Goal: Communication & Community: Share content

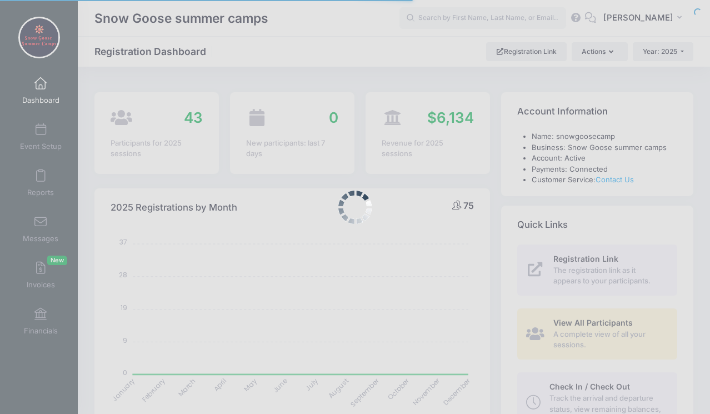
select select
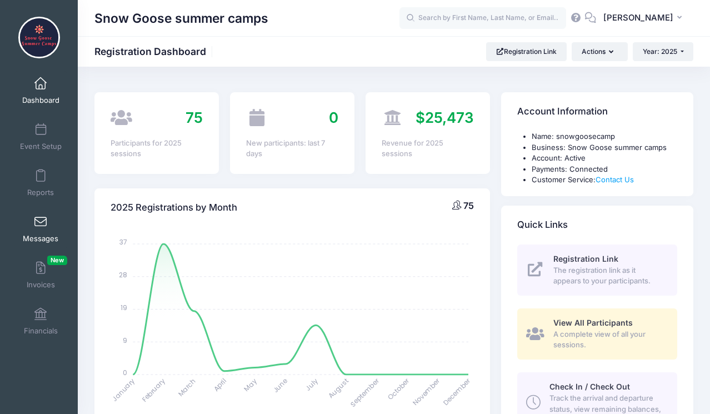
click at [33, 222] on link "Messages" at bounding box center [40, 228] width 53 height 39
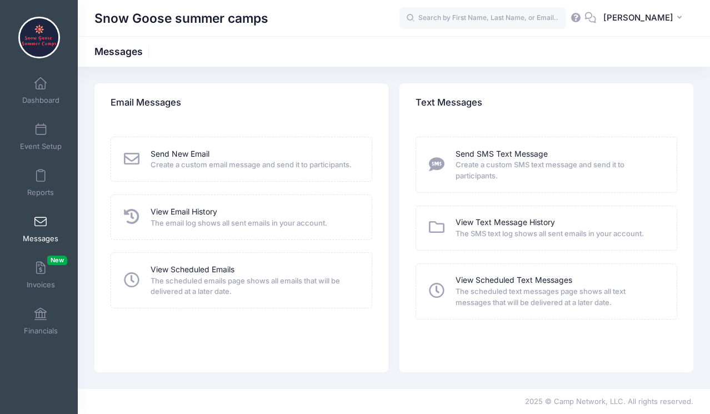
click at [213, 218] on span "The email log shows all sent emails in your account." at bounding box center [253, 223] width 207 height 11
click at [187, 214] on link "View Email History" at bounding box center [183, 212] width 67 height 12
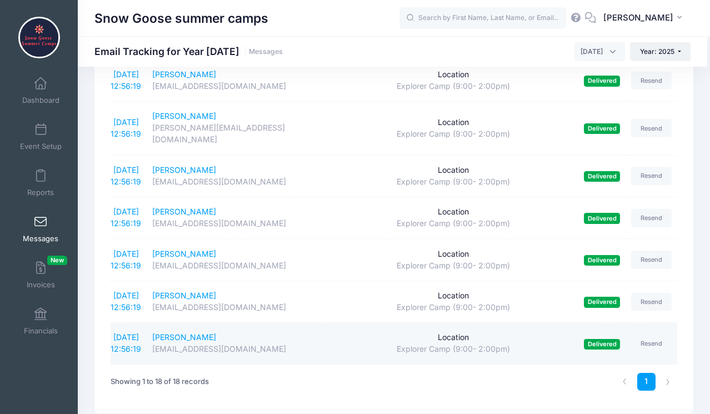
scroll to position [557, 0]
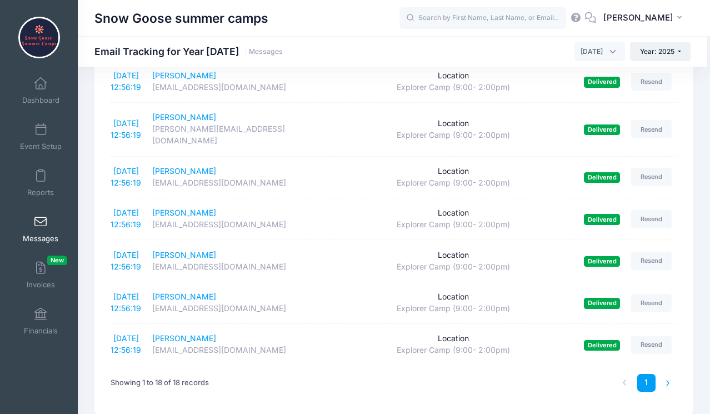
click at [665, 374] on li at bounding box center [668, 383] width 18 height 18
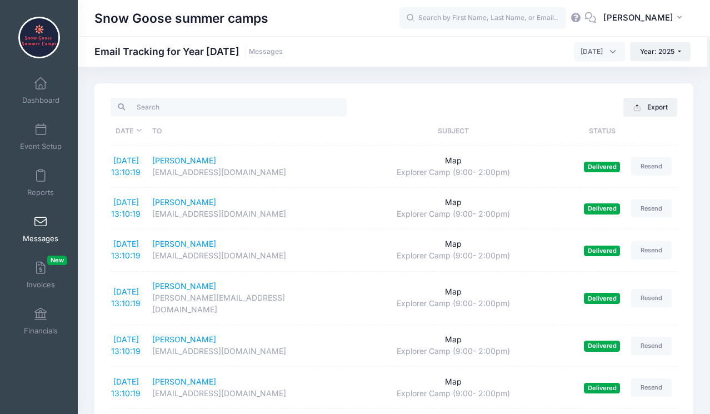
scroll to position [0, 0]
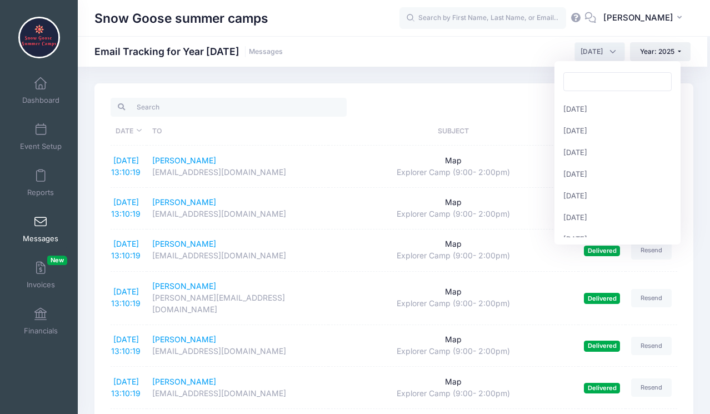
click at [612, 54] on span "August 2025" at bounding box center [599, 51] width 51 height 19
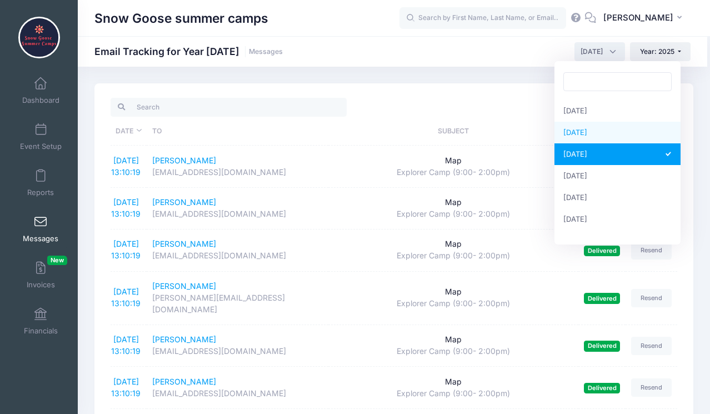
select select "7"
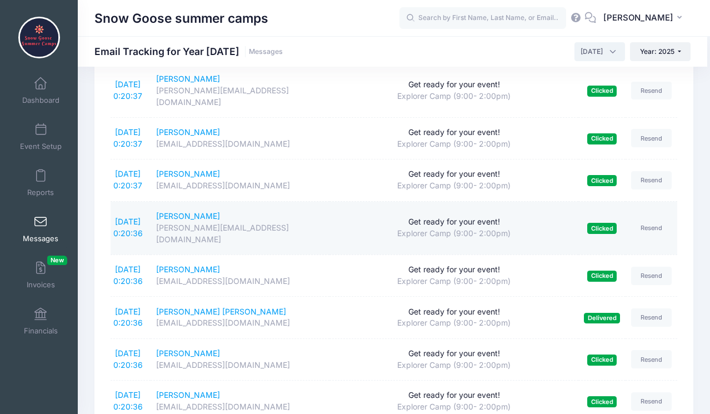
scroll to position [103, 0]
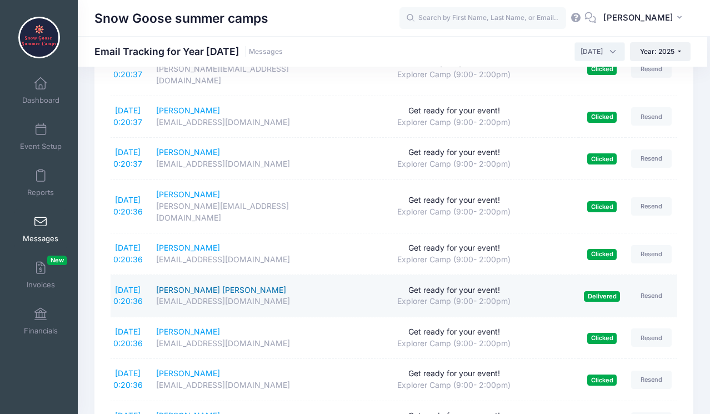
click at [215, 284] on div "Iver Coelius sanders" at bounding box center [240, 290] width 168 height 12
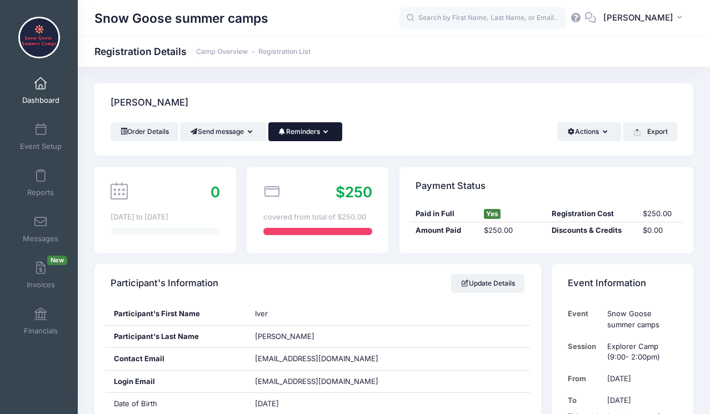
click at [332, 132] on icon "button" at bounding box center [327, 132] width 9 height 0
click at [407, 123] on div "Order Details Send message Send Email Send SMS Reminders Send Payment Reminder …" at bounding box center [394, 131] width 566 height 19
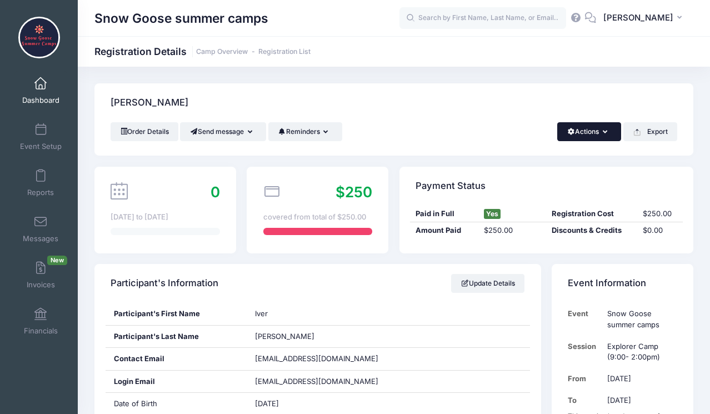
click at [610, 130] on button "Actions" at bounding box center [589, 131] width 64 height 19
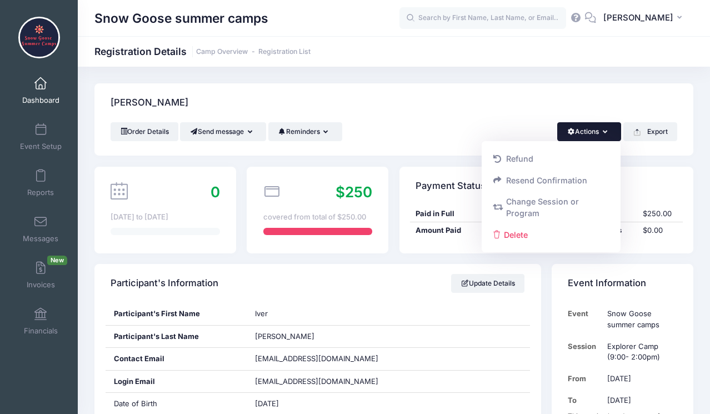
click at [448, 127] on div "Order Details Send message Send Email Send SMS Reminders Send Payment Reminder …" at bounding box center [394, 131] width 566 height 19
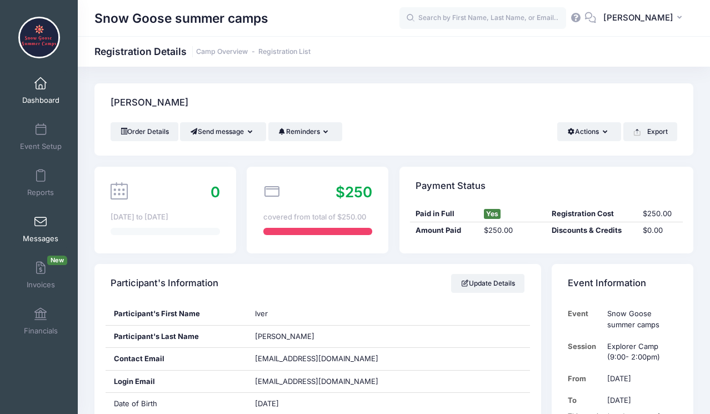
click at [41, 243] on span "Messages" at bounding box center [41, 238] width 36 height 9
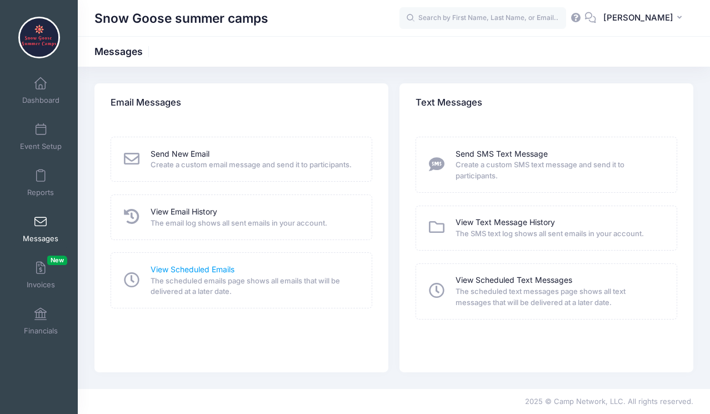
click at [171, 270] on link "View Scheduled Emails" at bounding box center [192, 270] width 84 height 12
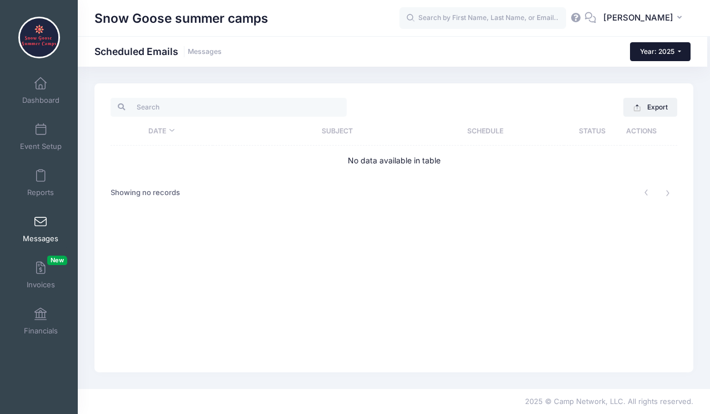
click at [659, 50] on span "Year: 2025" at bounding box center [657, 51] width 34 height 8
click at [659, 51] on span "Year: 2025" at bounding box center [657, 51] width 34 height 8
click at [647, 111] on button "Export" at bounding box center [650, 107] width 54 height 19
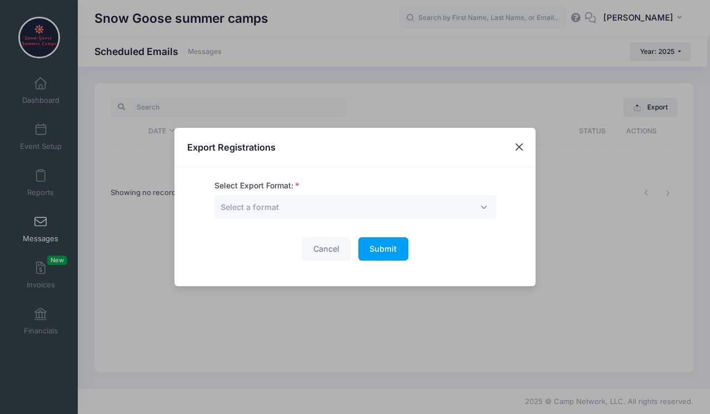
click at [525, 144] on button "Close" at bounding box center [519, 147] width 20 height 20
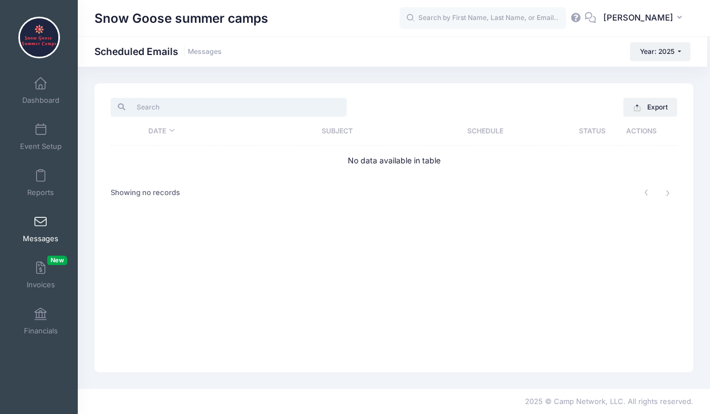
click at [169, 110] on input "search" at bounding box center [229, 107] width 236 height 19
type input "J"
type input "packing"
click at [41, 130] on span at bounding box center [41, 130] width 0 height 12
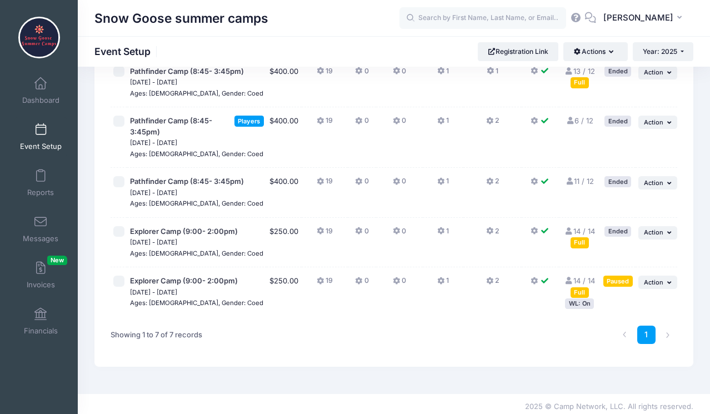
scroll to position [207, 0]
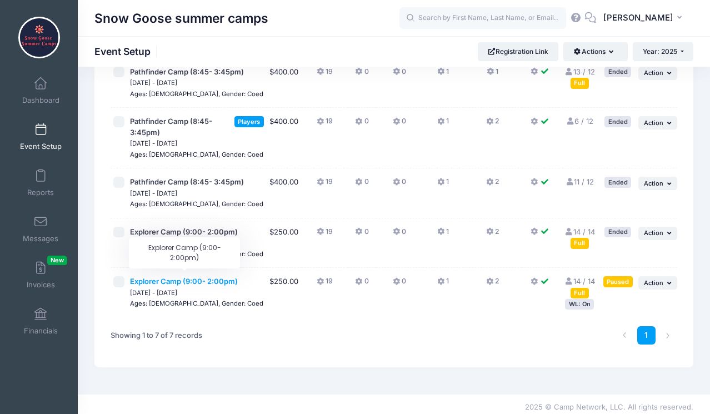
click at [168, 277] on span "Explorer Camp (9:00- 2:00pm)" at bounding box center [184, 281] width 108 height 9
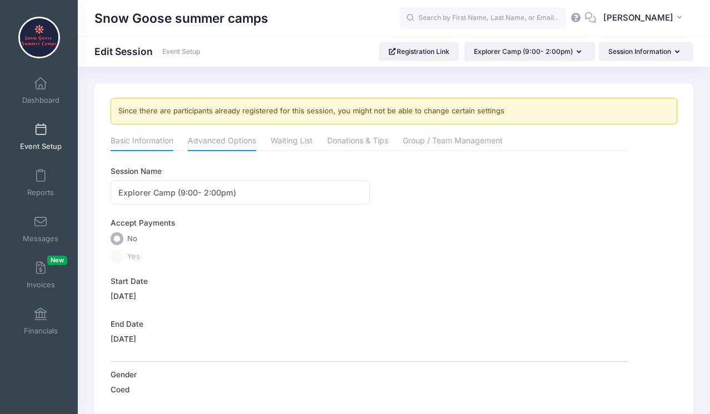
click at [225, 143] on link "Advanced Options" at bounding box center [222, 142] width 68 height 20
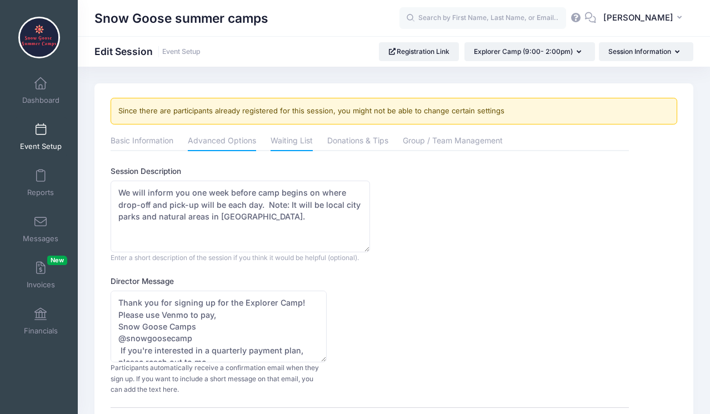
click at [289, 144] on link "Waiting List" at bounding box center [291, 142] width 42 height 20
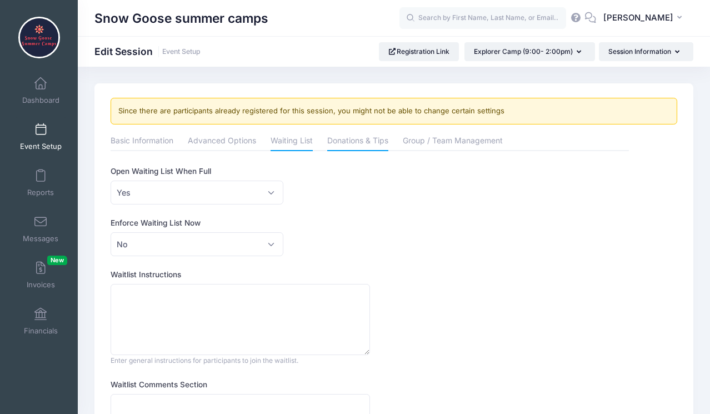
click at [359, 140] on link "Donations & Tips" at bounding box center [357, 142] width 61 height 20
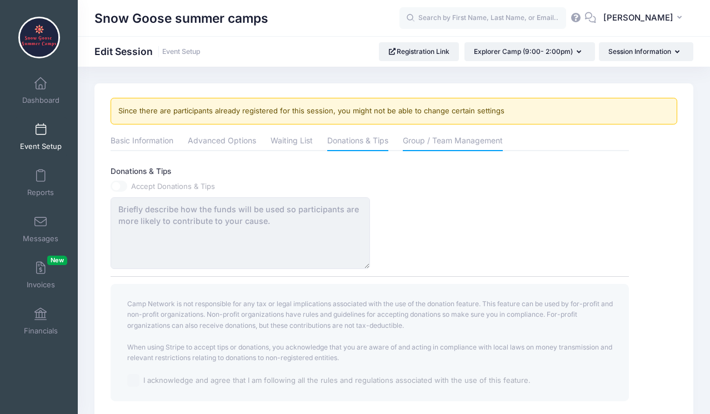
click at [440, 140] on link "Group / Team Management" at bounding box center [453, 142] width 100 height 20
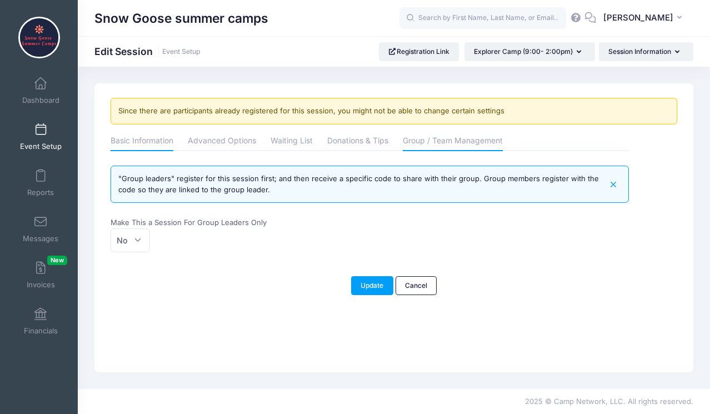
click at [167, 137] on link "Basic Information" at bounding box center [142, 142] width 63 height 20
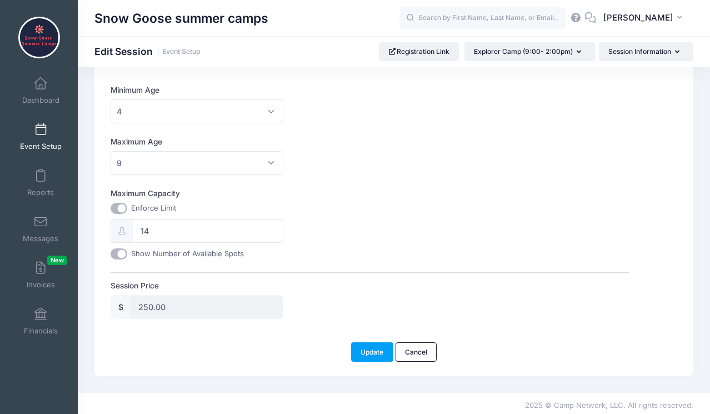
scroll to position [326, 0]
click at [30, 94] on link "Dashboard" at bounding box center [40, 90] width 53 height 39
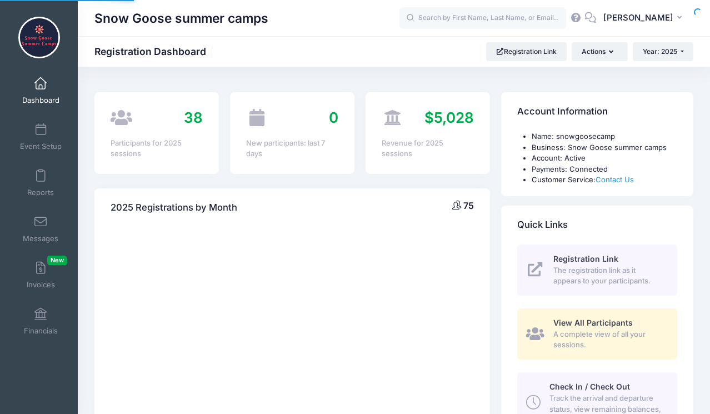
select select
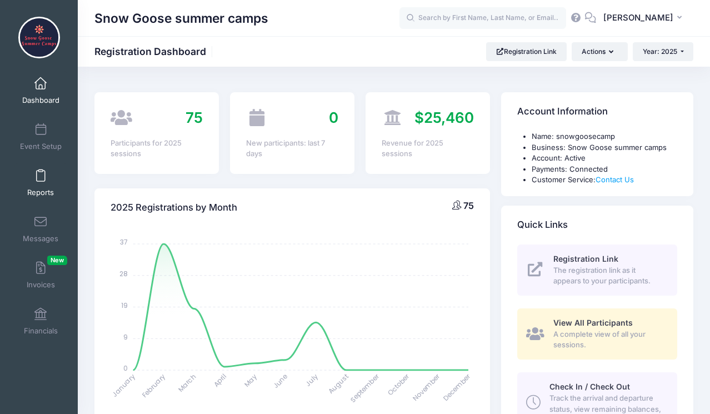
click at [40, 188] on span "Reports" at bounding box center [40, 192] width 27 height 9
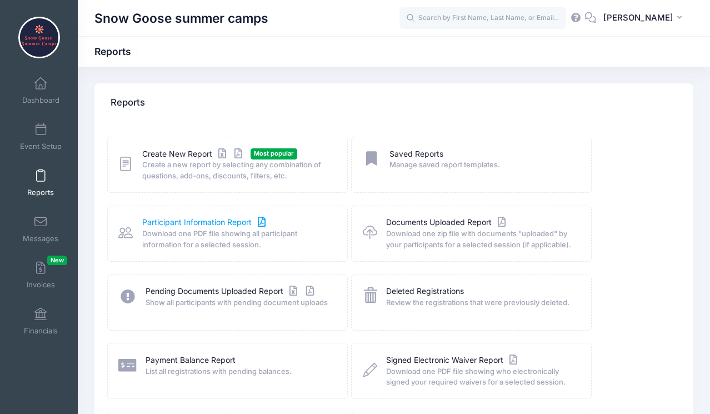
click at [177, 222] on link "Participant Information Report" at bounding box center [205, 223] width 126 height 12
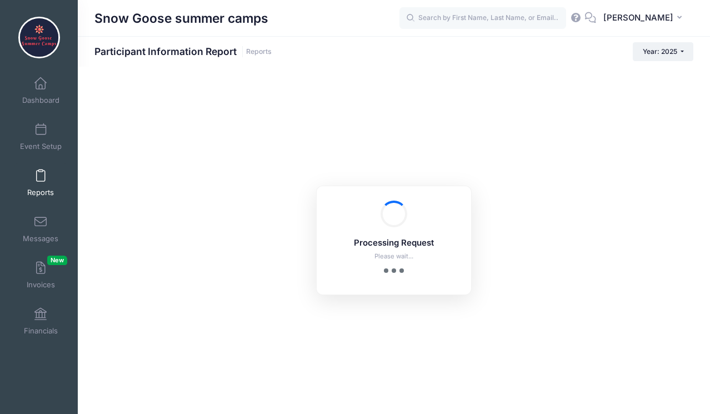
checkbox input "true"
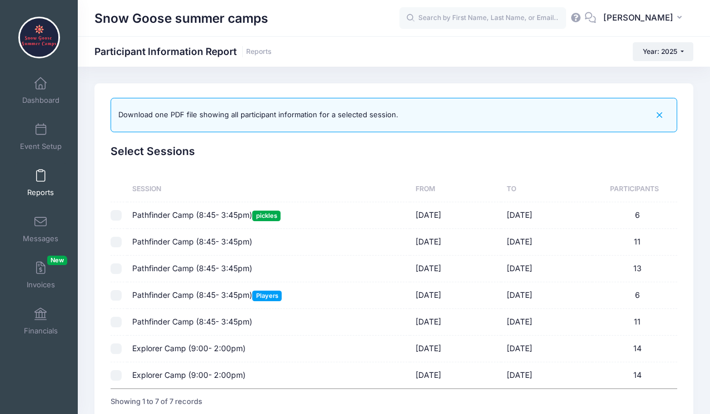
click at [115, 372] on input "checkbox" at bounding box center [116, 375] width 11 height 11
checkbox input "true"
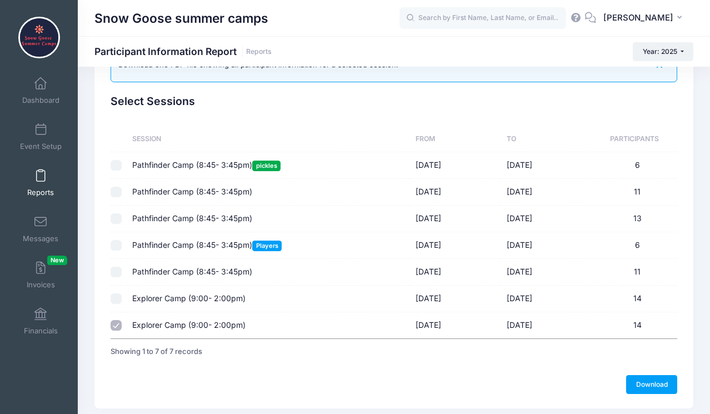
scroll to position [79, 0]
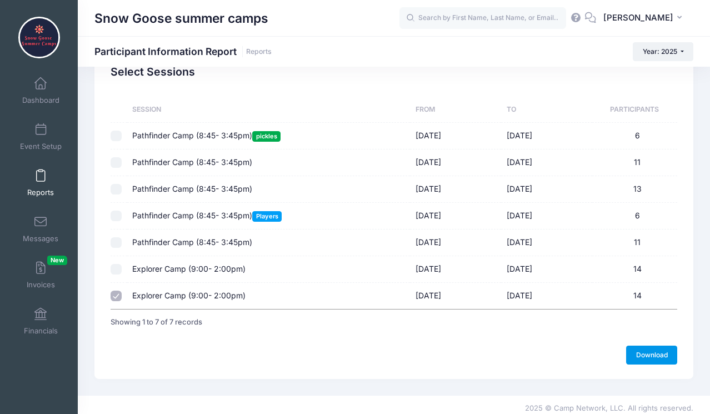
click at [652, 354] on link "Download" at bounding box center [651, 354] width 51 height 19
click at [37, 188] on span "Reports" at bounding box center [40, 192] width 27 height 9
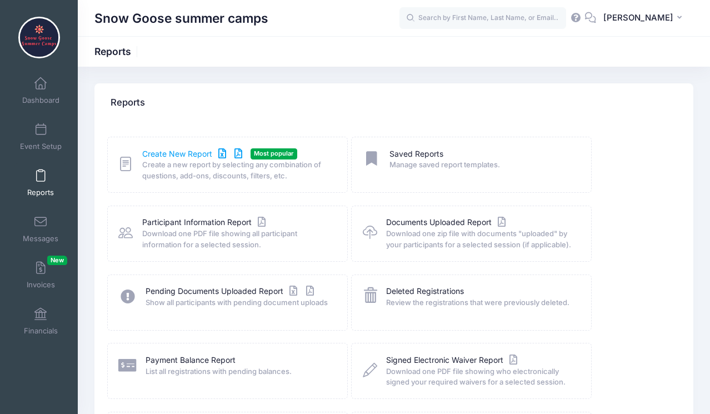
click at [179, 155] on link "Create New Report" at bounding box center [193, 154] width 103 height 12
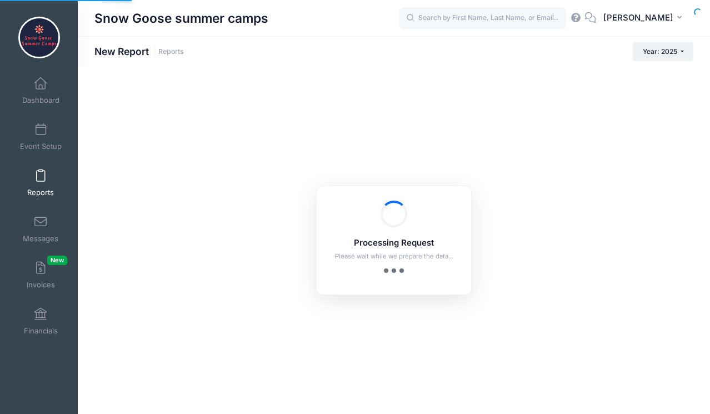
checkbox input "true"
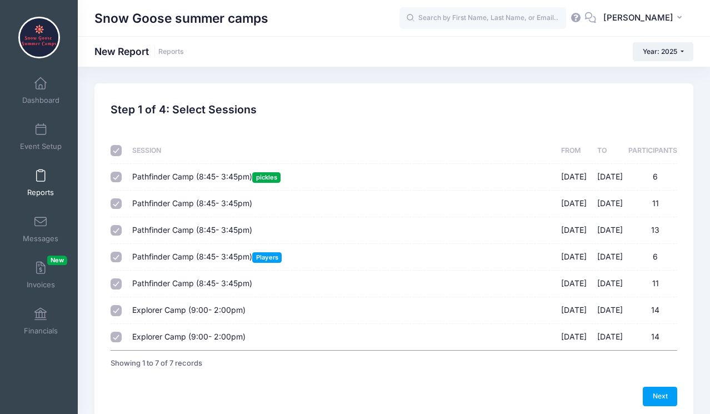
click at [119, 152] on input "checkbox" at bounding box center [116, 150] width 11 height 11
checkbox input "false"
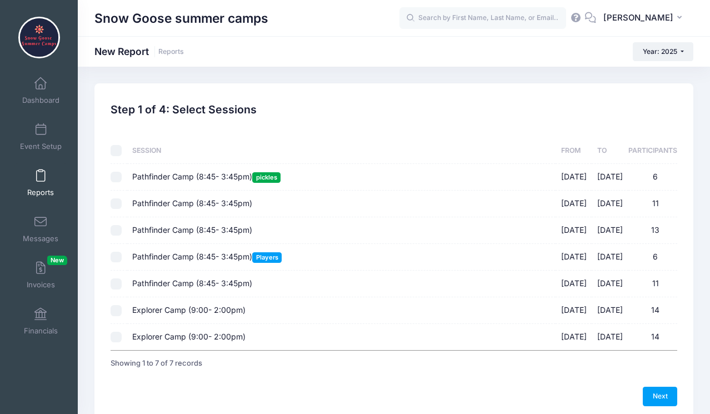
checkbox input "false"
click at [113, 344] on td at bounding box center [119, 337] width 16 height 26
click at [115, 338] on input "Explorer Camp (9:00- 2:00pm) 08/25/2025 - 08/28/2025 14" at bounding box center [116, 337] width 11 height 11
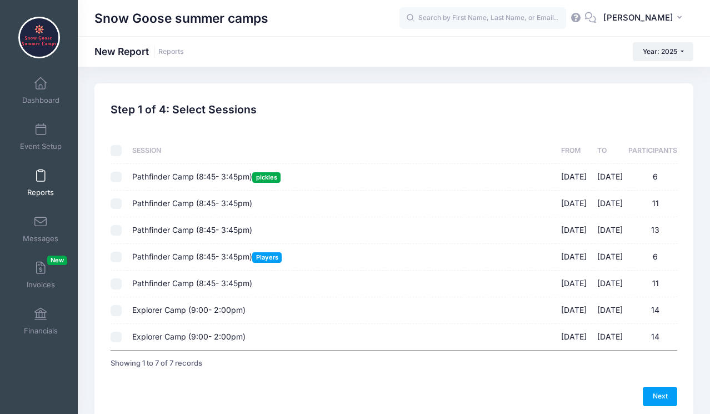
checkbox input "true"
click at [661, 390] on link "Next" at bounding box center [659, 395] width 34 height 19
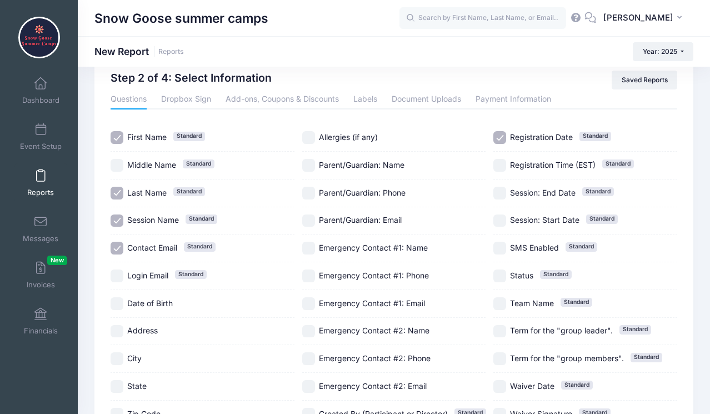
scroll to position [46, 0]
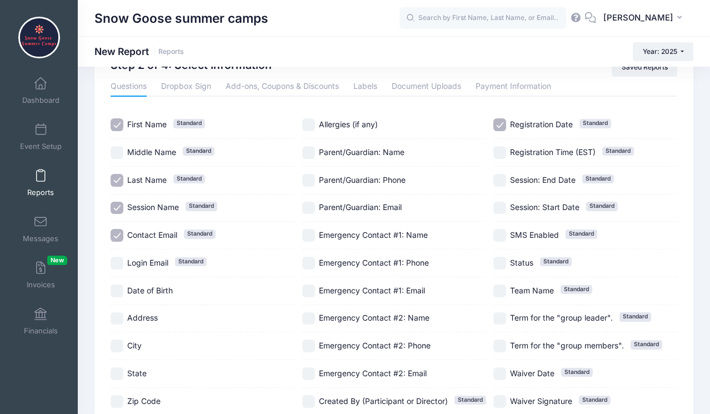
click at [117, 291] on input "Date of Birth" at bounding box center [117, 290] width 13 height 13
checkbox input "true"
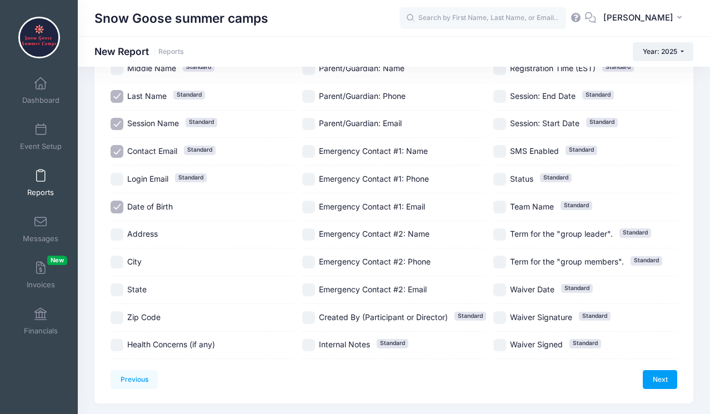
scroll to position [131, 0]
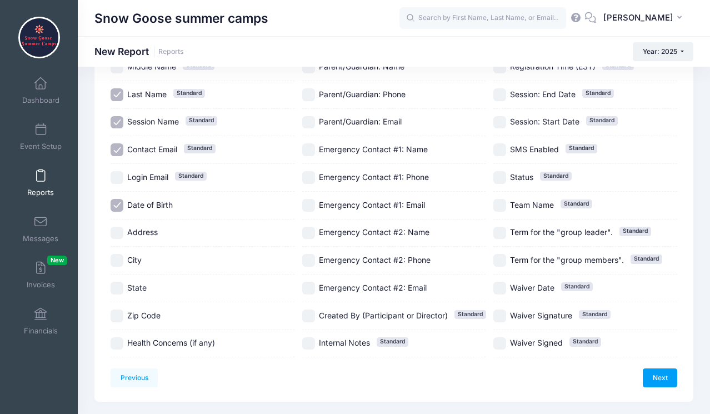
click at [118, 343] on input "Health Concerns (if any)" at bounding box center [117, 343] width 13 height 13
checkbox input "true"
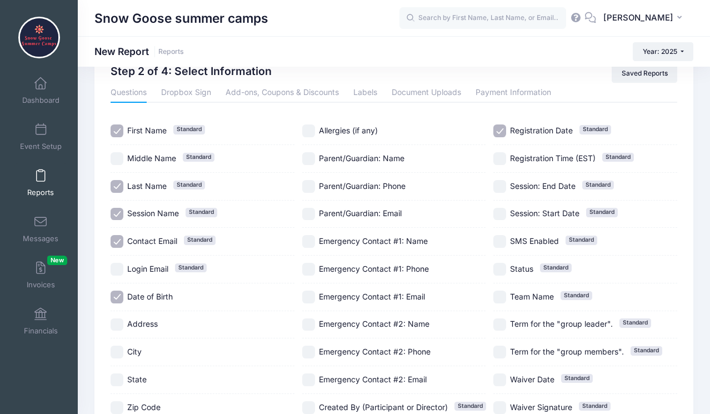
scroll to position [37, 0]
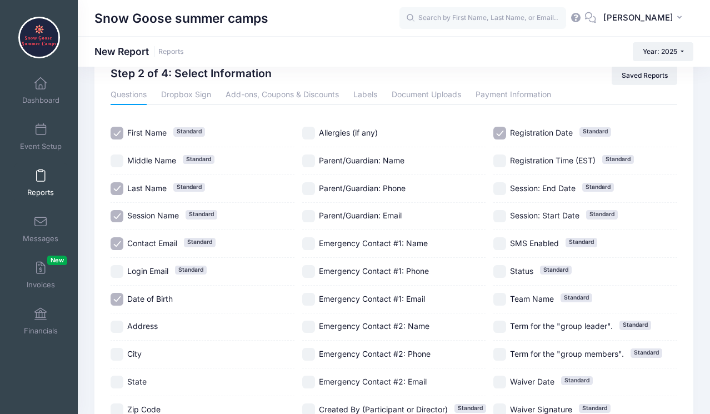
click at [312, 135] on input "Allergies (if any)" at bounding box center [308, 133] width 13 height 13
checkbox input "true"
click at [308, 161] on input "Parent/Guardian: Name" at bounding box center [308, 160] width 13 height 13
checkbox input "true"
click at [307, 189] on input "Parent/Guardian: Phone" at bounding box center [308, 188] width 13 height 13
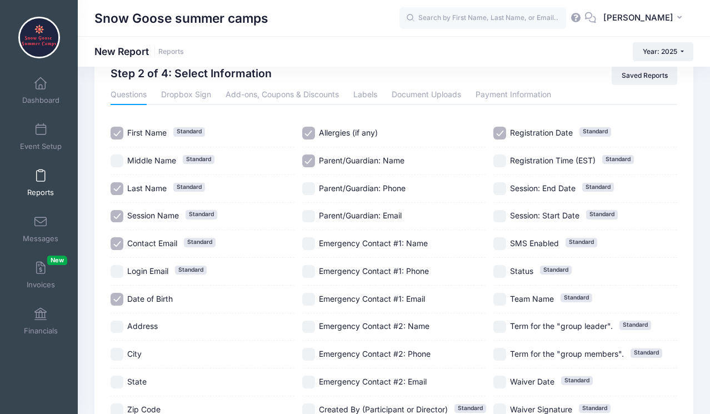
checkbox input "true"
click at [308, 216] on input "Parent/Guardian: Email" at bounding box center [308, 216] width 13 height 13
checkbox input "true"
click at [306, 245] on input "Emergency Contact #1: Name" at bounding box center [308, 243] width 13 height 13
checkbox input "true"
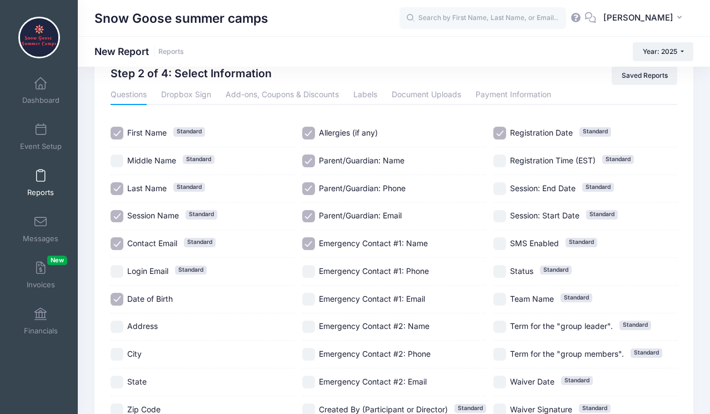
click at [308, 273] on input "Emergency Contact #1: Phone" at bounding box center [308, 271] width 13 height 13
checkbox input "true"
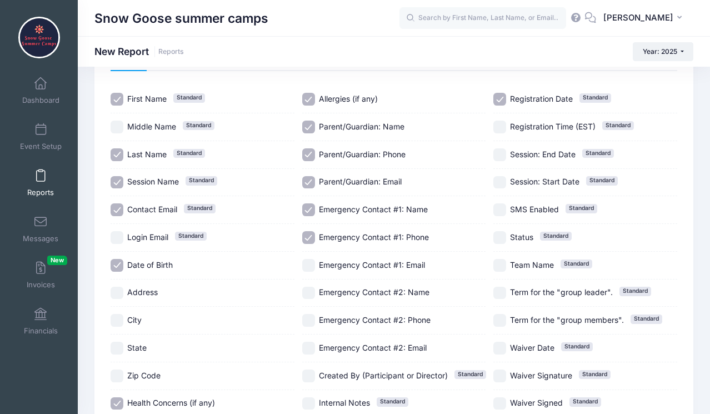
scroll to position [72, 0]
click at [308, 290] on input "Emergency Contact #2: Name" at bounding box center [308, 292] width 13 height 13
checkbox input "true"
click at [308, 318] on input "Emergency Contact #2: Phone" at bounding box center [308, 319] width 13 height 13
checkbox input "true"
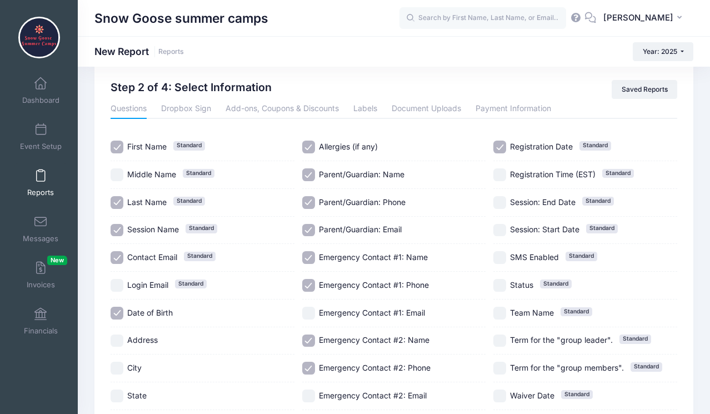
scroll to position [9, 0]
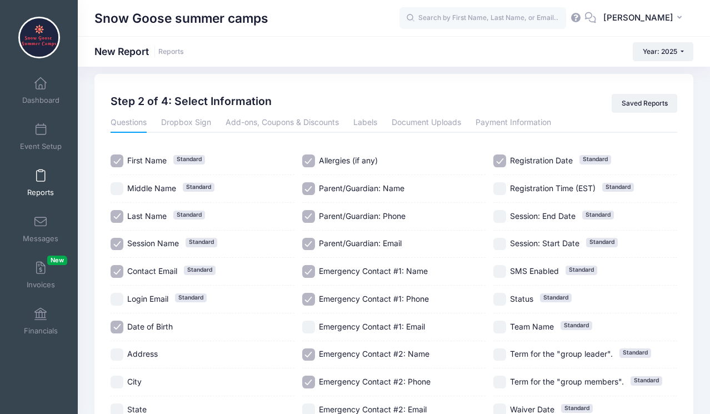
click at [503, 155] on input "Registration Date Standard" at bounding box center [499, 160] width 13 height 13
checkbox input "false"
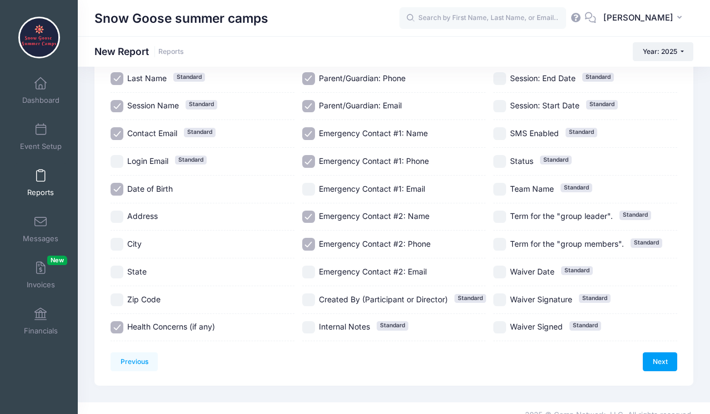
scroll to position [153, 0]
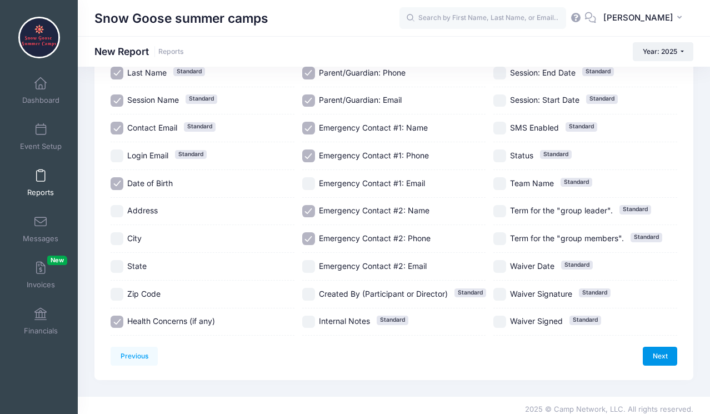
click at [653, 354] on link "Next" at bounding box center [659, 356] width 34 height 19
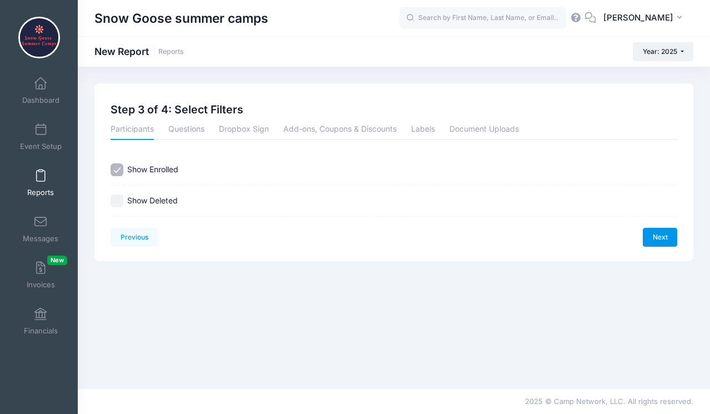
scroll to position [0, 0]
click at [651, 234] on link "Next" at bounding box center [659, 237] width 34 height 19
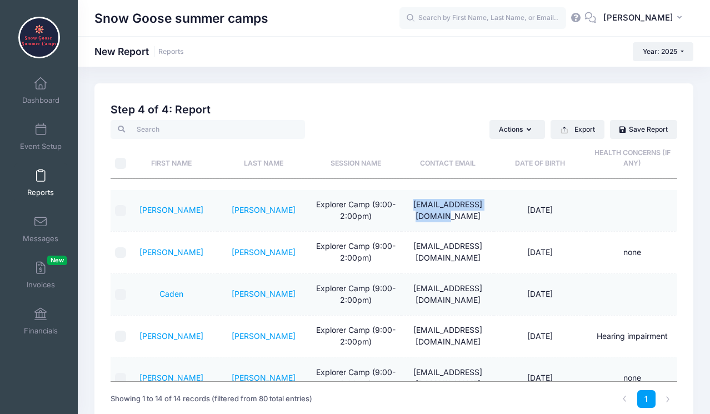
drag, startPoint x: 464, startPoint y: 212, endPoint x: 408, endPoint y: 203, distance: 57.4
click at [408, 203] on td "shaleazepeda@gmail.com" at bounding box center [447, 211] width 92 height 42
copy td "shaleazepeda@gmail.com"
click at [450, 247] on td "kristenlhinman@gmail.com" at bounding box center [447, 253] width 92 height 42
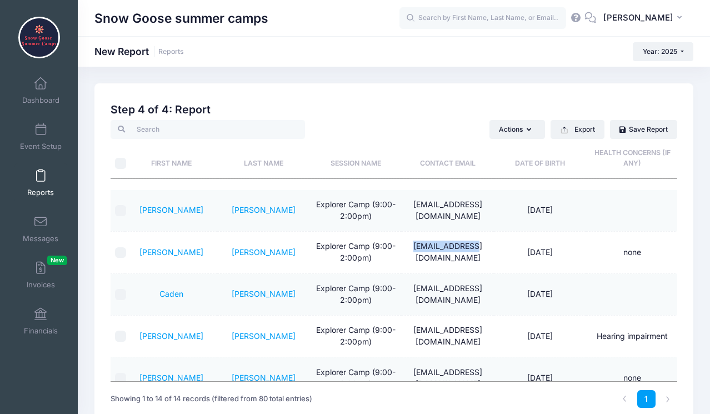
click at [450, 247] on td "kristenlhinman@gmail.com" at bounding box center [447, 253] width 92 height 42
drag, startPoint x: 456, startPoint y: 257, endPoint x: 406, endPoint y: 247, distance: 51.0
click at [406, 247] on td "kristenlhinman@gmail.com" at bounding box center [447, 253] width 92 height 42
copy td "kristenlhinman@gmail.com"
drag, startPoint x: 457, startPoint y: 297, endPoint x: 404, endPoint y: 289, distance: 53.3
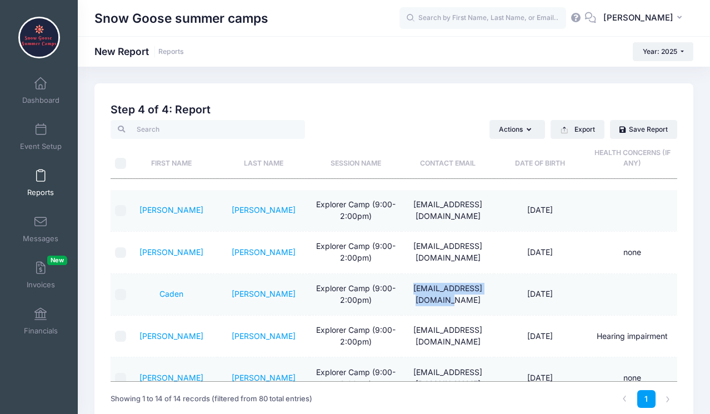
click at [403, 289] on td "amyannlovlien@gmail.com" at bounding box center [447, 295] width 92 height 42
copy td "amyannlovlien@gmail.com"
drag, startPoint x: 458, startPoint y: 337, endPoint x: 405, endPoint y: 325, distance: 54.0
click at [405, 325] on td "shaleazepeda@gmail.com" at bounding box center [447, 336] width 92 height 42
copy td "shaleazepeda@gmail.com"
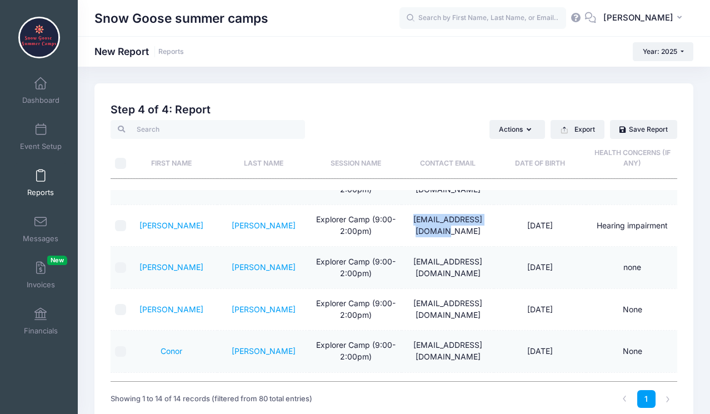
scroll to position [113, 0]
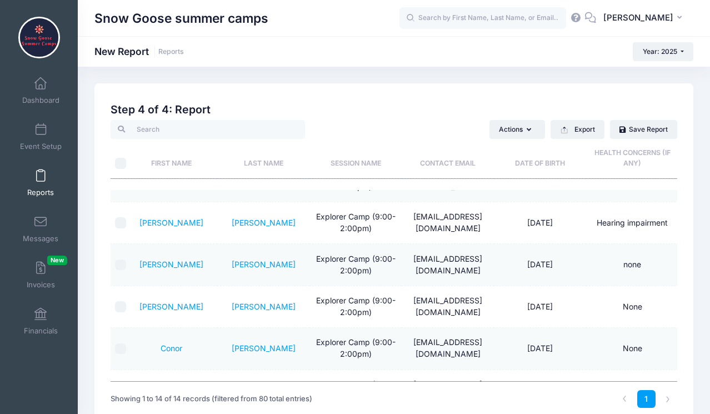
click at [465, 264] on td "courtneyhines.rd@gmail.com" at bounding box center [447, 265] width 92 height 42
drag, startPoint x: 461, startPoint y: 264, endPoint x: 403, endPoint y: 255, distance: 59.6
click at [403, 255] on td "courtneyhines.rd@gmail.com" at bounding box center [447, 265] width 92 height 42
copy td "courtneyhines.rd@gmail.com"
drag, startPoint x: 461, startPoint y: 347, endPoint x: 405, endPoint y: 334, distance: 57.0
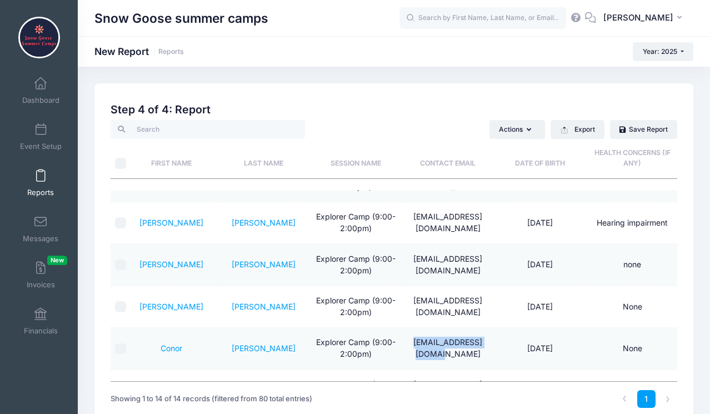
click at [405, 334] on td "slowenmusic@gmail.com" at bounding box center [447, 349] width 92 height 42
copy td "slowenmusic@gmail.com"
click at [449, 334] on td "slowenmusic@gmail.com" at bounding box center [447, 349] width 92 height 42
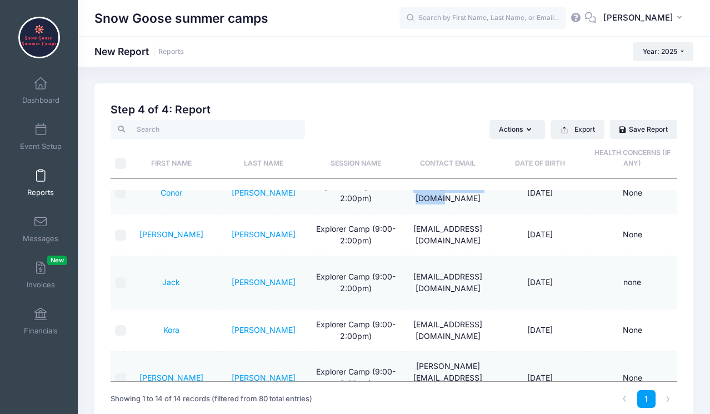
scroll to position [272, 0]
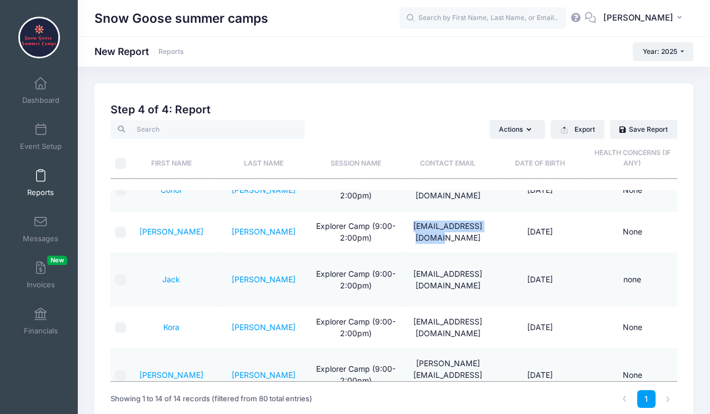
drag, startPoint x: 461, startPoint y: 230, endPoint x: 402, endPoint y: 218, distance: 60.6
click at [402, 218] on td "slowenmusic@gmail.com" at bounding box center [447, 233] width 92 height 42
click at [458, 239] on td "slowenmusic@gmail.com" at bounding box center [447, 233] width 92 height 42
drag, startPoint x: 460, startPoint y: 230, endPoint x: 401, endPoint y: 219, distance: 59.4
click at [401, 219] on td "slowenmusic@gmail.com" at bounding box center [447, 233] width 92 height 42
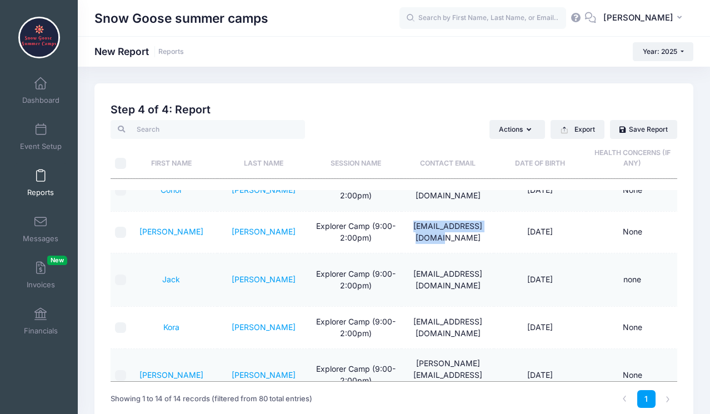
copy td "slowenmusic@gmail.com"
drag, startPoint x: 469, startPoint y: 280, endPoint x: 405, endPoint y: 262, distance: 67.0
click at [405, 262] on td "courtneyhines.rd@gmail.com" at bounding box center [447, 279] width 92 height 53
copy td "courtneyhines.rd@gmail.com"
drag, startPoint x: 461, startPoint y: 325, endPoint x: 404, endPoint y: 313, distance: 59.0
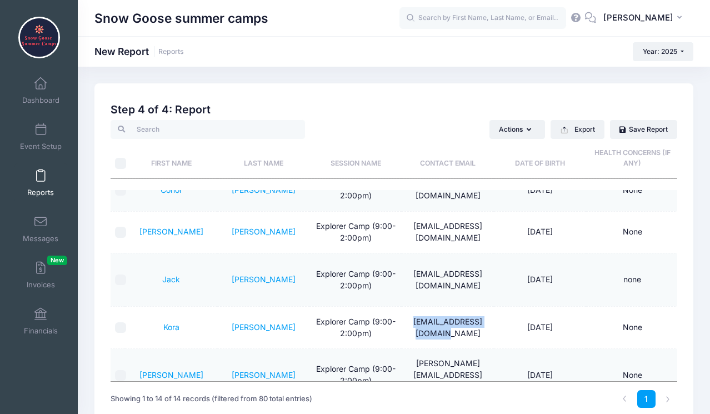
click at [404, 313] on td "kailynneil91@gmail.com" at bounding box center [447, 328] width 92 height 42
copy td "kailynneil91@gmail.com"
click at [707, 293] on div "Previous Next Step 4 of 4: Create Report 1 Select Sessions 2 Select Information…" at bounding box center [394, 266] width 632 height 367
drag, startPoint x: 493, startPoint y: 359, endPoint x: 405, endPoint y: 360, distance: 87.2
click at [405, 360] on td "erin.zurflu@gmail.com" at bounding box center [447, 375] width 92 height 53
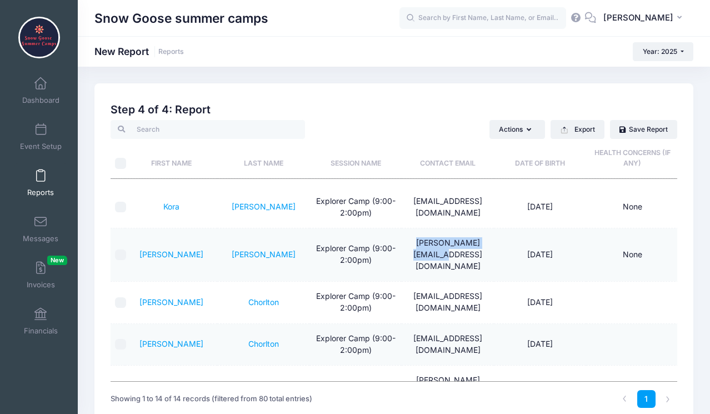
scroll to position [391, 0]
drag, startPoint x: 457, startPoint y: 286, endPoint x: 409, endPoint y: 273, distance: 50.1
click at [409, 282] on td "rubiacita@hotmail.com" at bounding box center [447, 303] width 92 height 42
drag, startPoint x: 566, startPoint y: 359, endPoint x: 517, endPoint y: 362, distance: 49.0
click at [517, 366] on td "09/07/2017" at bounding box center [540, 392] width 92 height 53
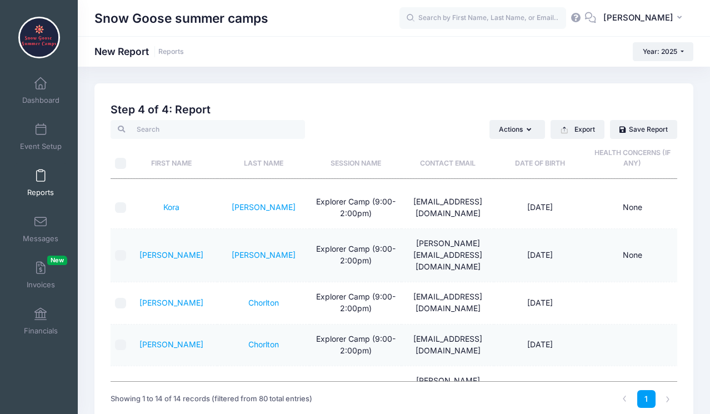
drag, startPoint x: 560, startPoint y: 319, endPoint x: 518, endPoint y: 320, distance: 42.2
click at [518, 324] on td "09/13/2016" at bounding box center [540, 345] width 92 height 42
drag, startPoint x: 563, startPoint y: 275, endPoint x: 513, endPoint y: 279, distance: 50.2
click at [513, 282] on td "09/14/2016" at bounding box center [540, 303] width 92 height 42
drag, startPoint x: 564, startPoint y: 235, endPoint x: 519, endPoint y: 238, distance: 45.6
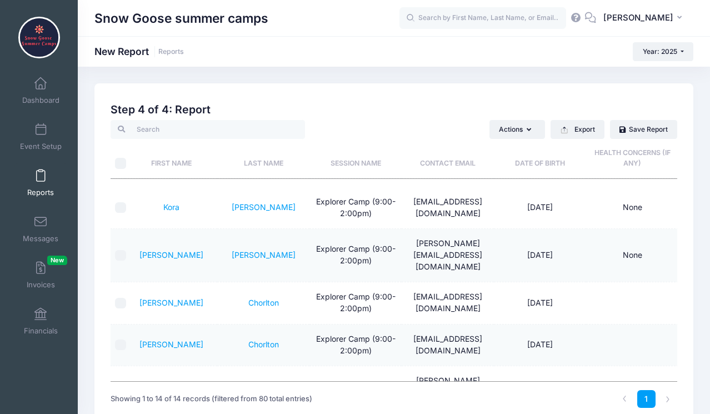
click at [519, 238] on td "06/05/2019" at bounding box center [540, 255] width 92 height 53
drag, startPoint x: 565, startPoint y: 196, endPoint x: 516, endPoint y: 198, distance: 48.4
click at [516, 198] on td "07/22/2019" at bounding box center [540, 208] width 92 height 42
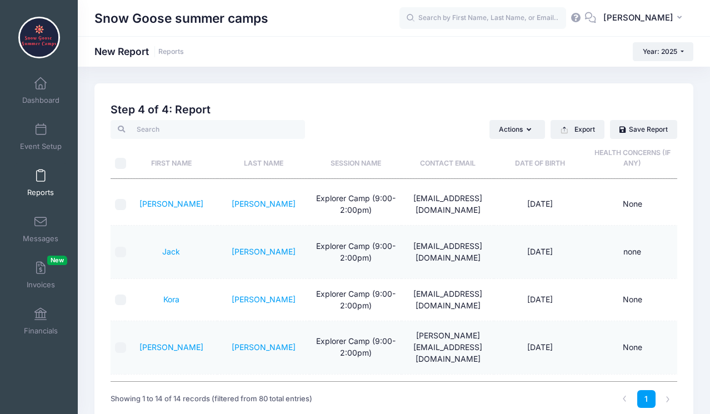
scroll to position [297, 0]
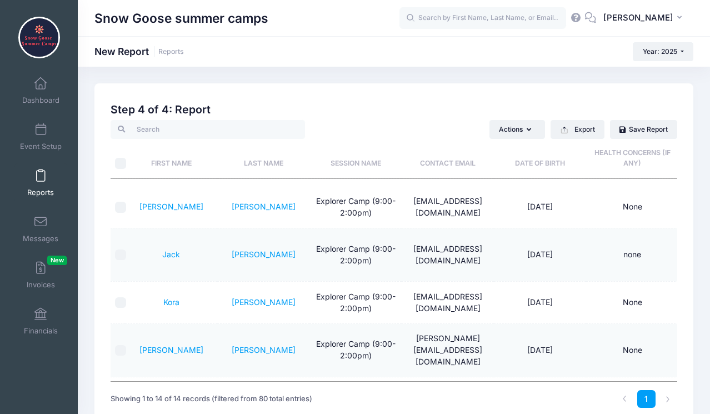
drag, startPoint x: 560, startPoint y: 249, endPoint x: 511, endPoint y: 249, distance: 49.4
click at [511, 249] on td "07/17/2020" at bounding box center [540, 254] width 92 height 53
drag, startPoint x: 561, startPoint y: 198, endPoint x: 518, endPoint y: 201, distance: 42.8
click at [518, 201] on td "09/19/2018" at bounding box center [540, 208] width 92 height 42
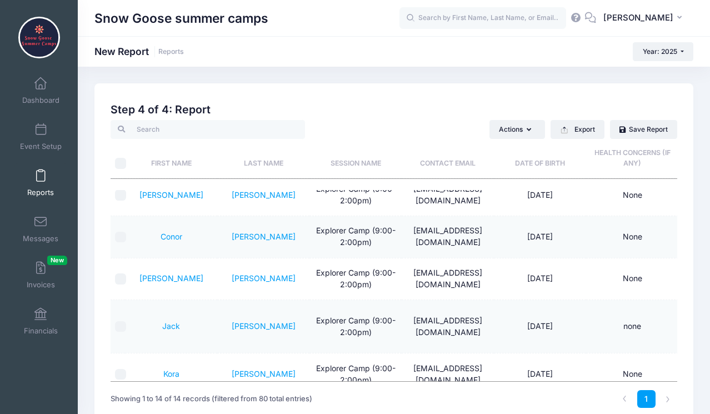
scroll to position [222, 0]
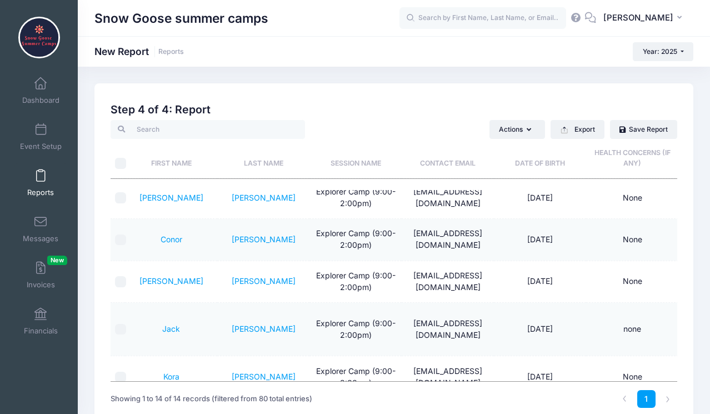
drag, startPoint x: 561, startPoint y: 228, endPoint x: 518, endPoint y: 233, distance: 43.1
click at [518, 233] on td "10/29/2016" at bounding box center [540, 240] width 92 height 42
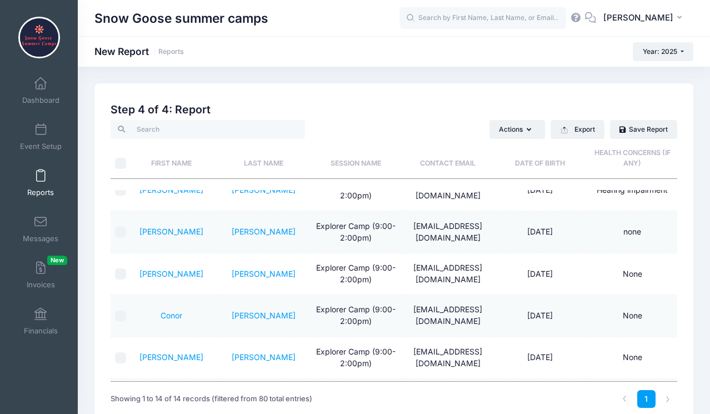
scroll to position [133, 0]
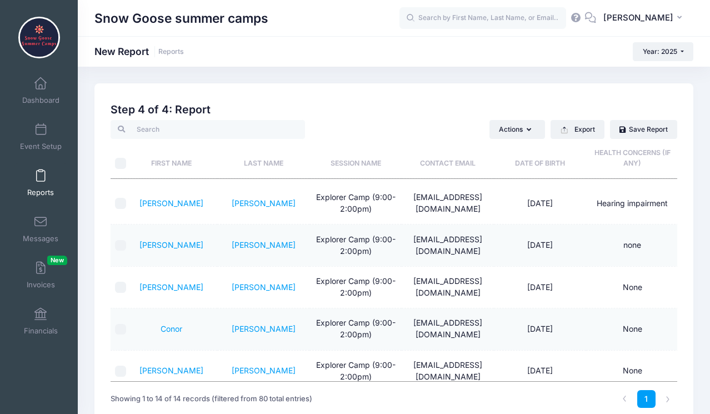
drag, startPoint x: 562, startPoint y: 239, endPoint x: 519, endPoint y: 242, distance: 43.4
click at [519, 242] on td "08/18/2018" at bounding box center [540, 245] width 92 height 42
drag, startPoint x: 561, startPoint y: 195, endPoint x: 517, endPoint y: 198, distance: 44.5
click at [517, 198] on td "06/17/2019" at bounding box center [540, 204] width 92 height 42
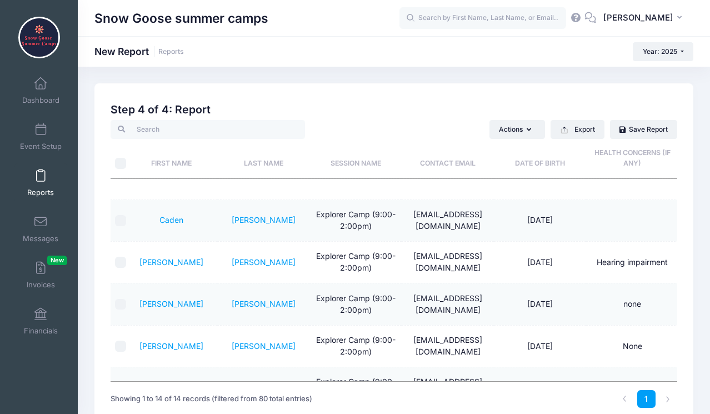
scroll to position [61, 0]
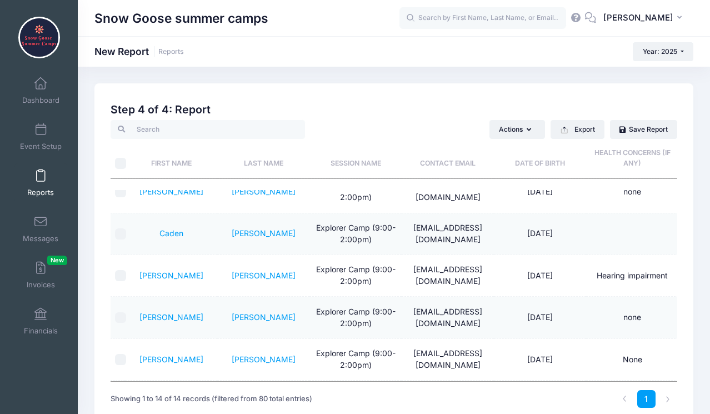
drag, startPoint x: 561, startPoint y: 230, endPoint x: 520, endPoint y: 233, distance: 41.2
click at [520, 233] on td "01/07/2021" at bounding box center [540, 234] width 92 height 42
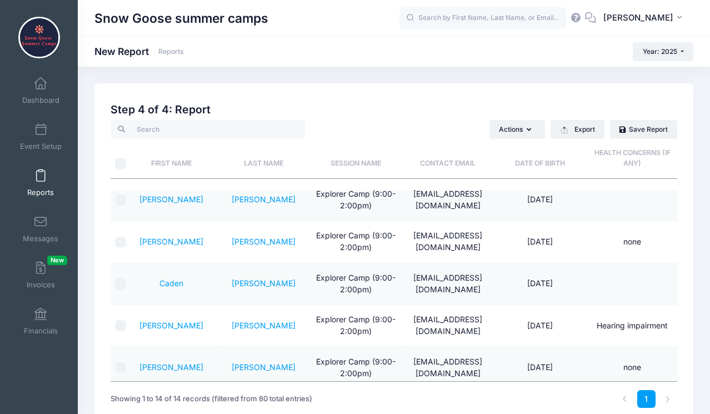
scroll to position [9, 0]
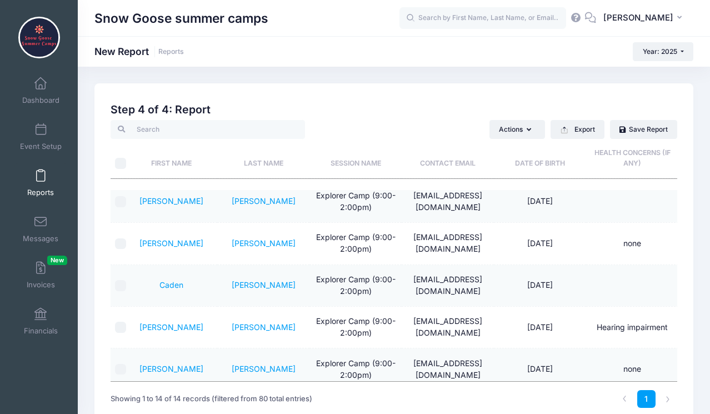
click at [551, 243] on span "03/15/2017" at bounding box center [540, 242] width 26 height 9
drag, startPoint x: 560, startPoint y: 241, endPoint x: 519, endPoint y: 243, distance: 41.2
click at [519, 243] on td "03/15/2017" at bounding box center [540, 244] width 92 height 42
drag, startPoint x: 564, startPoint y: 199, endPoint x: 515, endPoint y: 200, distance: 48.3
click at [515, 200] on td "02/23/2017" at bounding box center [540, 202] width 92 height 42
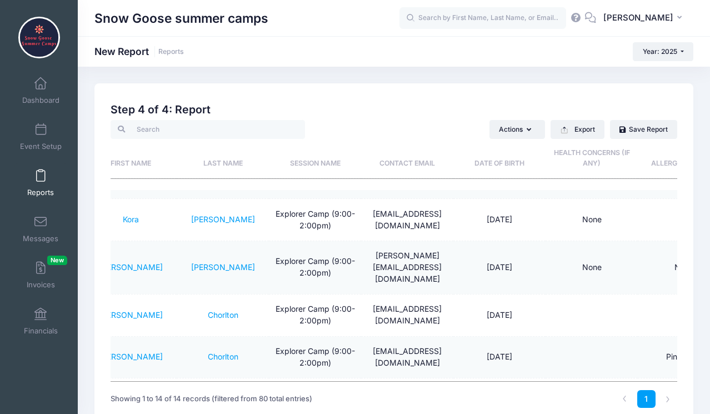
scroll to position [0, 0]
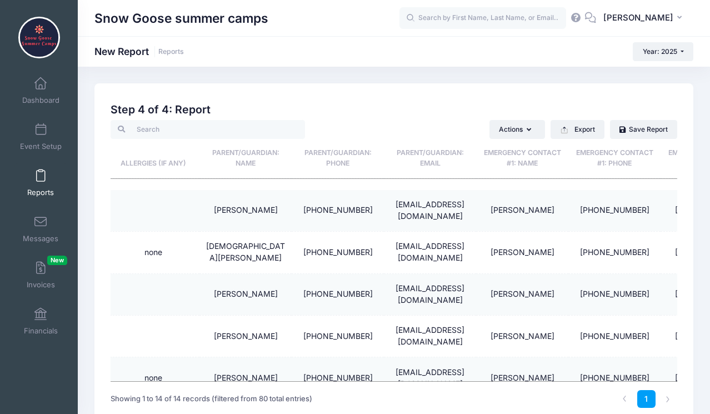
click at [366, 209] on td "(530) 321-7272" at bounding box center [338, 211] width 92 height 42
drag, startPoint x: 366, startPoint y: 209, endPoint x: 302, endPoint y: 207, distance: 63.9
click at [302, 207] on td "(530) 321-7272" at bounding box center [338, 211] width 92 height 42
click at [546, 209] on td "Raul Zepeda" at bounding box center [522, 211] width 92 height 42
click at [545, 209] on td "Raul Zepeda" at bounding box center [522, 211] width 92 height 42
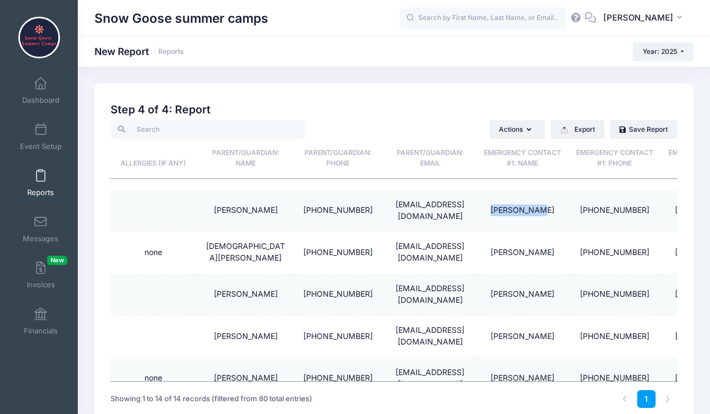
drag, startPoint x: 545, startPoint y: 209, endPoint x: 498, endPoint y: 209, distance: 47.2
click at [498, 209] on td "Raul Zepeda" at bounding box center [522, 211] width 92 height 42
drag, startPoint x: 644, startPoint y: 209, endPoint x: 586, endPoint y: 210, distance: 57.8
click at [586, 210] on td "(707) 834-2607" at bounding box center [614, 211] width 92 height 42
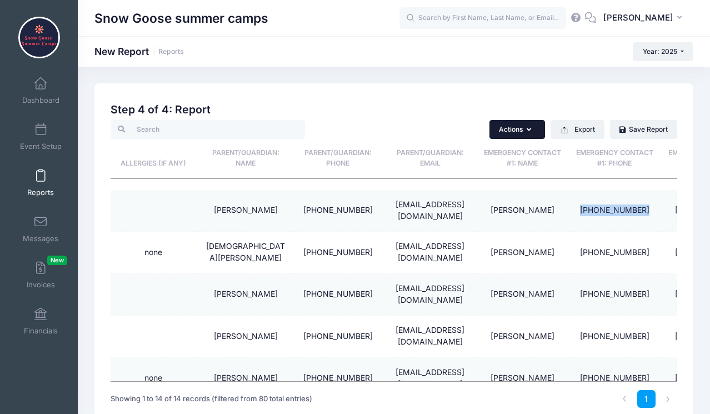
click at [530, 130] on icon "button" at bounding box center [530, 130] width 9 height 0
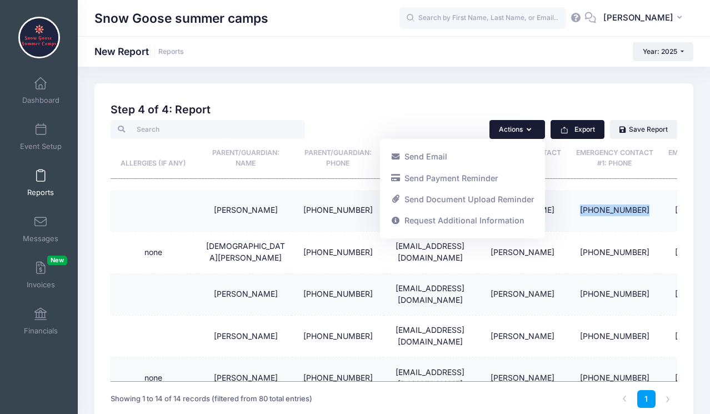
click at [572, 129] on button "Export" at bounding box center [577, 129] width 54 height 19
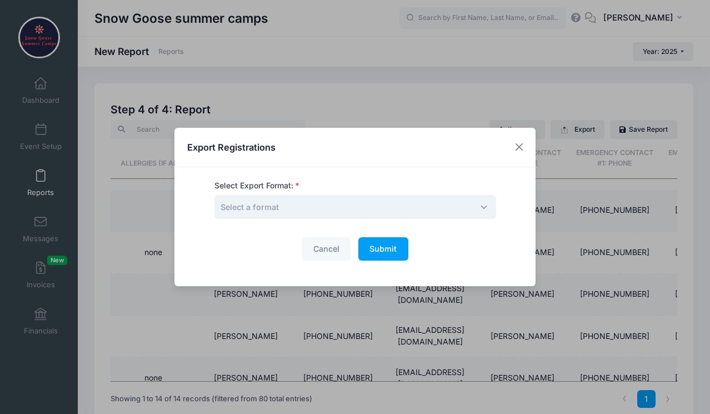
click at [416, 212] on span "Select a format" at bounding box center [355, 207] width 282 height 24
click at [377, 249] on span "Submit" at bounding box center [382, 248] width 27 height 9
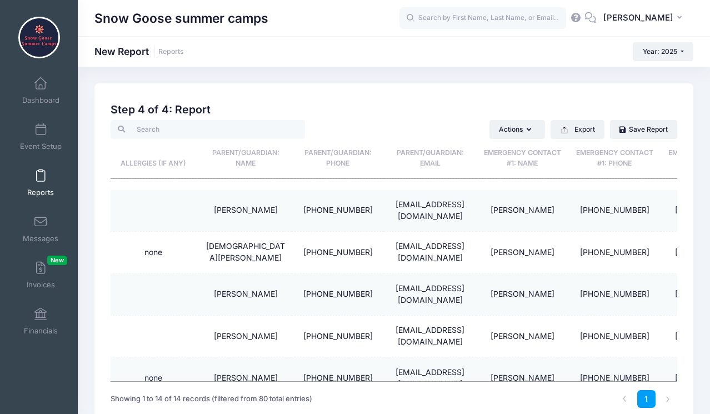
click at [497, 101] on div "Created By Participant Added by Director Step 1 of 4: Select Sessions Sessions …" at bounding box center [394, 257] width 566 height 318
click at [578, 130] on button "Export" at bounding box center [577, 129] width 54 height 19
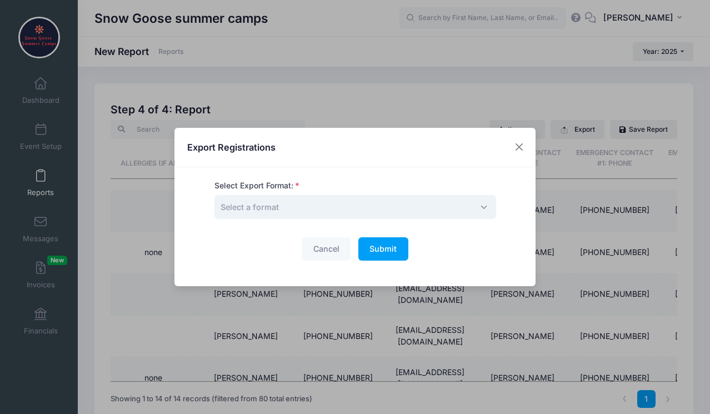
click at [264, 213] on span "Select a format" at bounding box center [355, 207] width 282 height 24
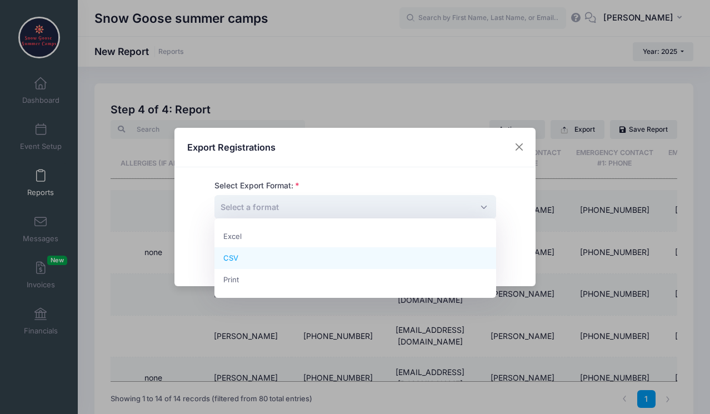
select select "csv"
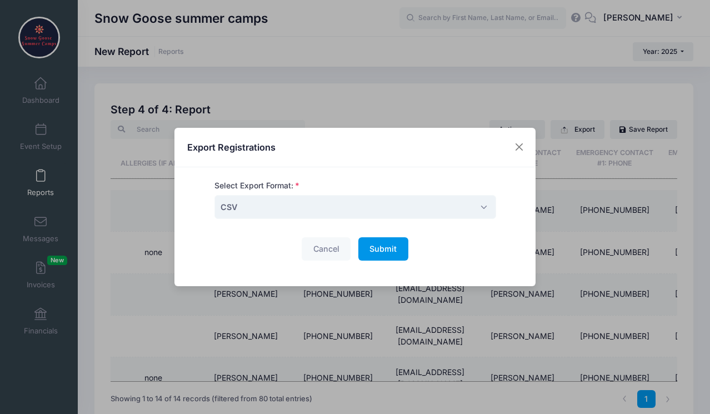
click at [379, 244] on span "Submit" at bounding box center [382, 248] width 27 height 9
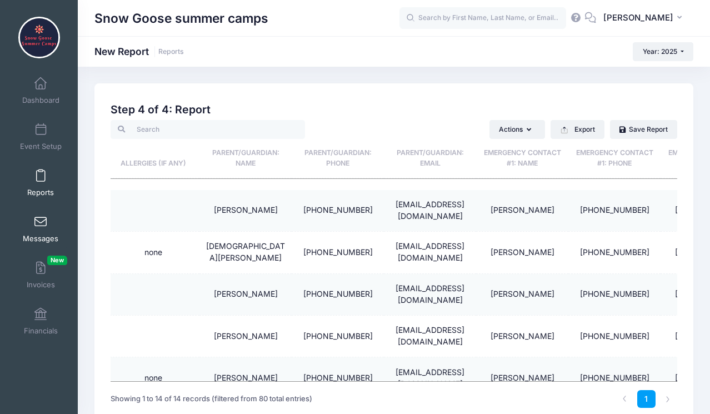
click at [41, 227] on span at bounding box center [41, 222] width 0 height 12
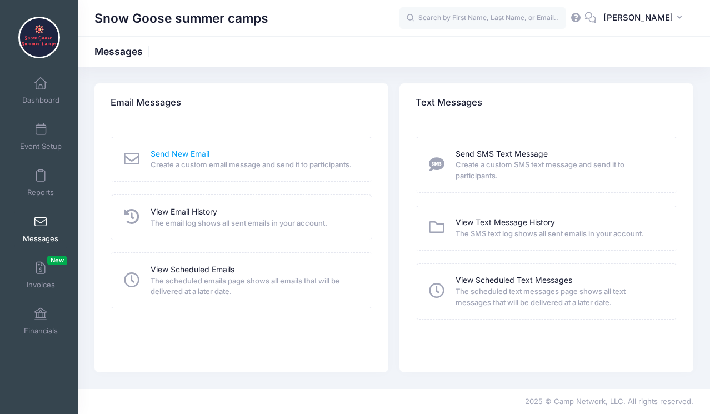
click at [189, 155] on link "Send New Email" at bounding box center [179, 154] width 59 height 12
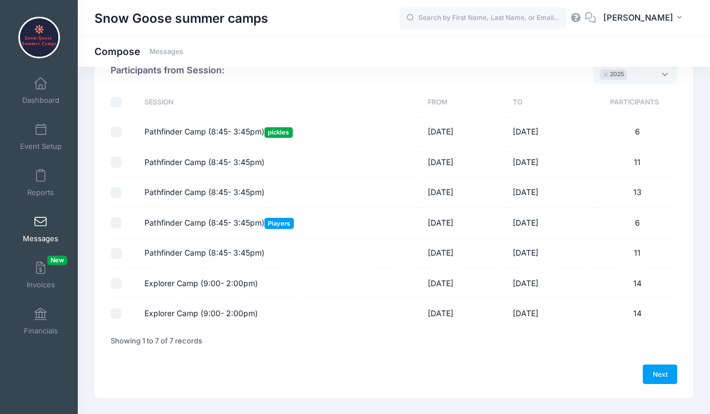
scroll to position [72, 0]
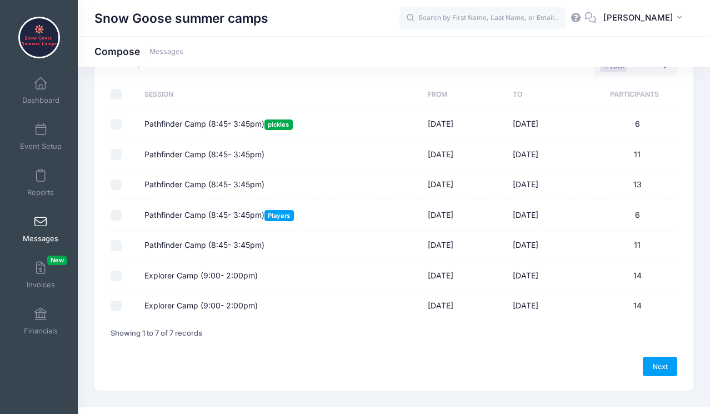
click at [114, 303] on input "Explorer Camp (9:00- 2:00pm)" at bounding box center [116, 305] width 11 height 11
checkbox input "true"
click at [660, 364] on link "Next" at bounding box center [659, 366] width 34 height 19
select select "50"
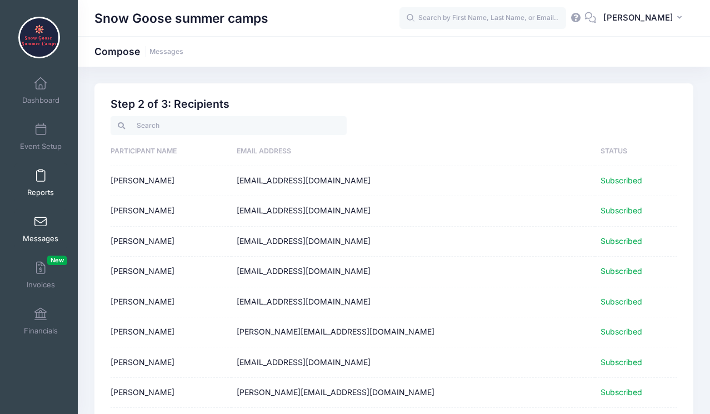
click at [44, 184] on link "Reports" at bounding box center [40, 182] width 53 height 39
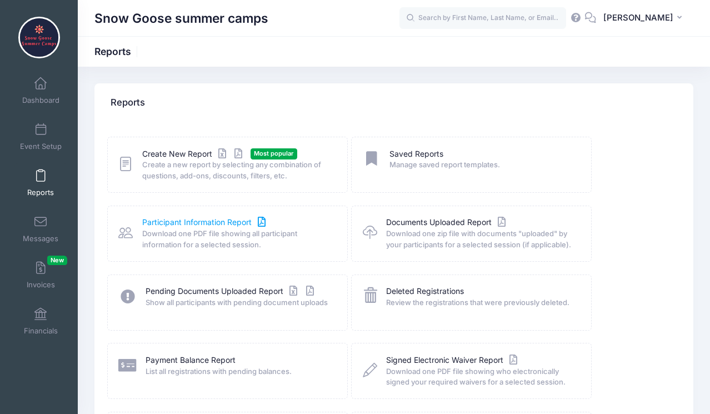
click at [187, 218] on link "Participant Information Report" at bounding box center [205, 223] width 126 height 12
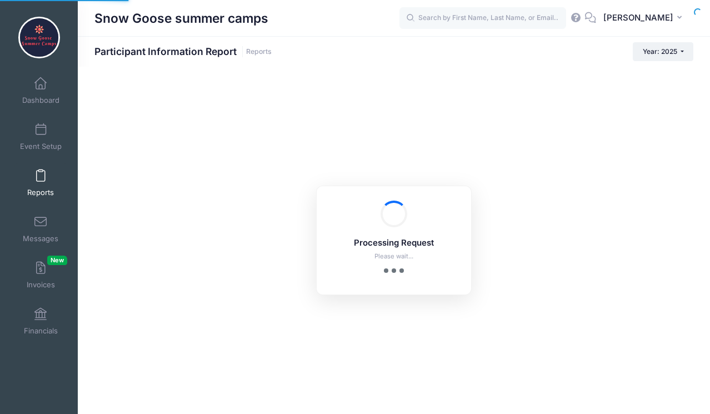
checkbox input "true"
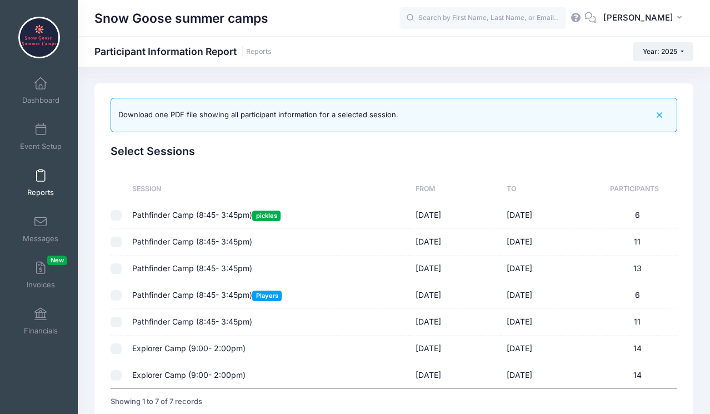
click at [116, 373] on input "checkbox" at bounding box center [116, 375] width 11 height 11
checkbox input "true"
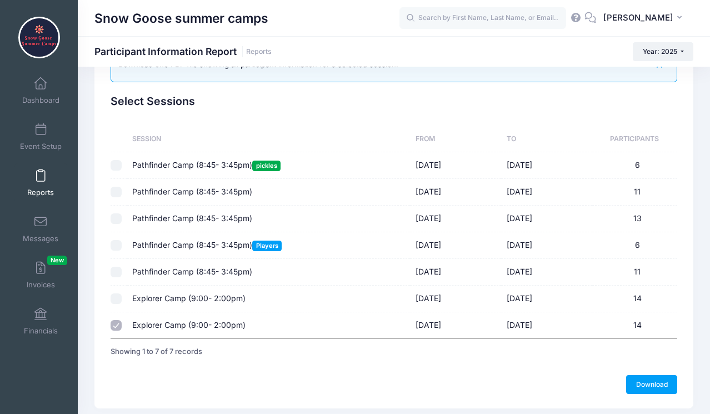
scroll to position [51, 0]
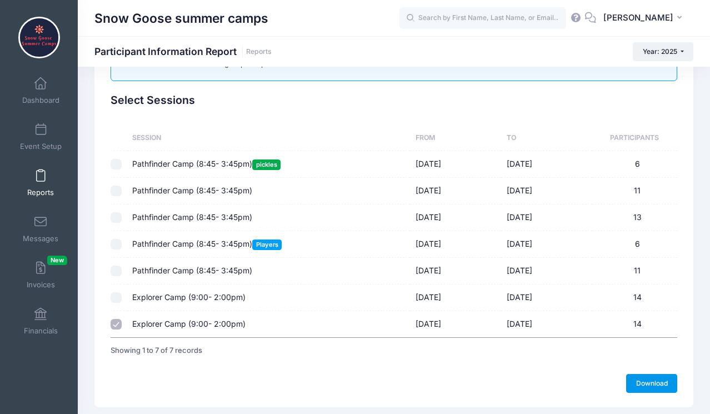
click at [650, 382] on link "Download" at bounding box center [651, 383] width 51 height 19
click at [44, 145] on span "Event Setup" at bounding box center [41, 146] width 42 height 9
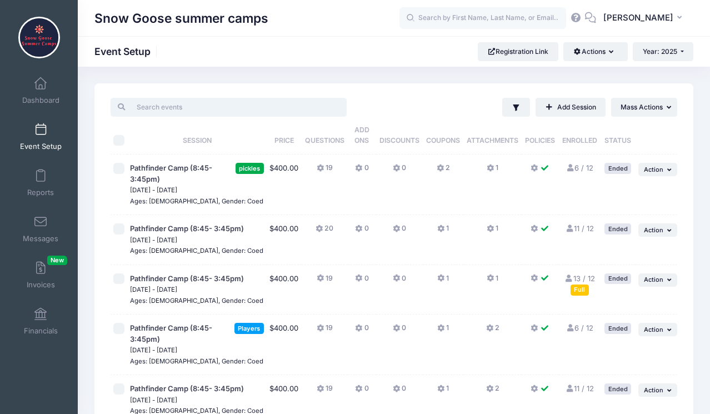
click at [150, 113] on input "search" at bounding box center [229, 107] width 236 height 19
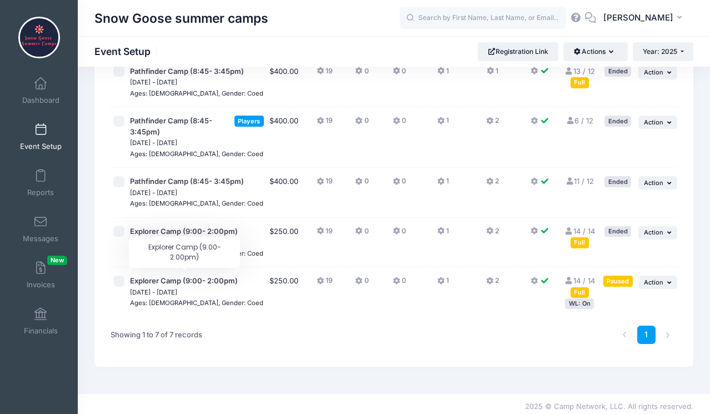
scroll to position [207, 0]
click at [118, 276] on input "checkbox" at bounding box center [118, 281] width 11 height 11
checkbox input "true"
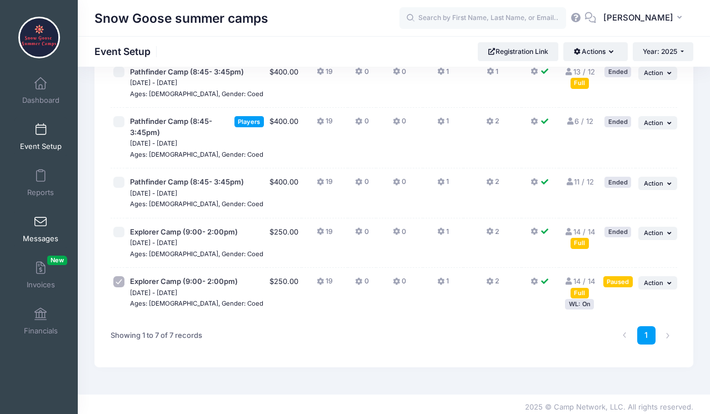
click at [38, 232] on link "Messages" at bounding box center [40, 228] width 53 height 39
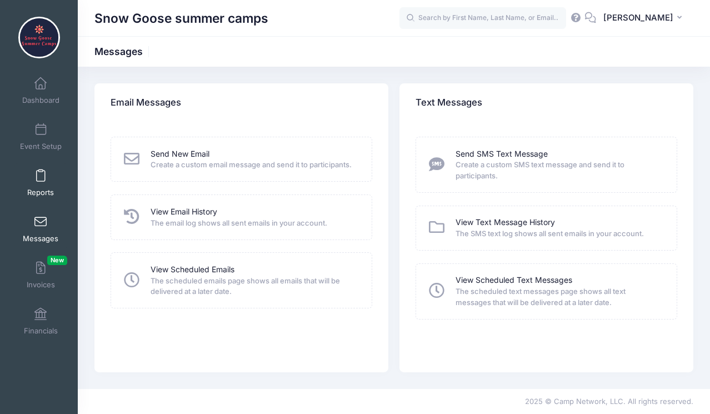
click at [38, 193] on span "Reports" at bounding box center [40, 192] width 27 height 9
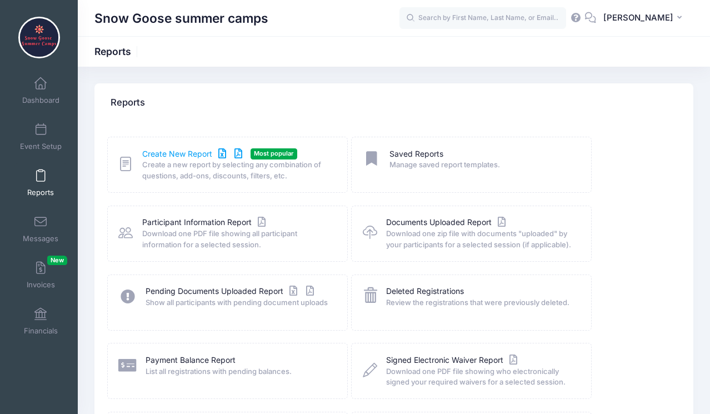
click at [182, 149] on link "Create New Report" at bounding box center [193, 154] width 103 height 12
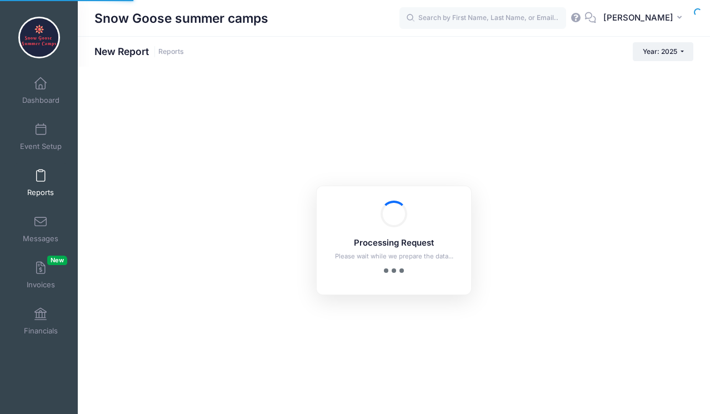
checkbox input "true"
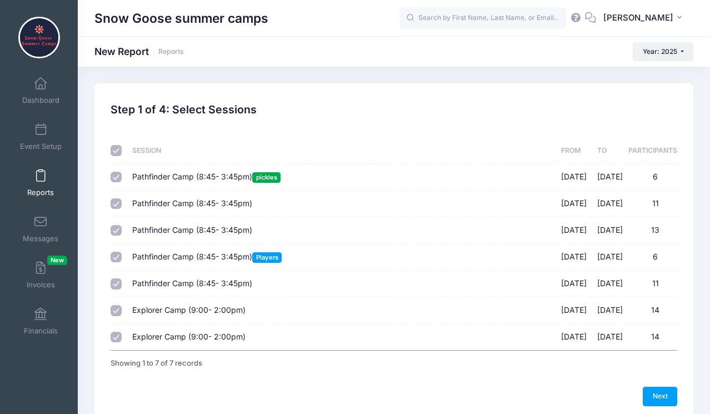
click at [113, 154] on input "checkbox" at bounding box center [116, 150] width 11 height 11
checkbox input "false"
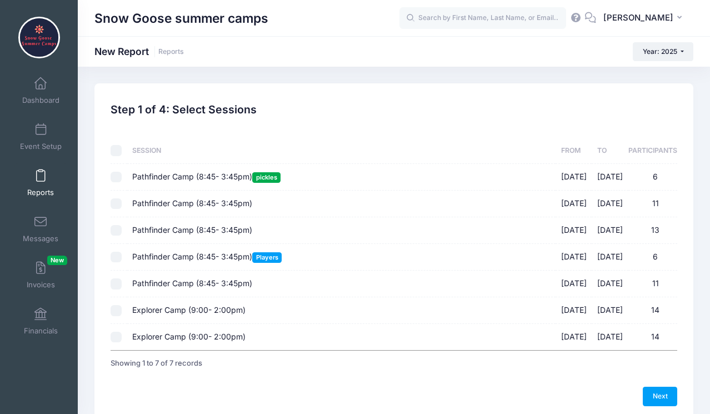
checkbox input "false"
click at [114, 339] on input "Explorer Camp (9:00- 2:00pm) 08/25/2025 - 08/28/2025 14" at bounding box center [116, 337] width 11 height 11
checkbox input "true"
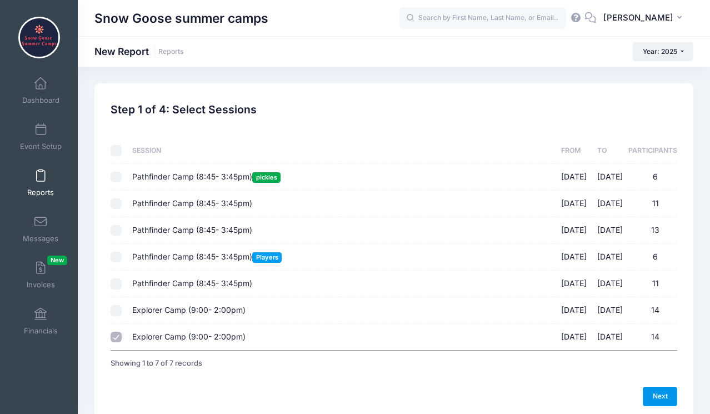
click at [657, 395] on link "Next" at bounding box center [659, 395] width 34 height 19
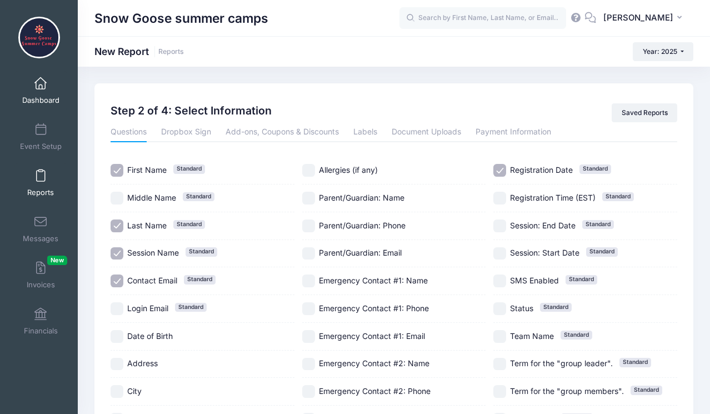
click at [43, 108] on link "Dashboard" at bounding box center [40, 90] width 53 height 39
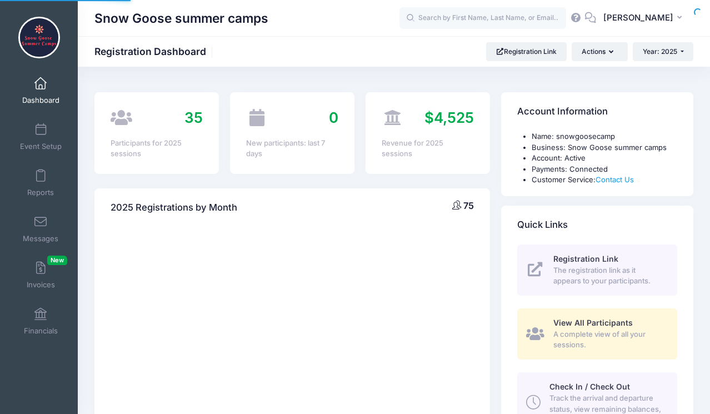
select select
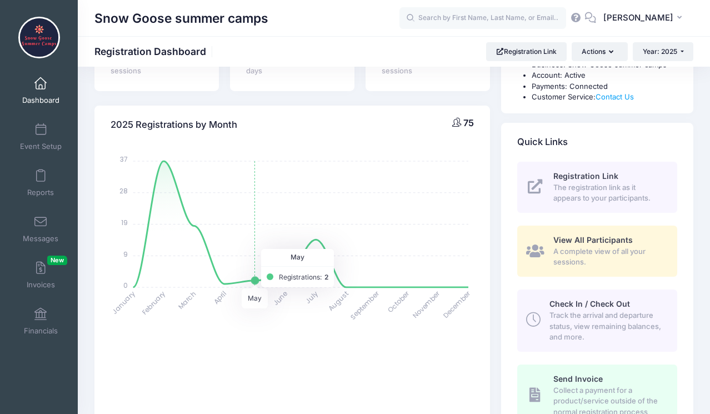
scroll to position [84, 0]
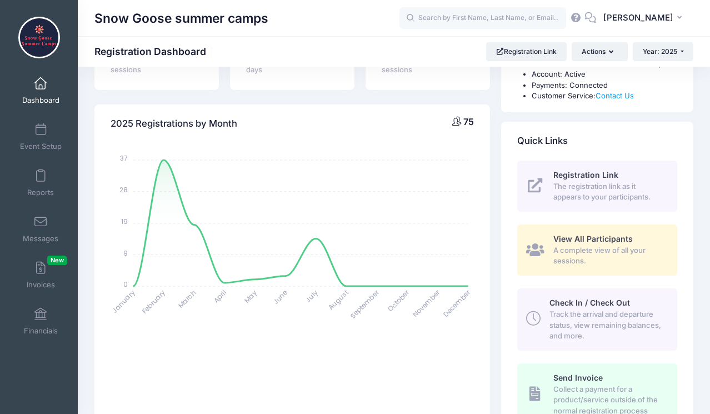
click at [610, 234] on span "View All Participants" at bounding box center [592, 238] width 79 height 9
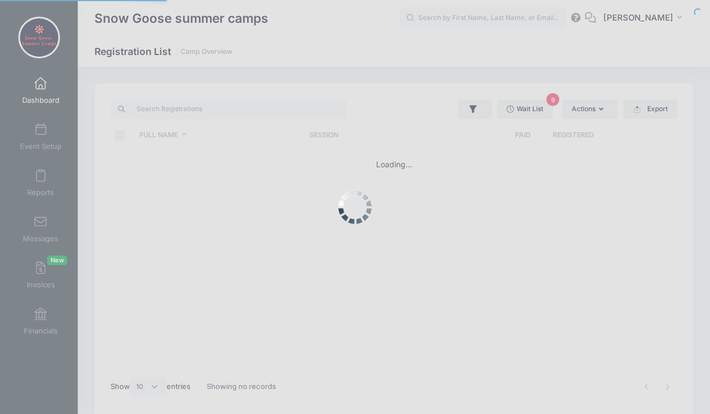
select select "10"
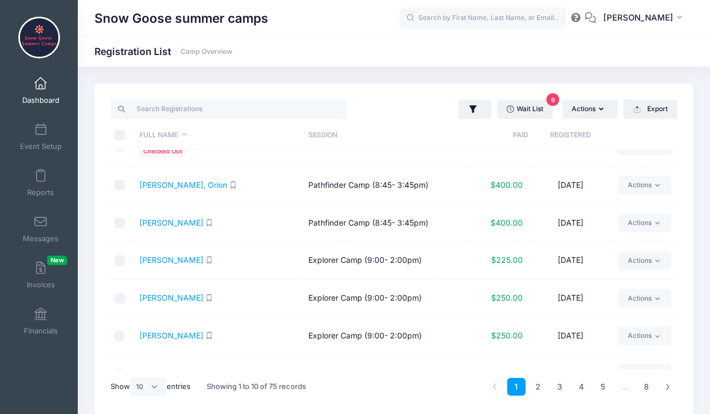
scroll to position [27, 0]
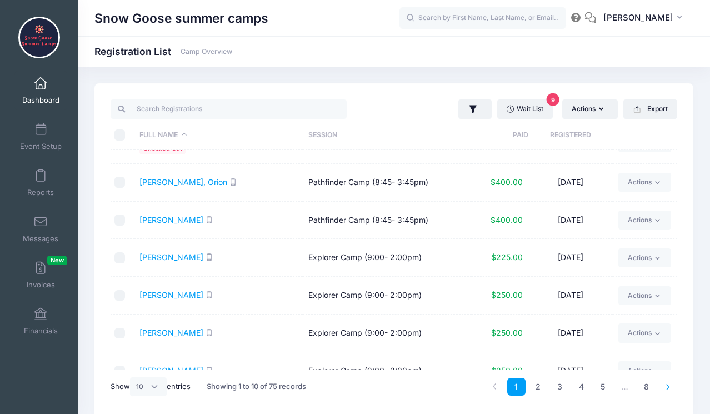
click at [667, 390] on link at bounding box center [668, 387] width 18 height 18
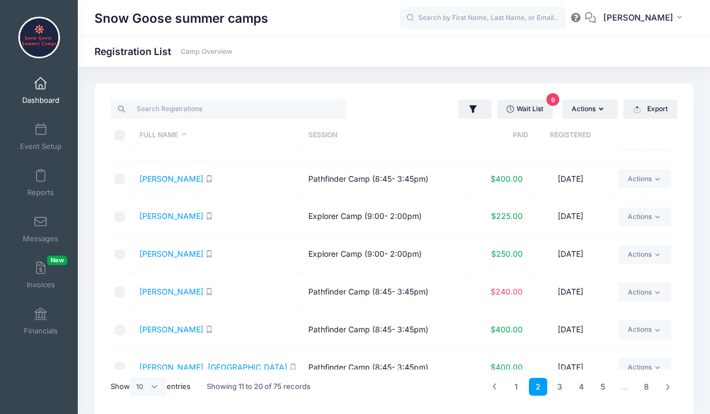
click at [667, 390] on link at bounding box center [668, 387] width 18 height 18
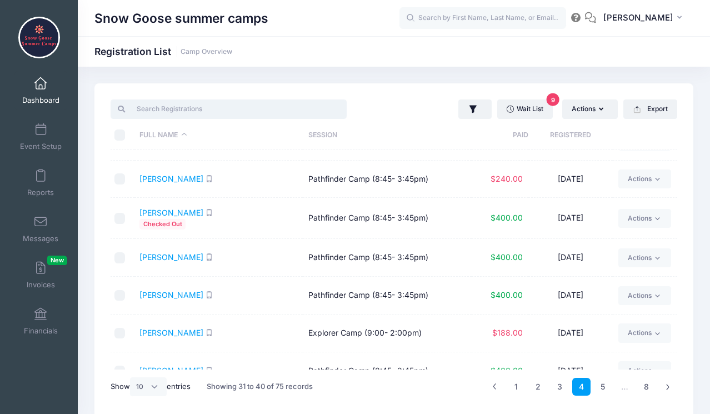
click at [151, 110] on input "search" at bounding box center [229, 108] width 236 height 19
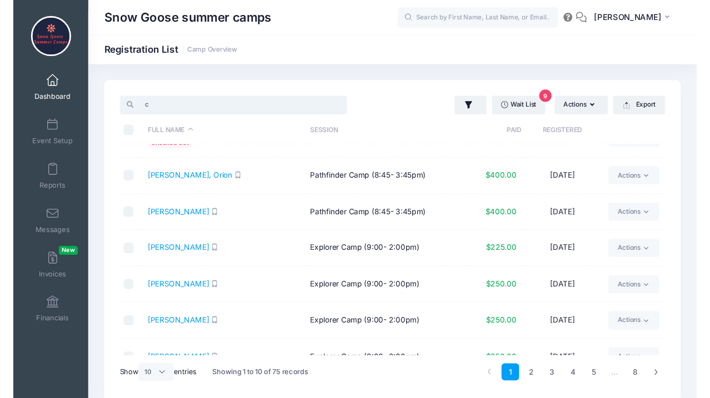
scroll to position [0, 0]
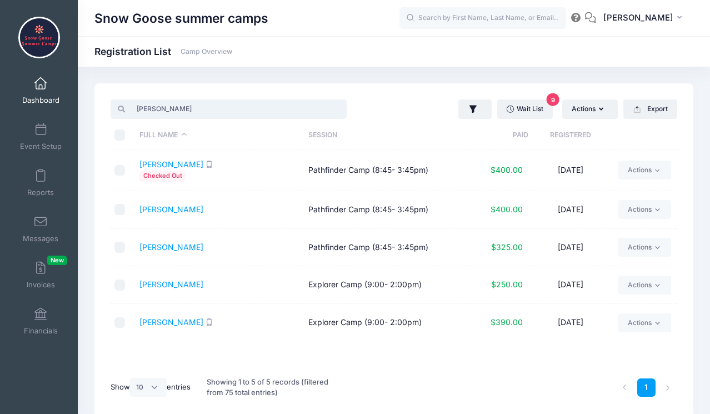
type input "[PERSON_NAME]"
drag, startPoint x: 151, startPoint y: 110, endPoint x: 173, endPoint y: 323, distance: 214.3
click at [173, 323] on link "[PERSON_NAME]" at bounding box center [171, 321] width 64 height 9
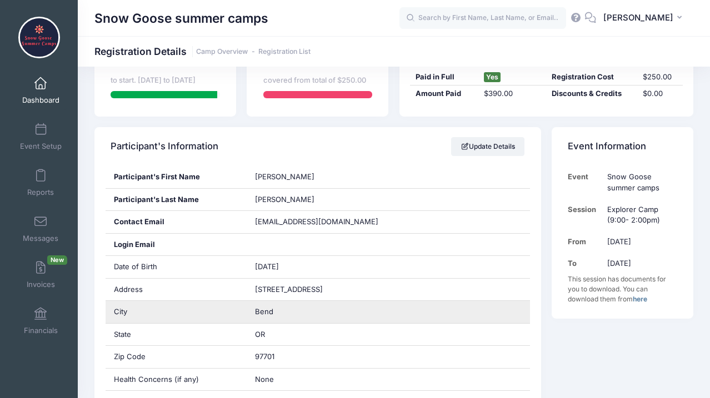
scroll to position [145, 0]
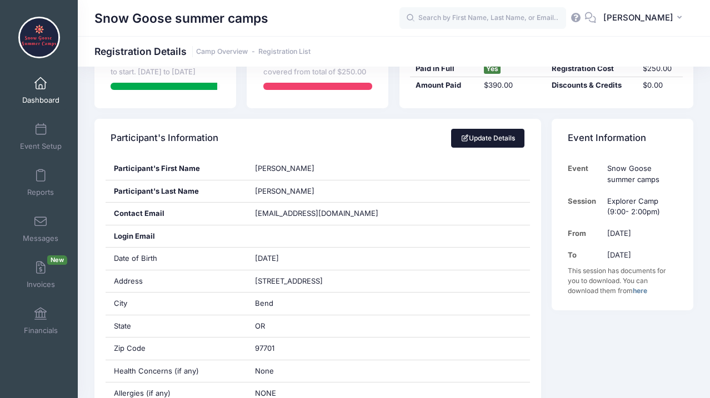
click at [496, 133] on link "Update Details" at bounding box center [488, 138] width 74 height 19
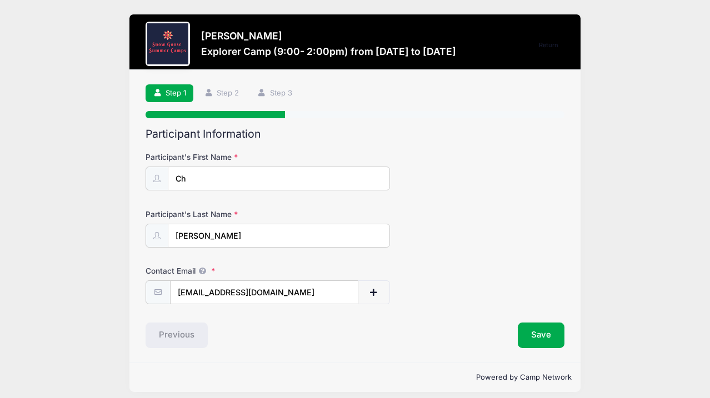
type input "C"
type input "Sammel"
type input "[PERSON_NAME]"
type input "a"
paste input "[EMAIL_ADDRESS][DOMAIN_NAME]"
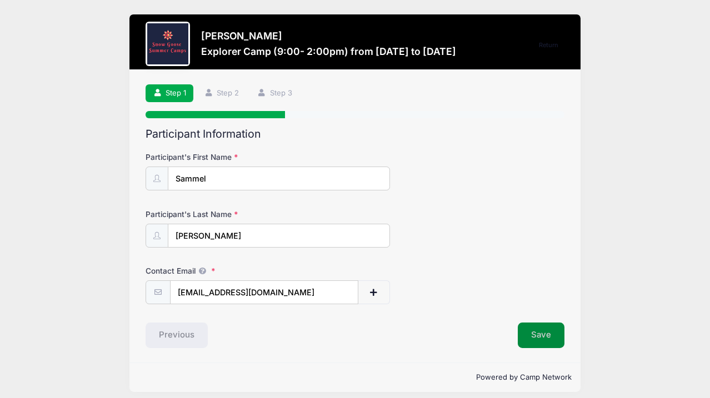
type input "[EMAIL_ADDRESS][DOMAIN_NAME]"
click at [548, 341] on button "Save" at bounding box center [541, 336] width 47 height 26
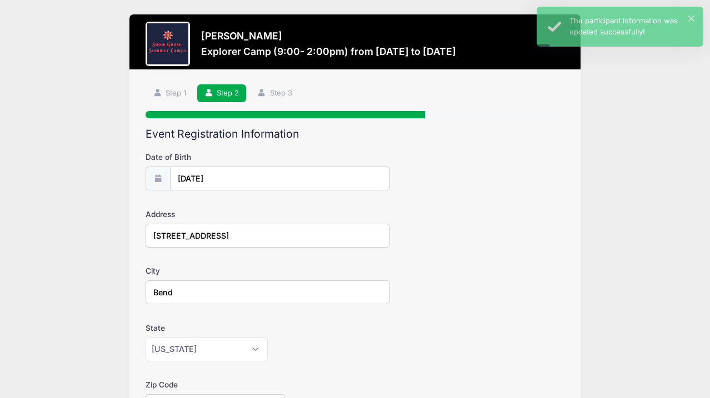
click at [230, 175] on input "10/11/2016" at bounding box center [280, 179] width 220 height 24
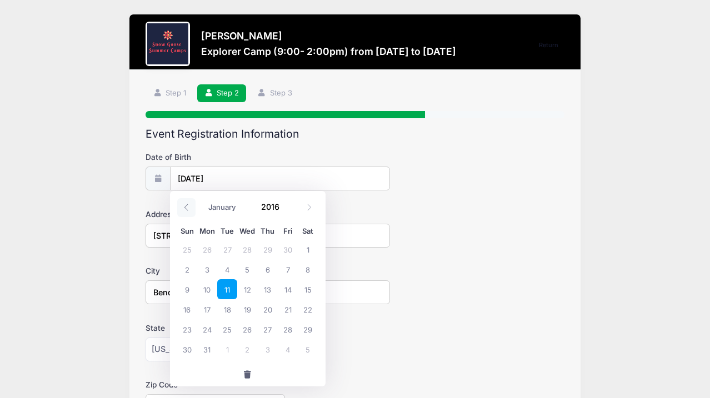
click at [185, 205] on icon at bounding box center [186, 207] width 7 height 7
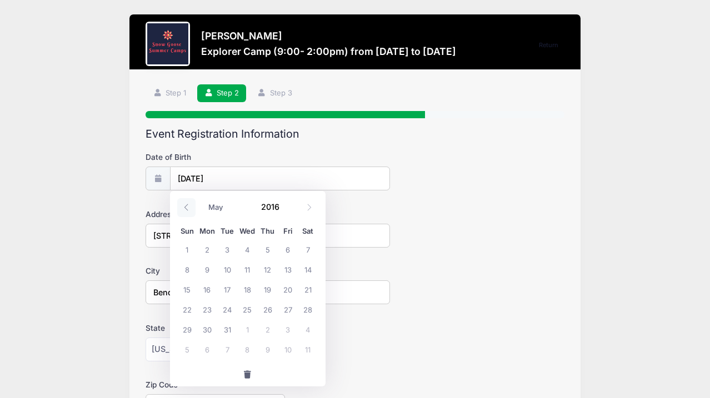
click at [185, 205] on icon at bounding box center [186, 207] width 7 height 7
select select "0"
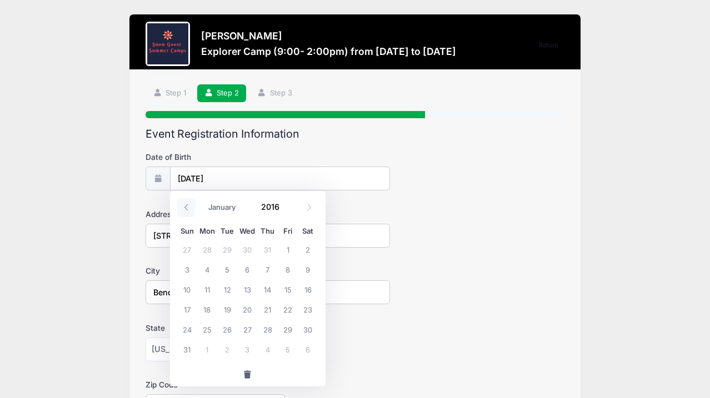
click at [185, 205] on icon at bounding box center [186, 207] width 7 height 7
type input "2015"
click at [188, 204] on icon at bounding box center [186, 207] width 7 height 7
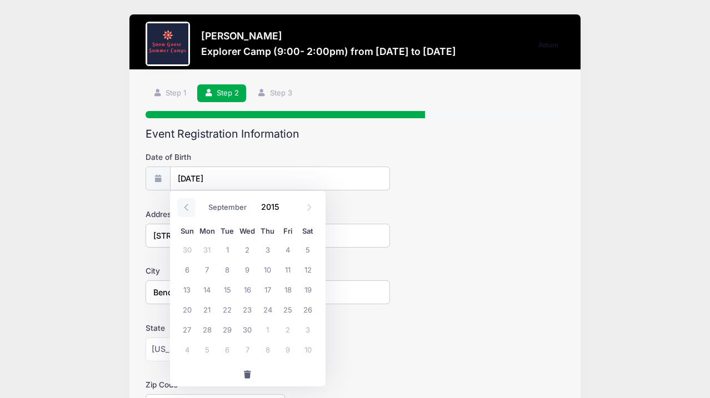
click at [188, 204] on icon at bounding box center [186, 207] width 7 height 7
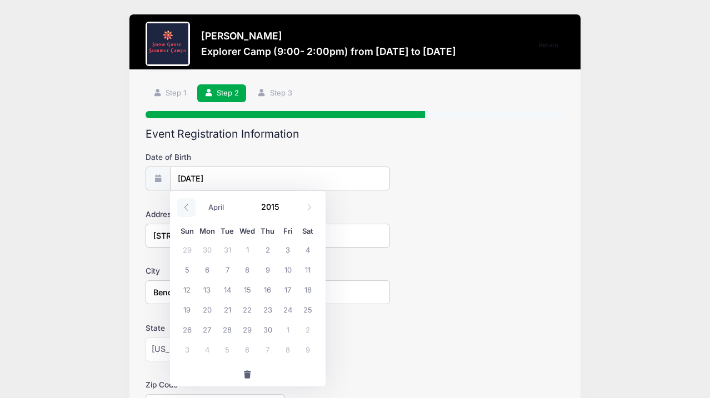
click at [188, 204] on icon at bounding box center [186, 207] width 7 height 7
click at [307, 204] on icon at bounding box center [308, 207] width 7 height 7
select select "1"
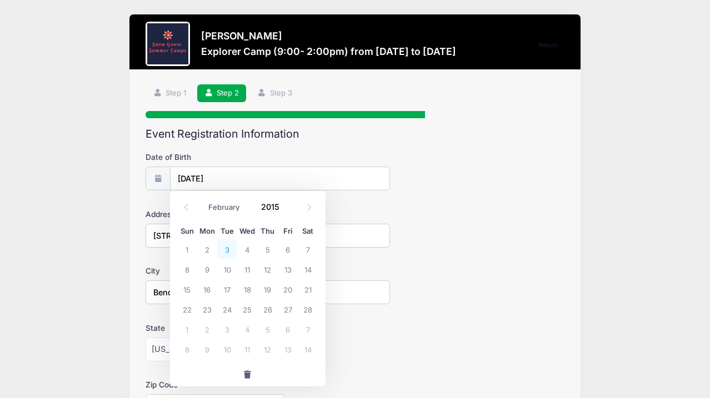
click at [232, 253] on span "3" at bounding box center [227, 249] width 20 height 20
type input "02/03/2015"
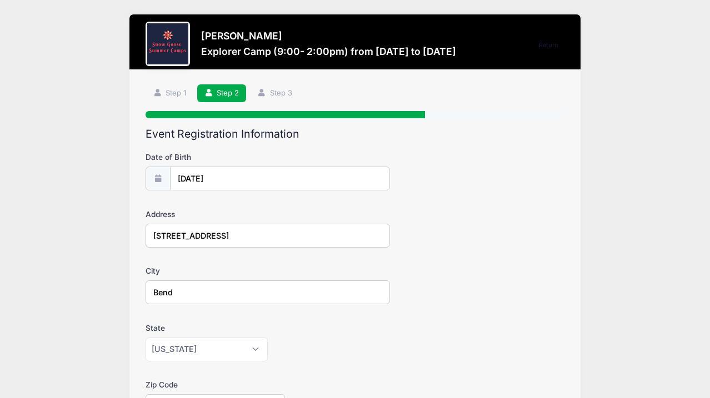
click at [227, 176] on input "02/03/2015" at bounding box center [280, 179] width 220 height 24
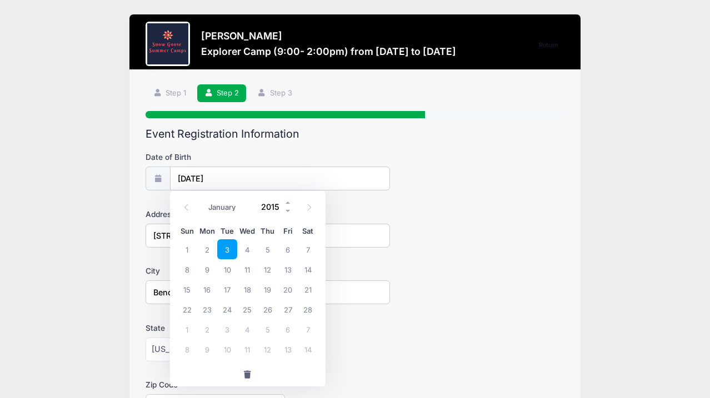
click at [278, 208] on input "2015" at bounding box center [274, 206] width 36 height 17
click at [288, 215] on span at bounding box center [288, 211] width 8 height 8
click at [286, 202] on span at bounding box center [288, 202] width 8 height 8
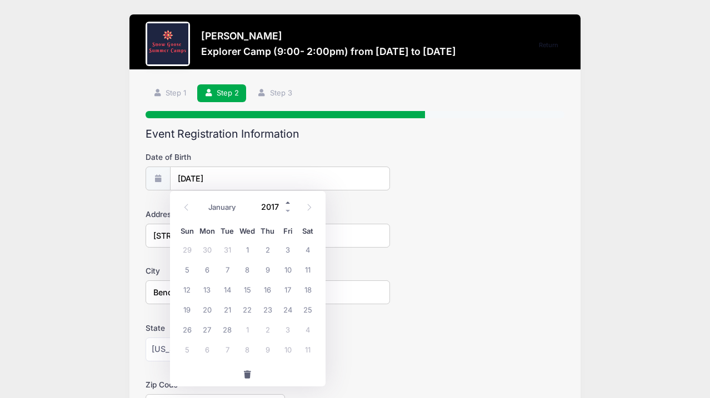
click at [286, 202] on span at bounding box center [288, 202] width 8 height 8
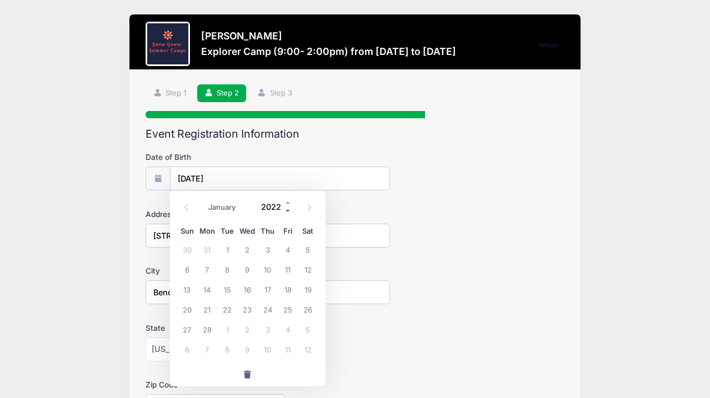
click at [288, 208] on span at bounding box center [288, 211] width 8 height 8
click at [237, 148] on div "Date of Birth 02/03/2015 Address 2875 NE Sedalia Loop City Bend State Alabama A…" at bounding box center [354, 385] width 419 height 483
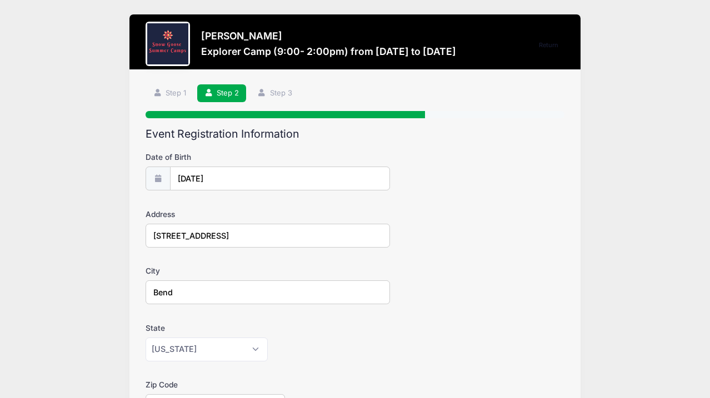
click at [219, 179] on input "02/03/2015" at bounding box center [280, 179] width 220 height 24
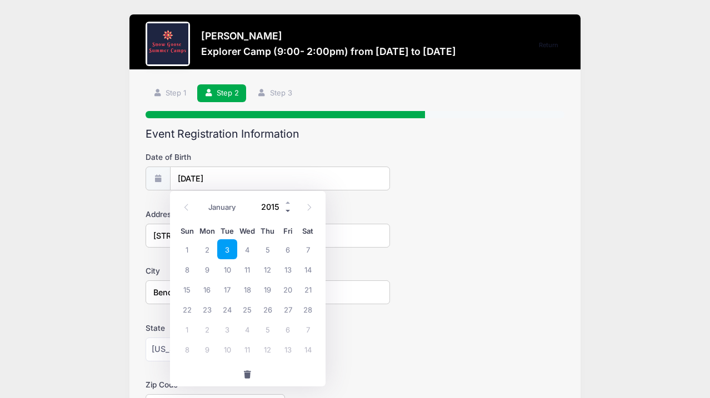
click at [289, 213] on span at bounding box center [288, 211] width 8 height 8
click at [288, 202] on span at bounding box center [288, 202] width 8 height 8
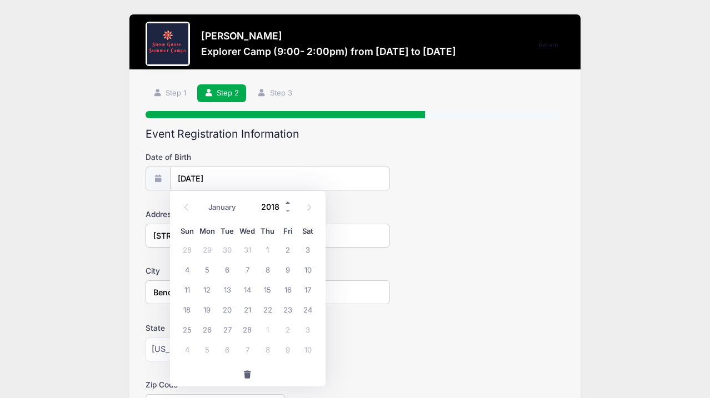
click at [288, 202] on span at bounding box center [288, 202] width 8 height 8
type input "2019"
click at [274, 208] on input "2019" at bounding box center [274, 206] width 36 height 17
click at [209, 271] on span "4" at bounding box center [207, 269] width 20 height 20
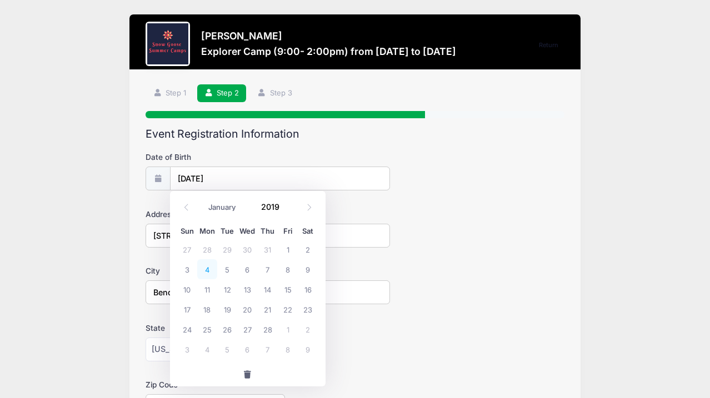
type input "[DATE]"
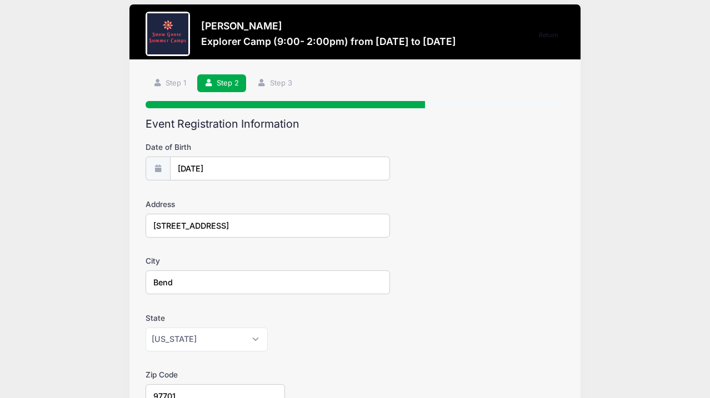
scroll to position [13, 0]
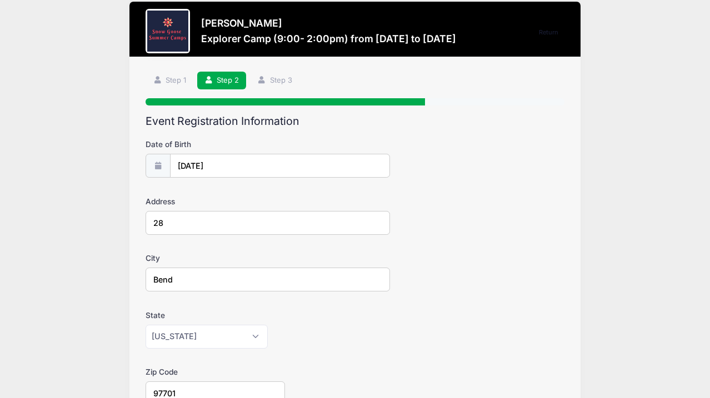
type input "2"
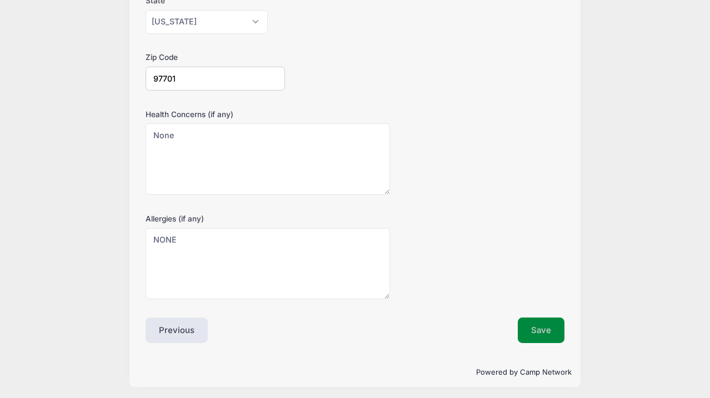
click at [527, 325] on button "Save" at bounding box center [541, 331] width 47 height 26
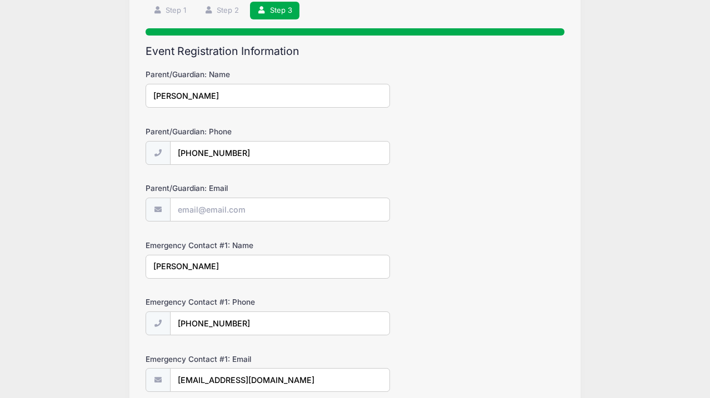
scroll to position [0, 0]
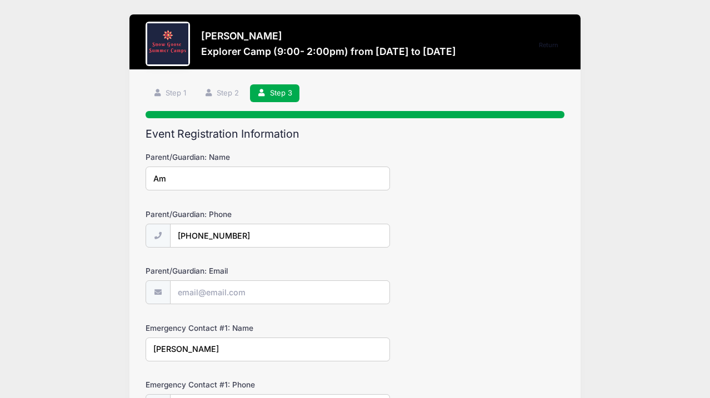
type input "A"
type input "[PERSON_NAME]"
type input "(5"
paste input "(154) 137-9181"
click at [184, 235] on input "(154) 137-9181" at bounding box center [280, 236] width 220 height 24
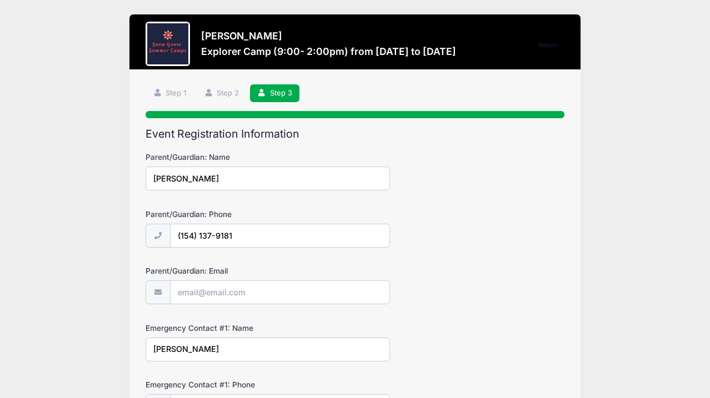
type input "(541) 379-181"
click at [426, 273] on div "Parent/Guardian: Email" at bounding box center [354, 284] width 419 height 39
type input "J"
click at [485, 323] on div "Emergency Contact #1: Name" at bounding box center [354, 342] width 419 height 39
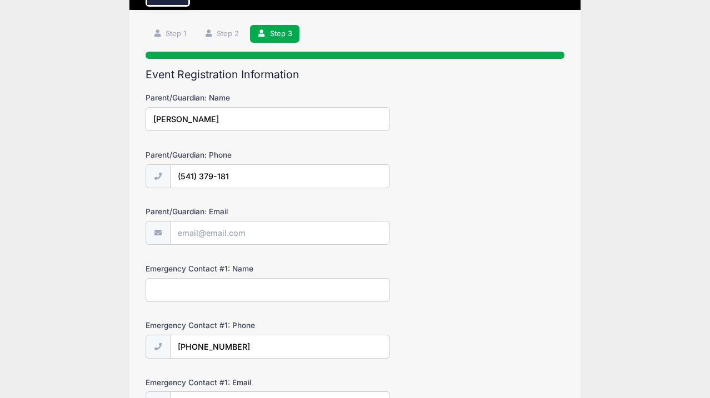
scroll to position [63, 0]
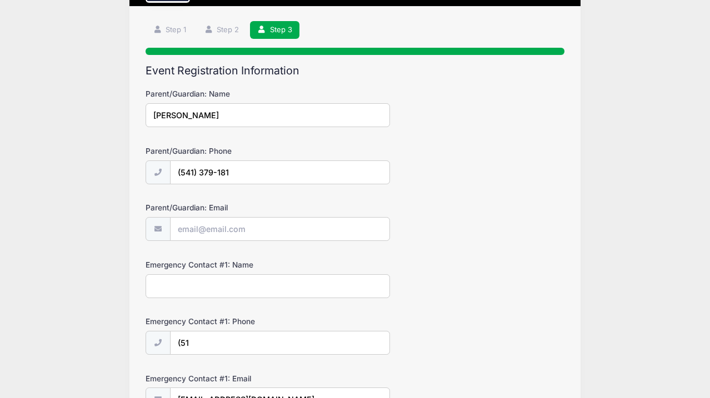
type input "(5"
click at [440, 316] on div "Emergency Contact #1: Phone" at bounding box center [354, 335] width 419 height 39
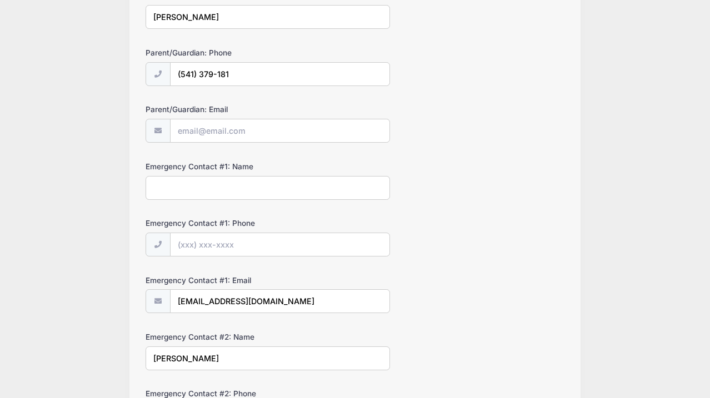
scroll to position [165, 0]
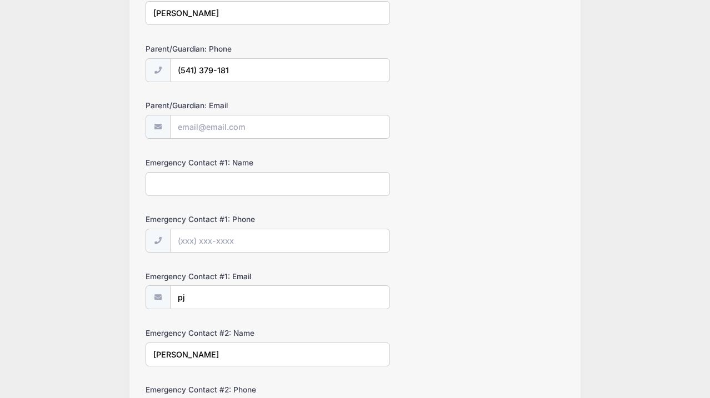
type input "p"
drag, startPoint x: 215, startPoint y: 354, endPoint x: 147, endPoint y: 351, distance: 68.4
click at [413, 353] on div "Emergency Contact #2: Name" at bounding box center [354, 347] width 419 height 39
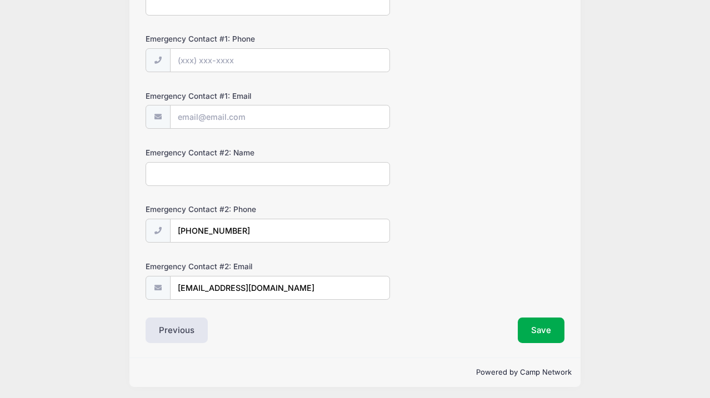
scroll to position [345, 0]
drag, startPoint x: 250, startPoint y: 232, endPoint x: 175, endPoint y: 221, distance: 75.8
drag, startPoint x: 263, startPoint y: 288, endPoint x: 172, endPoint y: 286, distance: 90.5
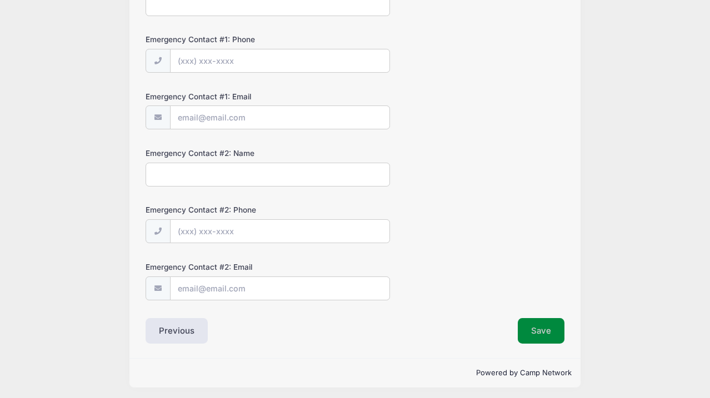
click at [539, 325] on button "Save" at bounding box center [541, 331] width 47 height 26
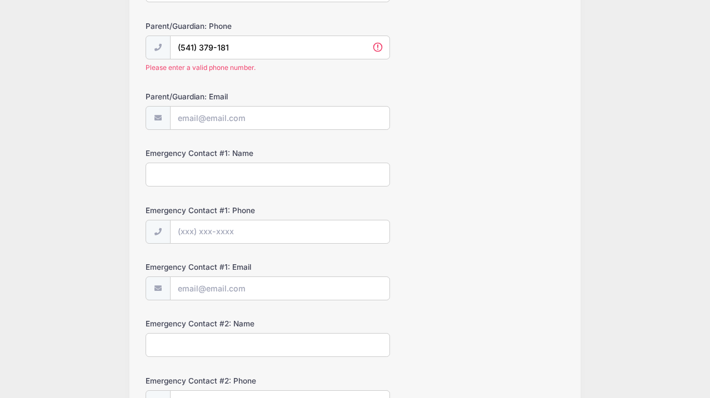
scroll to position [150, 0]
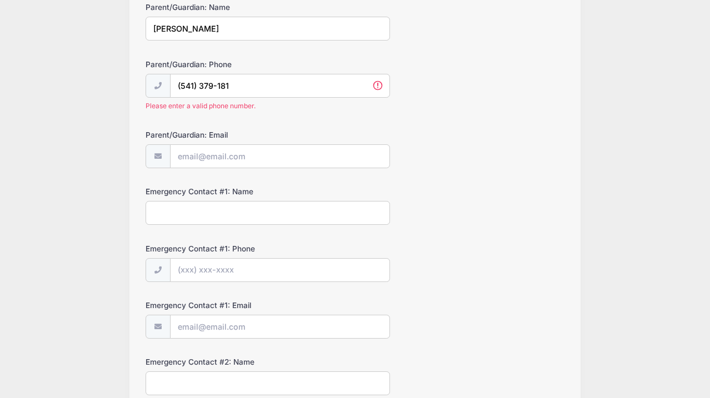
click at [245, 86] on input "(541) 379-181" at bounding box center [280, 86] width 220 height 24
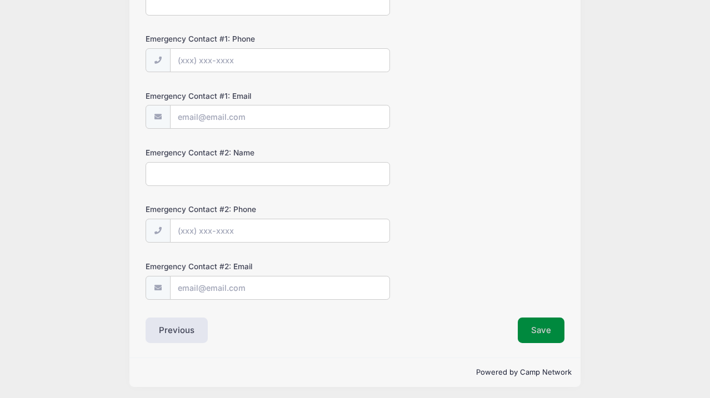
scroll to position [345, 0]
type input "(541) 379-1817"
click at [540, 337] on button "Save" at bounding box center [541, 331] width 47 height 26
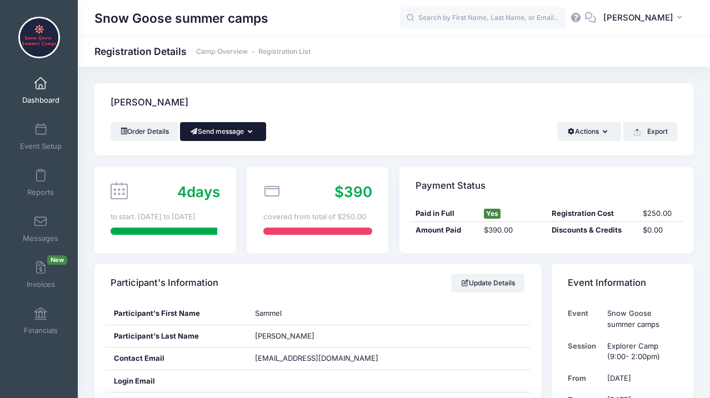
click at [254, 132] on icon "button" at bounding box center [252, 132] width 9 height 0
click at [423, 128] on div "Order Details Send message Send Email Send SMS Actions Resend Claim Request Cha…" at bounding box center [394, 131] width 566 height 19
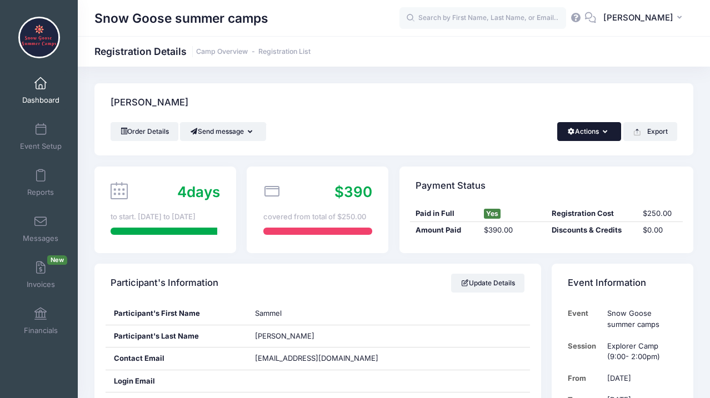
click at [604, 132] on icon "button" at bounding box center [607, 132] width 9 height 0
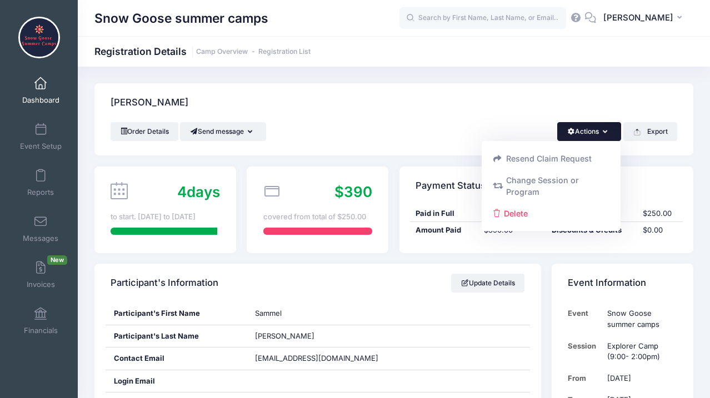
click at [289, 113] on div "Spotten, Sammel" at bounding box center [393, 102] width 599 height 39
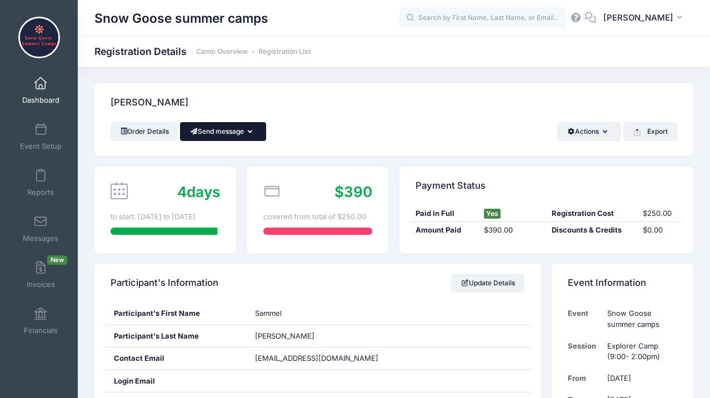
click at [255, 135] on button "Send message" at bounding box center [223, 131] width 86 height 19
click at [249, 157] on link "Send Email" at bounding box center [231, 158] width 67 height 21
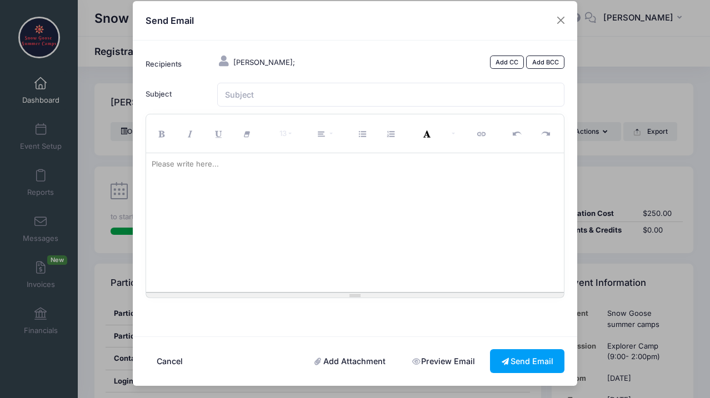
scroll to position [11, 0]
click at [356, 362] on link "Add Attachment" at bounding box center [350, 362] width 94 height 24
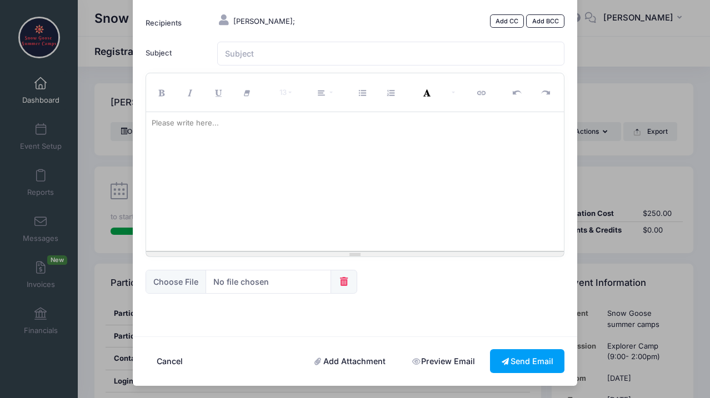
scroll to position [0, 0]
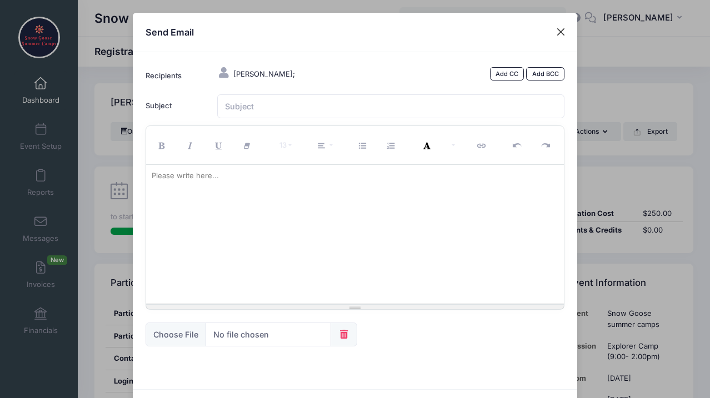
click at [558, 25] on button "Close" at bounding box center [561, 32] width 20 height 20
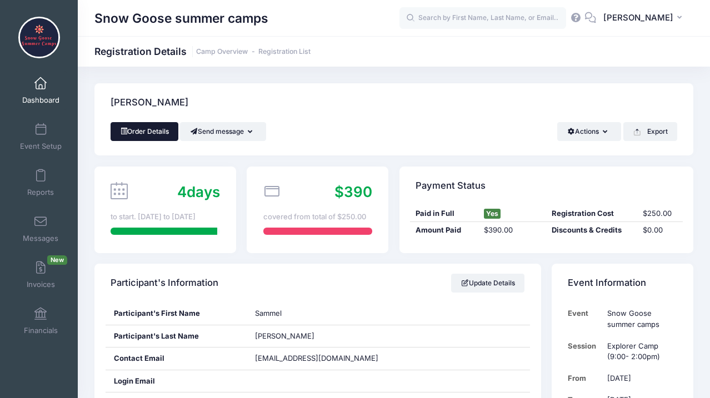
click at [170, 134] on link "Order Details" at bounding box center [145, 131] width 68 height 19
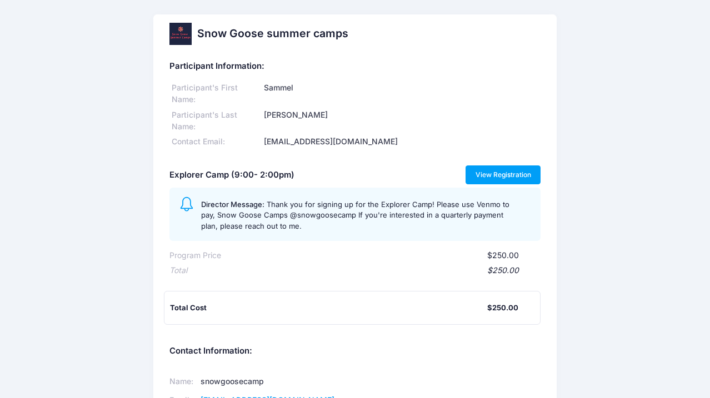
click at [498, 172] on link "View Registration" at bounding box center [502, 174] width 75 height 19
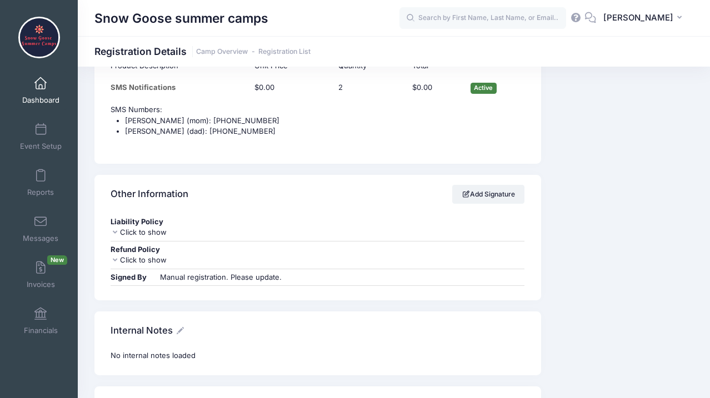
scroll to position [1062, 0]
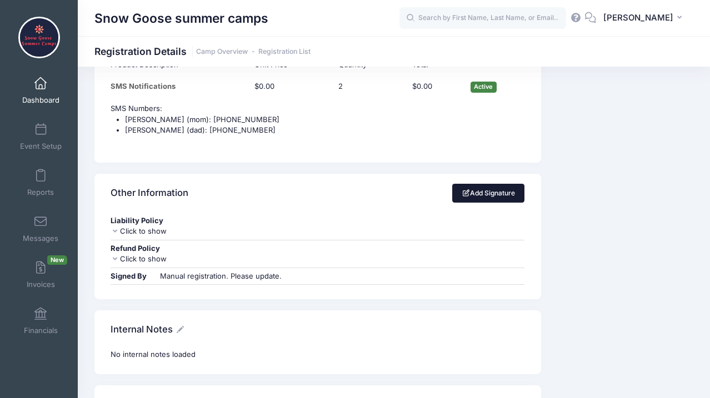
click at [490, 184] on link "Add Signature" at bounding box center [488, 193] width 73 height 19
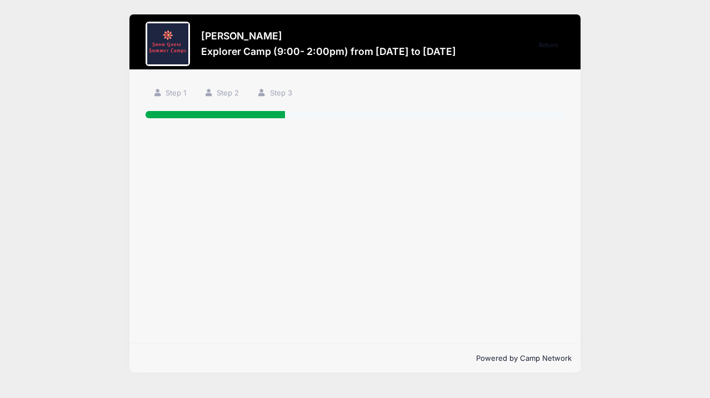
click at [363, 137] on div "Step 1 /7 Return Step 1 Step 2 Step 3 Participant Information Participant's Fir…" at bounding box center [354, 207] width 451 height 274
click at [340, 111] on div at bounding box center [354, 114] width 419 height 7
click at [257, 182] on div "Step 1 /7 Return Step 1 Step 2 Step 3 Participant Information Participant's Fir…" at bounding box center [354, 207] width 451 height 274
drag, startPoint x: 212, startPoint y: 238, endPoint x: 388, endPoint y: 96, distance: 225.9
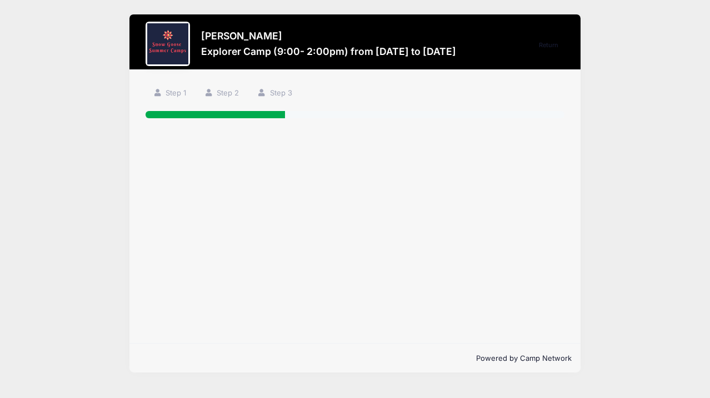
click at [388, 96] on div "Step 1 /7 Return Step 1 Step 2 Step 3 Participant Information Participant's Fir…" at bounding box center [354, 207] width 451 height 274
click at [352, 162] on div "Step 1 /7 Return Step 1 Step 2 Step 3 Participant Information Participant's Fir…" at bounding box center [354, 207] width 451 height 274
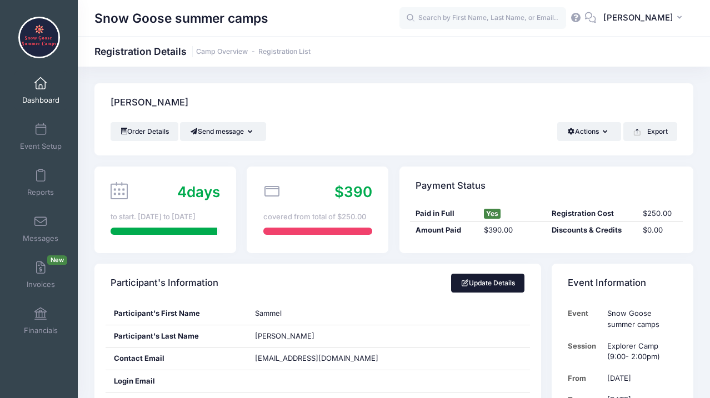
click at [481, 288] on link "Update Details" at bounding box center [488, 283] width 74 height 19
click at [38, 98] on span "Dashboard" at bounding box center [40, 100] width 37 height 9
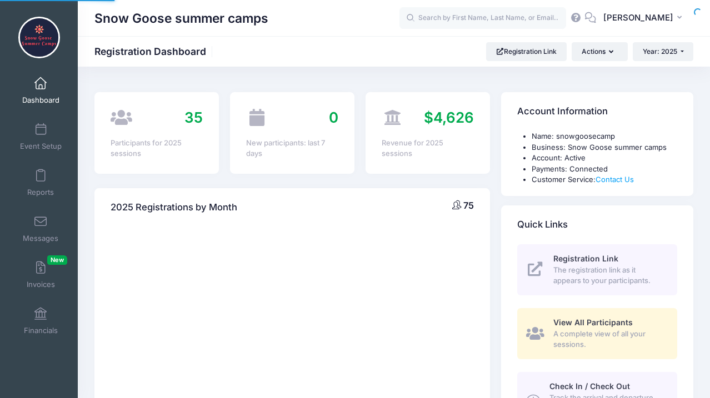
select select
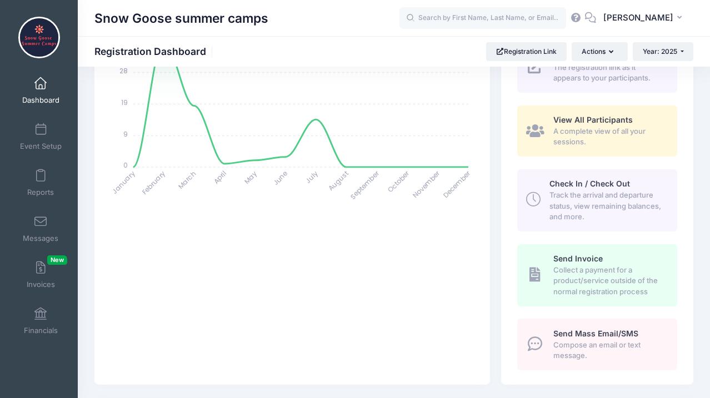
scroll to position [191, 0]
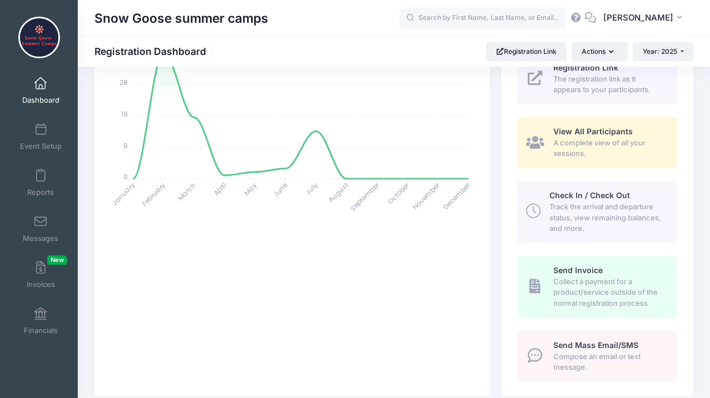
click at [572, 133] on span "View All Participants" at bounding box center [592, 131] width 79 height 9
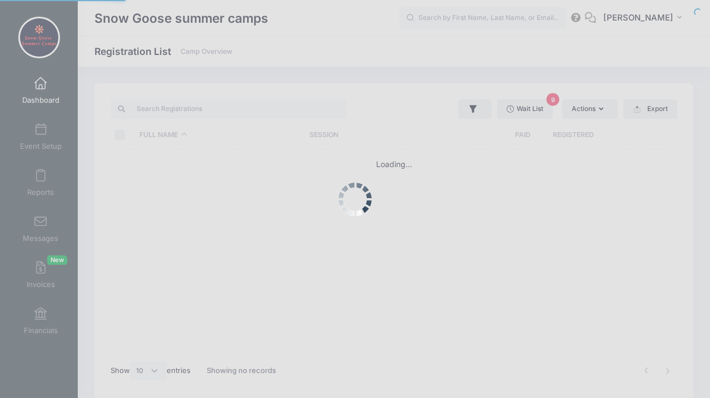
select select "10"
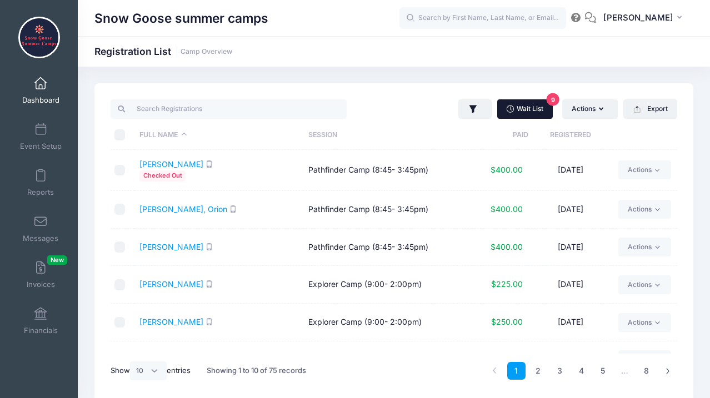
click at [537, 107] on link "Wait List 9" at bounding box center [525, 108] width 56 height 19
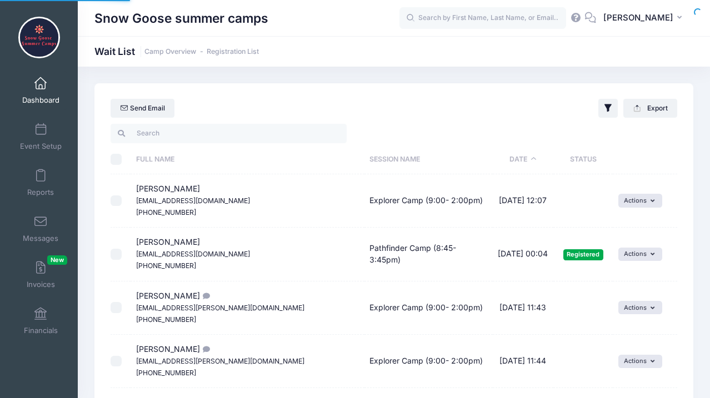
select select "50"
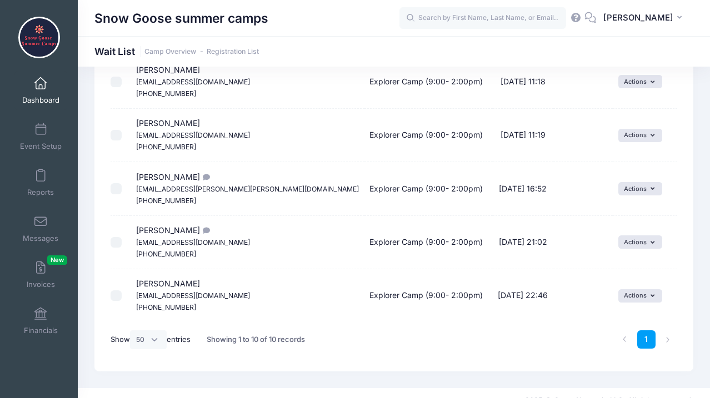
scroll to position [386, 0]
click at [37, 232] on link "Messages" at bounding box center [40, 228] width 53 height 39
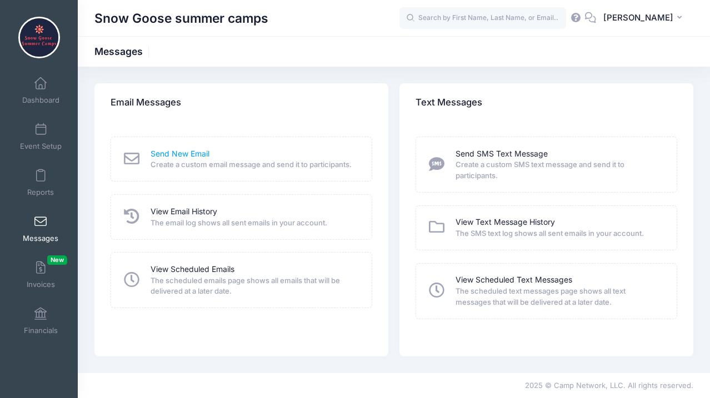
click at [167, 157] on link "Send New Email" at bounding box center [179, 154] width 59 height 12
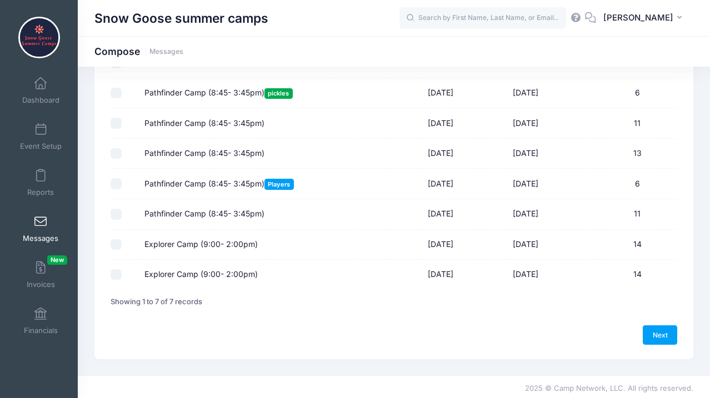
scroll to position [102, 0]
click at [115, 273] on input "Explorer Camp (9:00- 2:00pm)" at bounding box center [116, 275] width 11 height 11
checkbox input "true"
click at [645, 333] on link "Next" at bounding box center [659, 335] width 34 height 19
select select "50"
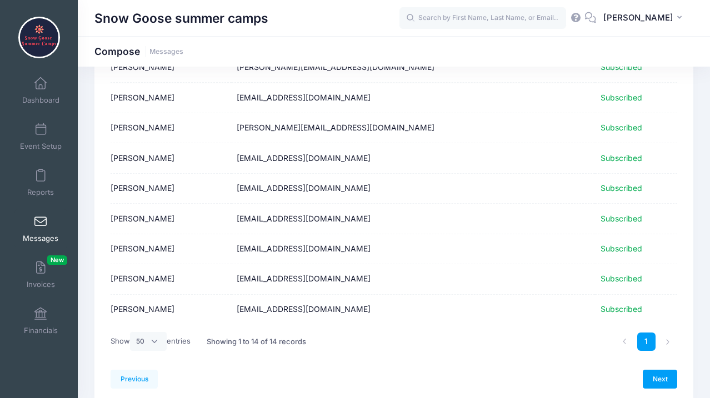
scroll to position [268, 0]
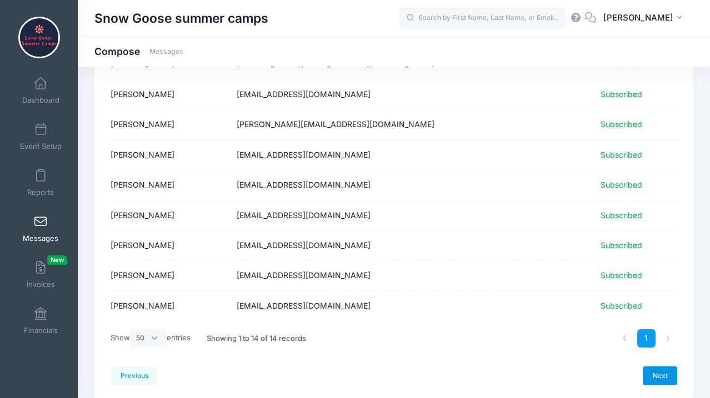
click at [652, 369] on link "Next" at bounding box center [659, 376] width 34 height 19
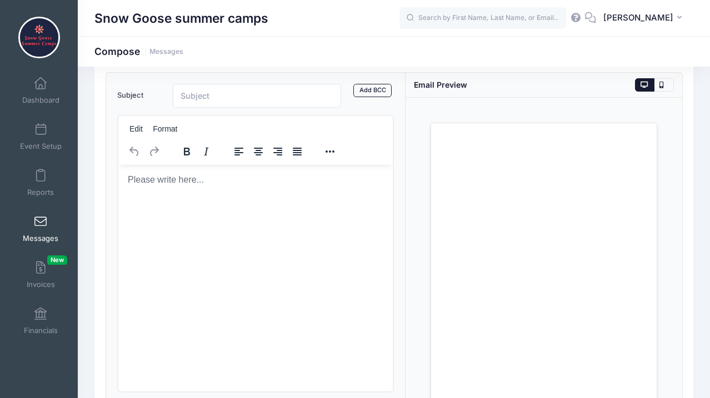
scroll to position [56, 0]
click at [205, 103] on input "Subject" at bounding box center [257, 97] width 168 height 24
type input "paperwork"
click at [173, 185] on body "Rich Text Area. Press ALT-0 for help." at bounding box center [255, 180] width 257 height 12
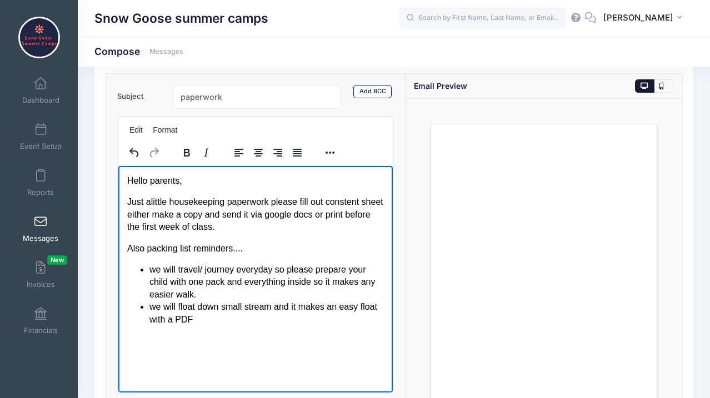
click at [197, 308] on li "we will float down small stream and it makes an easy float with a PDF" at bounding box center [266, 312] width 234 height 25
click at [305, 307] on li "we will offer a float down small stream and it makes an easy float with a PDF" at bounding box center [266, 312] width 234 height 25
click at [228, 307] on li "we will offer a float down small stream (canal) and it makes an easy float with…" at bounding box center [266, 312] width 234 height 25
click at [248, 306] on li "we will offer a float down small stream (canal) and it makes an easy float with…" at bounding box center [266, 312] width 234 height 25
click at [186, 319] on li "we will offer a float down a small stream (canal) and it makes an easy float wi…" at bounding box center [266, 312] width 234 height 25
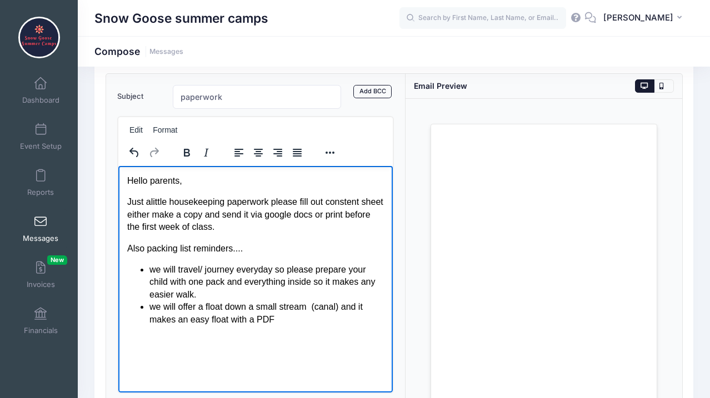
click at [258, 322] on li "we will offer a float down a small stream (canal) and it makes an easy float wi…" at bounding box center [266, 312] width 234 height 25
click at [305, 323] on li "we will offer a float down a small stream (canal) so please provide your child …" at bounding box center [266, 312] width 234 height 25
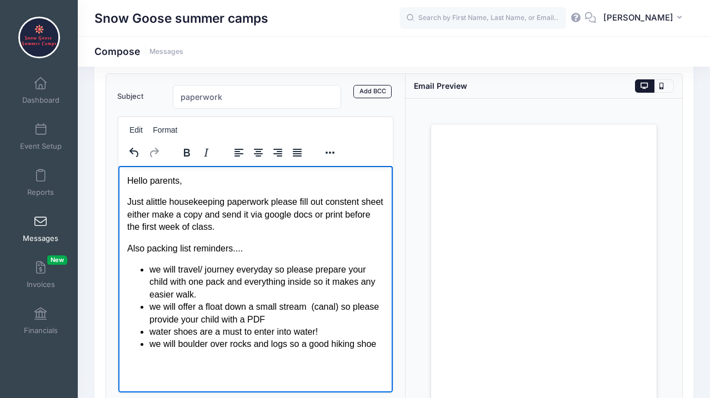
click at [151, 330] on li "water shoes are a must to enter into water!" at bounding box center [266, 331] width 234 height 12
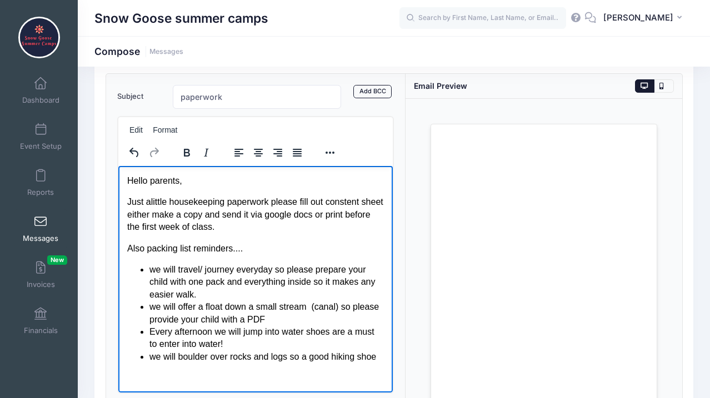
click at [307, 331] on li "Every afternoon we will jump into water shoes are a must to enter into water!" at bounding box center [266, 337] width 234 height 25
drag, startPoint x: 353, startPoint y: 343, endPoint x: 200, endPoint y: 345, distance: 152.7
click at [200, 345] on li "Every afternoon we will jump into water and water shoes are a MUST. shoes are a…" at bounding box center [266, 337] width 234 height 25
click at [219, 372] on html "Hello parents, Just alittle housekeeping paperwork please fill out constent she…" at bounding box center [255, 268] width 274 height 206
click at [172, 368] on li "we will boulder over rocks and logs so a good hiking shoe is esstential." at bounding box center [266, 362] width 234 height 25
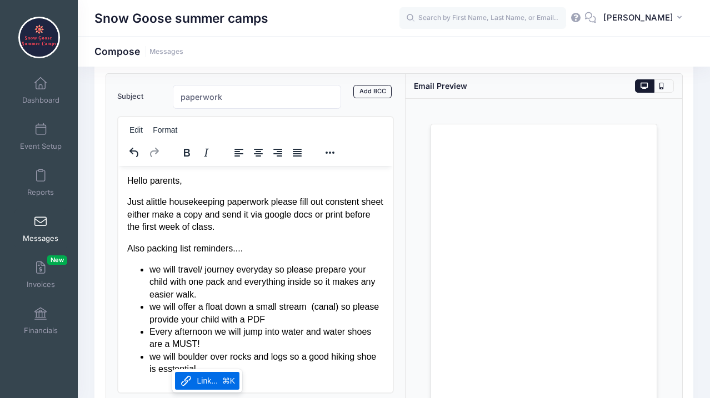
click at [184, 367] on li "we will boulder over rocks and logs so a good hiking shoe is esstential." at bounding box center [266, 362] width 234 height 25
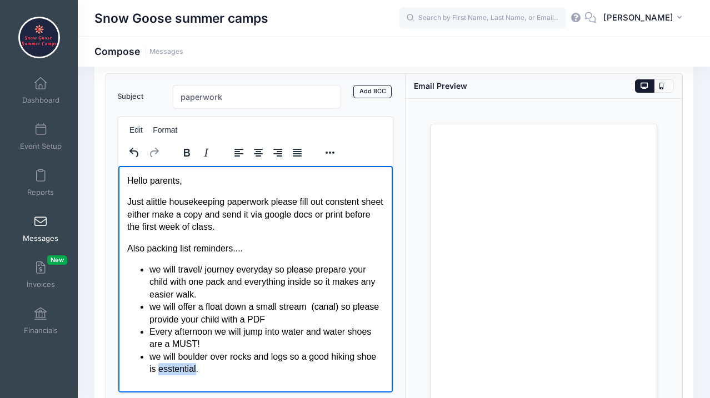
click at [184, 367] on li "we will boulder over rocks and logs so a good hiking shoe is esstential." at bounding box center [266, 362] width 234 height 25
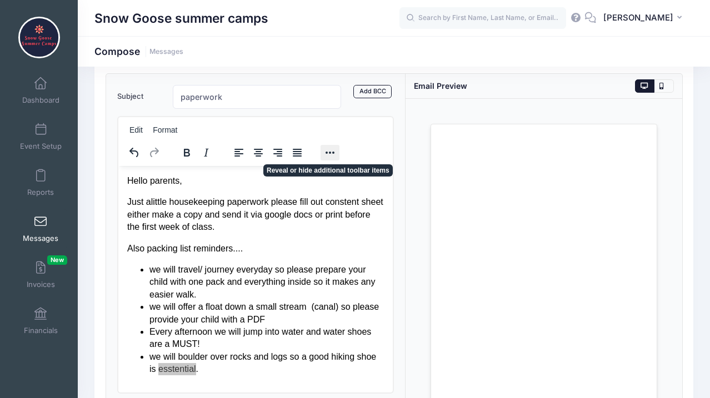
click at [328, 149] on button "Reveal or hide additional toolbar items" at bounding box center [329, 153] width 19 height 16
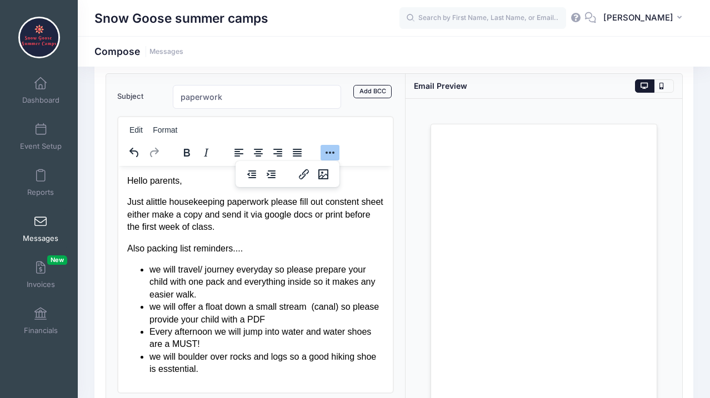
click at [348, 173] on html "Hello parents, Just alittle housekeeping paperwork please fill out constent she…" at bounding box center [255, 274] width 274 height 218
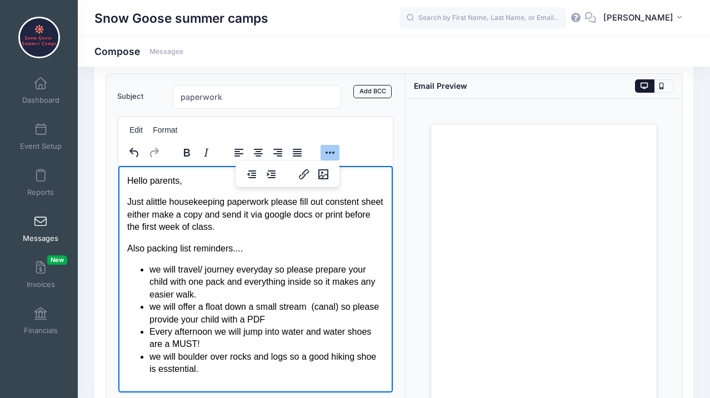
click at [209, 369] on li "we will boulder over rocks and logs so a good hiking shoe is esstential." at bounding box center [266, 362] width 234 height 25
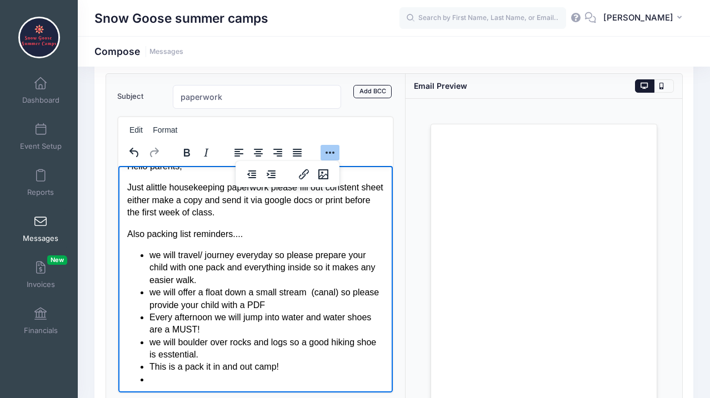
click at [284, 366] on li "This is a pack it in and out camp!" at bounding box center [266, 366] width 234 height 12
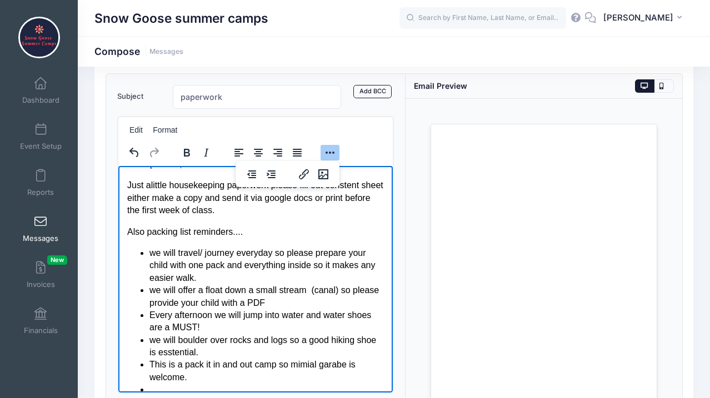
click at [308, 360] on li "This is a pack it in and out camp so mimial garabe is welcome." at bounding box center [266, 370] width 234 height 25
click at [183, 386] on li "Rich Text Area. Press ALT-0 for help." at bounding box center [266, 389] width 234 height 12
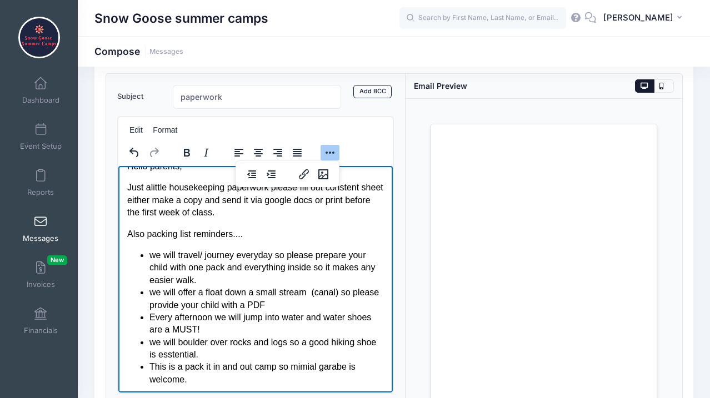
drag, startPoint x: 192, startPoint y: 379, endPoint x: 125, endPoint y: 165, distance: 224.1
click at [125, 165] on html "Hello parents, Just alittle housekeeping paperwork please fill out constent she…" at bounding box center [255, 272] width 274 height 243
click at [137, 185] on p "Just alittle housekeeping paperwork please fill out constent sheet either make …" at bounding box center [255, 199] width 257 height 37
drag, startPoint x: 126, startPoint y: 168, endPoint x: 219, endPoint y: 377, distance: 228.4
click at [219, 377] on html "Hello parents, Just alittle housekeeping paperwork please fill out constent she…" at bounding box center [255, 272] width 274 height 243
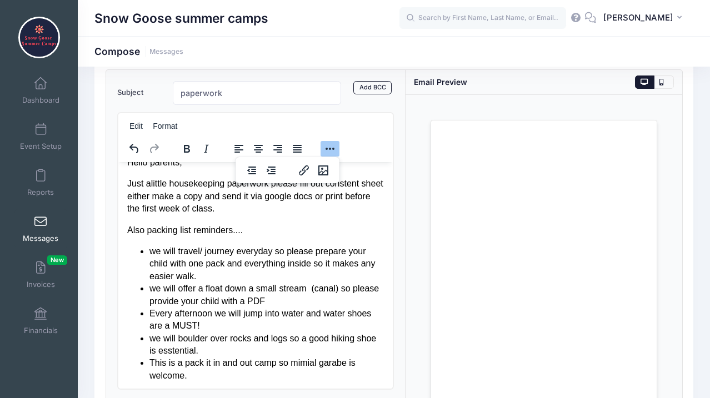
scroll to position [59, 0]
click at [214, 347] on li "we will boulder over rocks and logs so a good hiking shoe is esstential." at bounding box center [266, 344] width 234 height 25
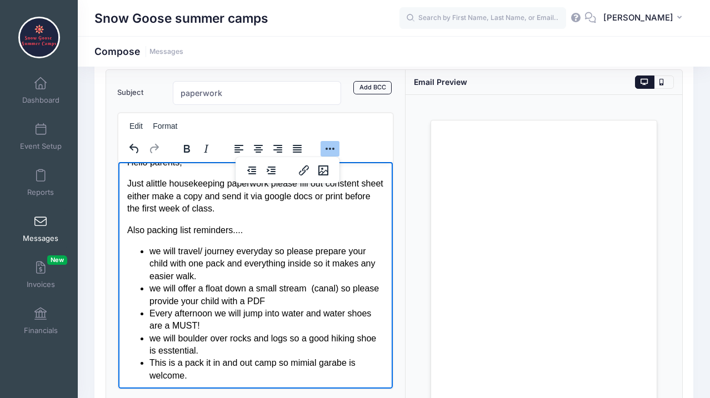
click at [214, 347] on li "we will boulder over rocks and logs so a good hiking shoe is esstential." at bounding box center [266, 344] width 234 height 25
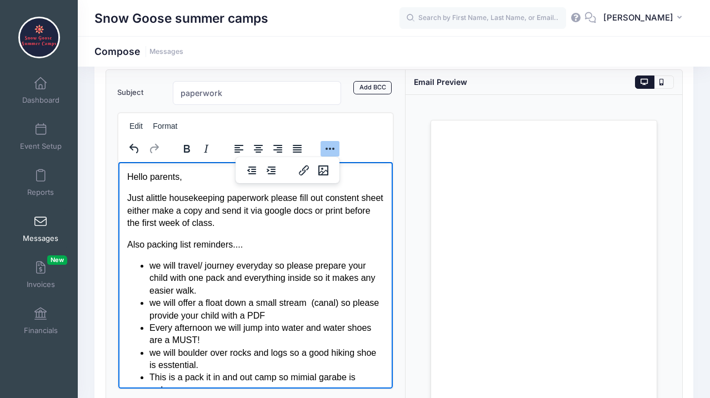
drag, startPoint x: 195, startPoint y: 378, endPoint x: 122, endPoint y: 163, distance: 227.2
click at [122, 163] on html "Hello parents, Just alittle housekeeping paperwork please fill out constent she…" at bounding box center [255, 283] width 274 height 243
click at [150, 192] on p "Just alittle housekeeping paperwork please fill out constent sheet either make …" at bounding box center [255, 210] width 257 height 37
click at [132, 183] on body "Hello parents, Just alittle housekeeping paperwork please fill out constent she…" at bounding box center [255, 282] width 257 height 225
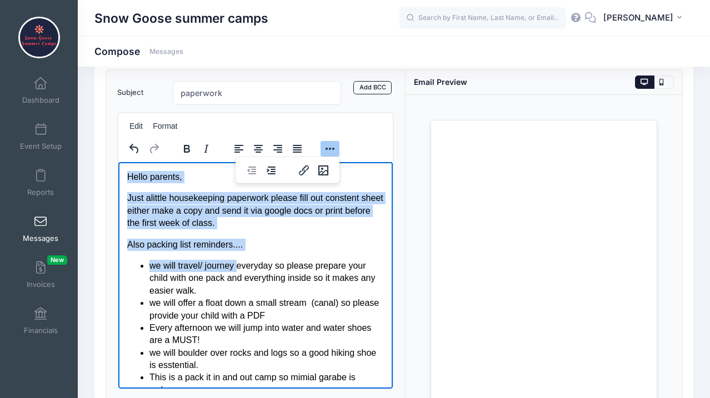
drag, startPoint x: 127, startPoint y: 177, endPoint x: 237, endPoint y: 263, distance: 139.6
click at [237, 263] on body "Hello parents, Just alittle housekeeping paperwork please fill out constent she…" at bounding box center [255, 282] width 257 height 225
click at [209, 238] on p "Also packing list reminders...." at bounding box center [255, 244] width 257 height 12
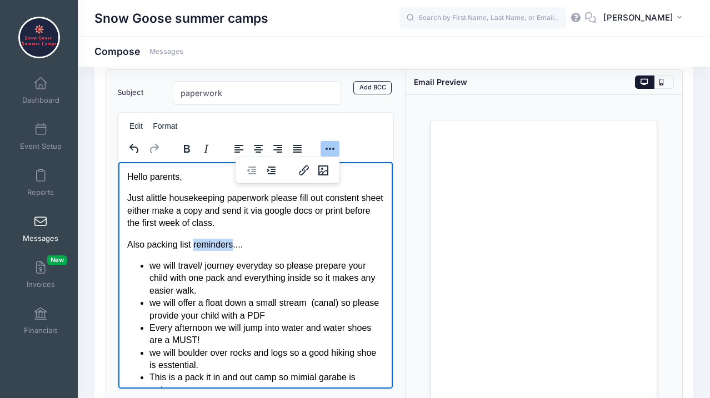
click at [209, 238] on p "Also packing list reminders...." at bounding box center [255, 244] width 257 height 12
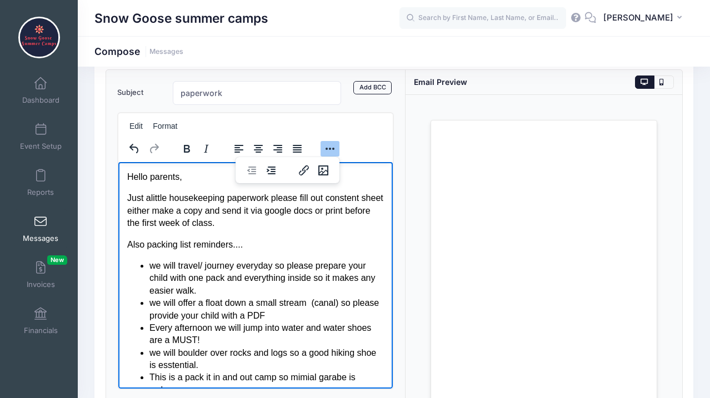
click at [182, 219] on p "Just alittle housekeeping paperwork please fill out constent sheet either make …" at bounding box center [255, 210] width 257 height 37
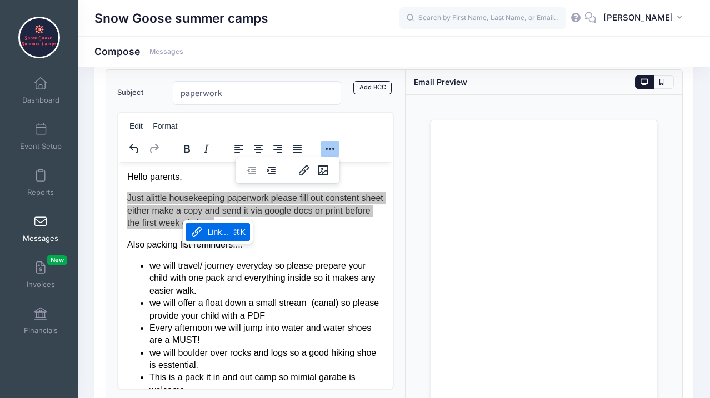
click at [182, 219] on p "Just alittle housekeeping paperwork please fill out constent sheet either make …" at bounding box center [255, 210] width 257 height 37
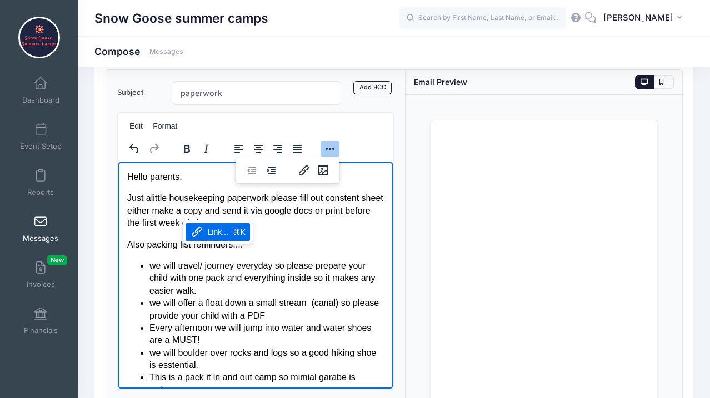
click at [269, 232] on body "Hello parents, Just alittle housekeeping paperwork please fill out constent she…" at bounding box center [255, 282] width 257 height 225
click at [232, 235] on body "Hello parents, Just alittle housekeeping paperwork please fill out constent she…" at bounding box center [255, 282] width 257 height 225
click at [200, 282] on li "we will travel/ journey everyday so please prepare your child with one pack and…" at bounding box center [266, 277] width 234 height 37
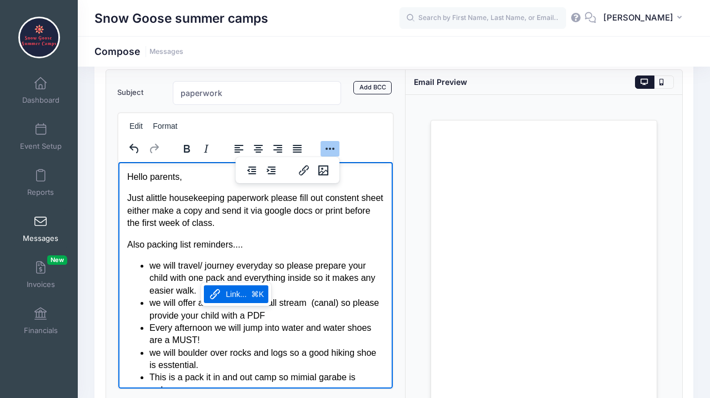
click at [198, 331] on li "Every afternoon we will jump into water and water shoes are a MUST!" at bounding box center [266, 334] width 234 height 25
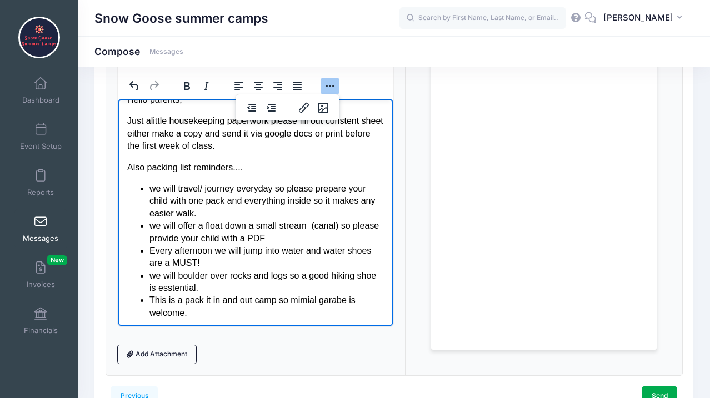
scroll to position [133, 0]
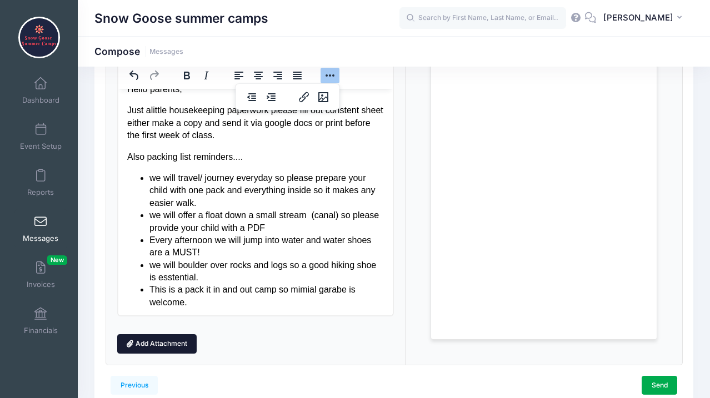
click at [172, 348] on link "Add Attachment" at bounding box center [157, 343] width 80 height 19
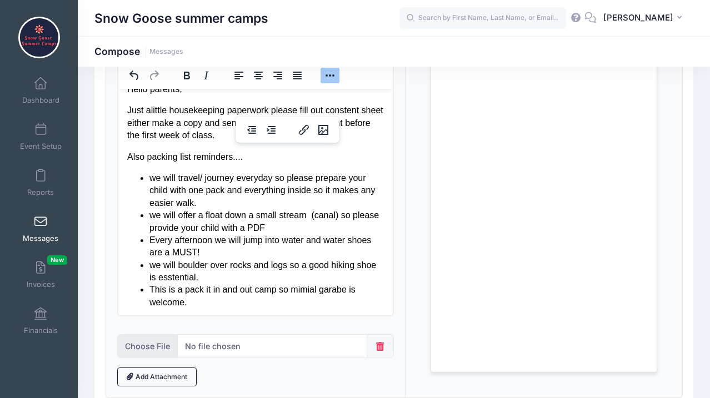
click at [212, 345] on input "file" at bounding box center [242, 346] width 250 height 24
type input "C:\fakepath\Medical to treat and constent.pdf"
click at [173, 303] on li "This is a pack it in and out camp so mimial garabe is welcome." at bounding box center [266, 295] width 234 height 25
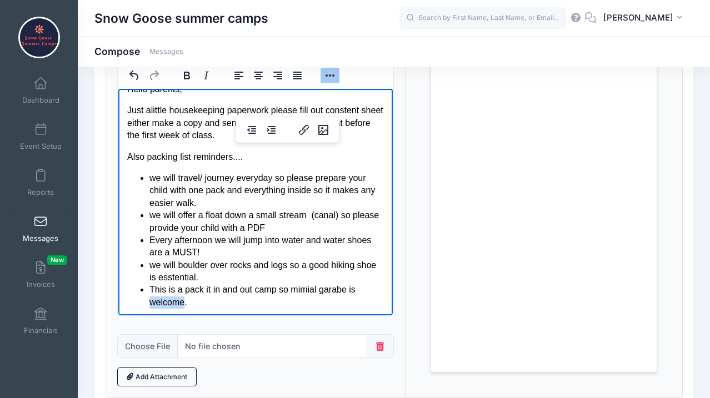
click at [173, 303] on li "This is a pack it in and out camp so mimial garabe is welcome." at bounding box center [266, 295] width 234 height 25
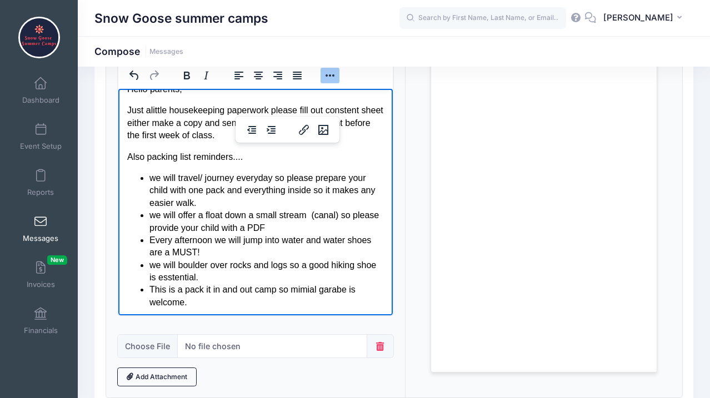
click at [173, 303] on li "This is a pack it in and out camp so mimial garabe is welcome." at bounding box center [266, 295] width 234 height 25
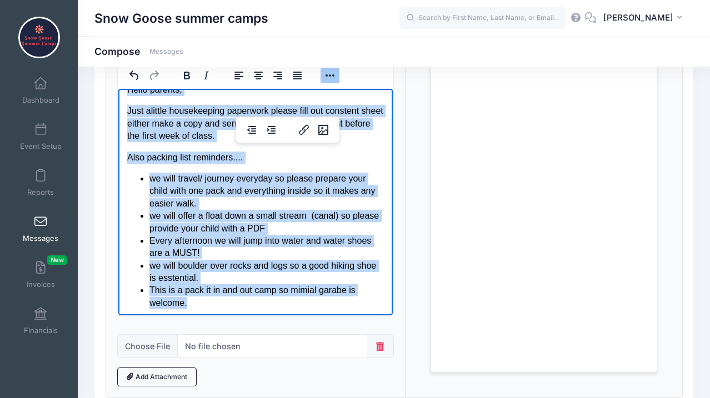
scroll to position [10, 0]
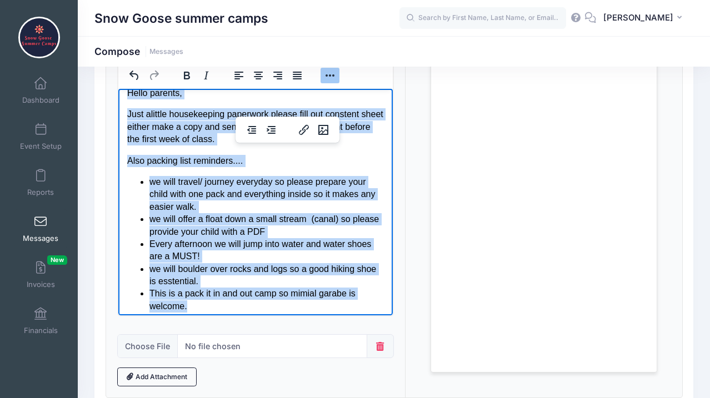
drag, startPoint x: 188, startPoint y: 304, endPoint x: 119, endPoint y: 87, distance: 227.6
click at [119, 87] on html "Hello parents, Just alittle housekeeping paperwork please fill out constent she…" at bounding box center [255, 199] width 274 height 243
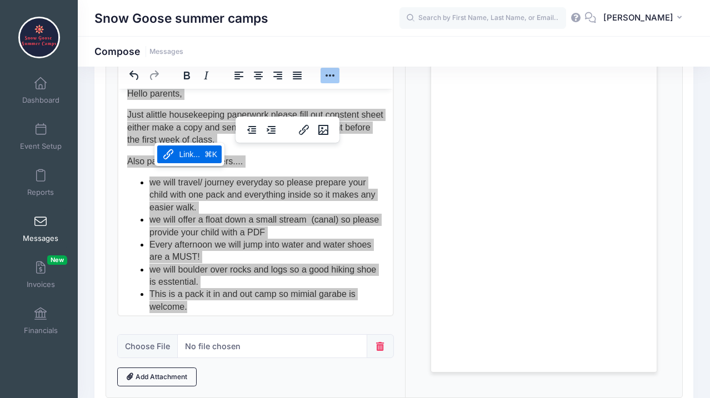
click at [170, 157] on icon "Link..." at bounding box center [168, 154] width 13 height 13
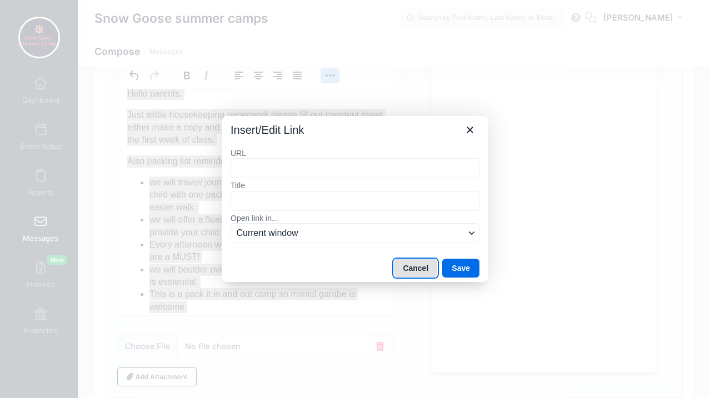
click at [409, 267] on button "Cancel" at bounding box center [415, 268] width 44 height 19
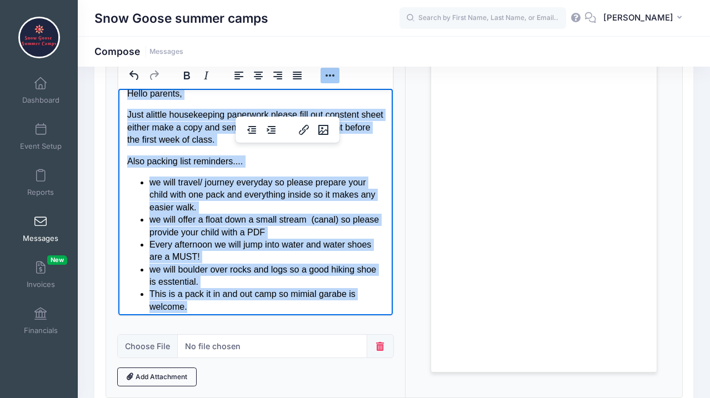
click at [302, 268] on li "we will boulder over rocks and logs so a good hiking shoe is esstential." at bounding box center [266, 275] width 234 height 25
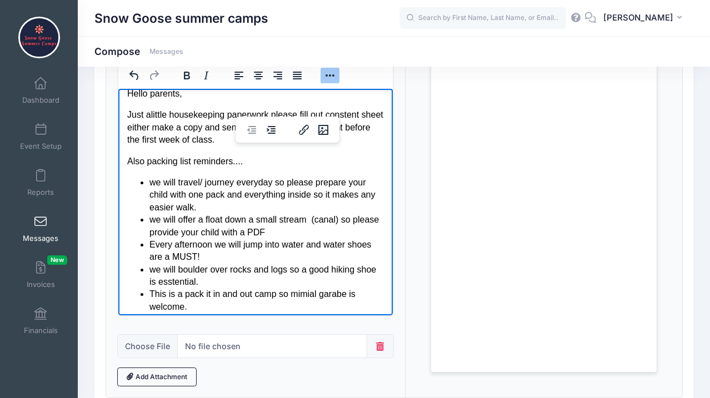
scroll to position [14, 0]
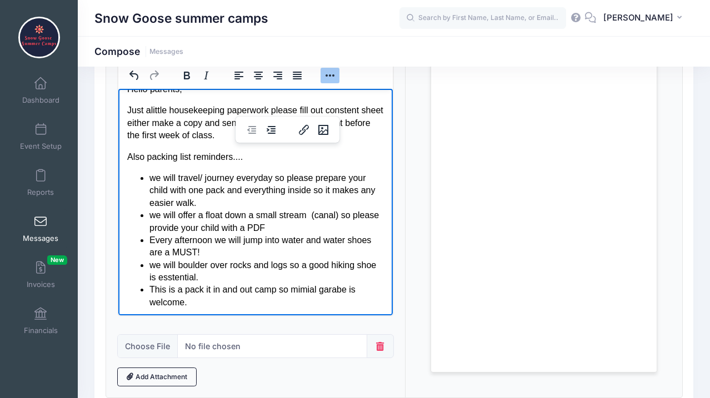
drag, startPoint x: 127, startPoint y: 162, endPoint x: 308, endPoint y: 328, distance: 246.4
click at [308, 317] on html "Hello parents, Just alittle housekeeping paperwork please fill out constent she…" at bounding box center [255, 195] width 274 height 243
click at [243, 212] on li "we will offer a float down a small stream (canal) so please provide your child …" at bounding box center [266, 221] width 234 height 25
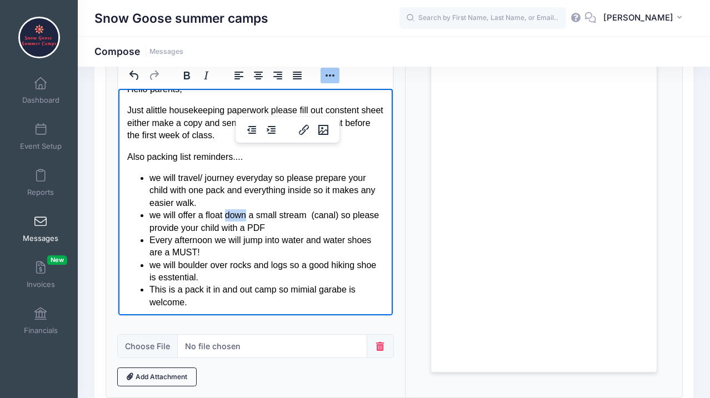
click at [243, 212] on li "we will offer a float down a small stream (canal) so please provide your child …" at bounding box center [266, 221] width 234 height 25
click at [208, 184] on li "we will travel/ journey everyday so please prepare your child with one pack and…" at bounding box center [266, 190] width 234 height 37
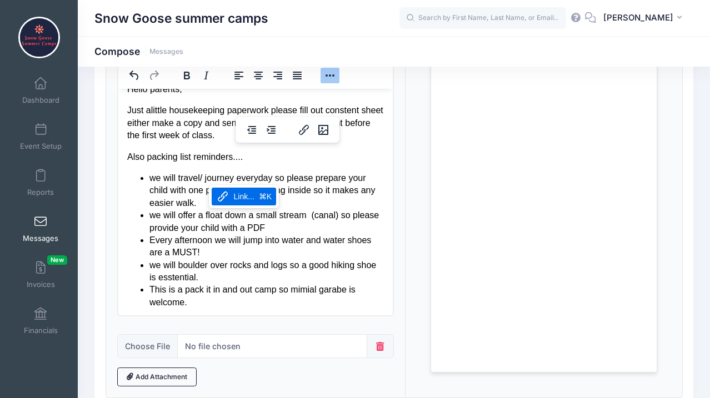
click at [190, 252] on li "Every afternoon we will jump into water and water shoes are a MUST!" at bounding box center [266, 246] width 234 height 25
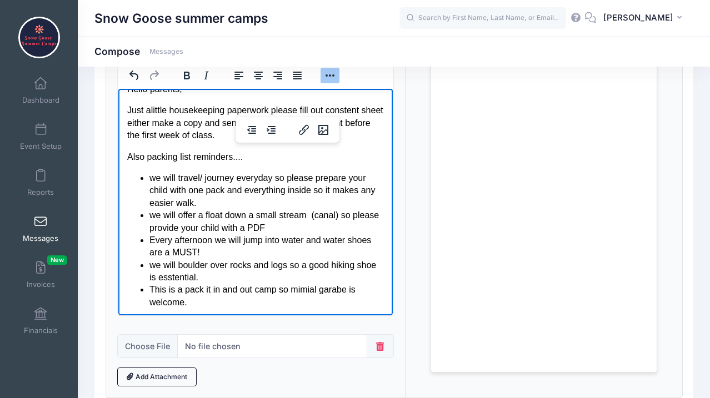
drag, startPoint x: 195, startPoint y: 300, endPoint x: 126, endPoint y: 111, distance: 201.5
click at [126, 111] on html "Hello parents, Just alittle housekeeping paperwork please fill out constent she…" at bounding box center [255, 195] width 274 height 243
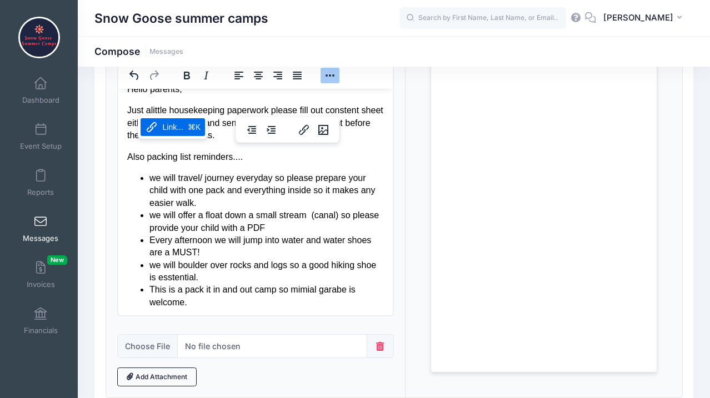
click at [150, 198] on li "we will travel/ journey everyday so please prepare your child with one pack and…" at bounding box center [266, 190] width 234 height 37
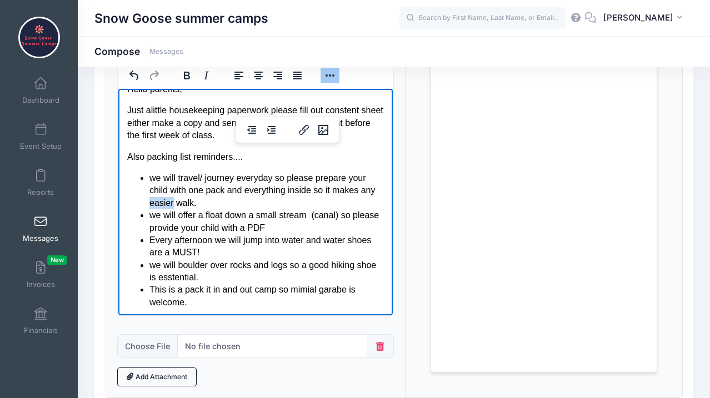
click at [150, 198] on li "we will travel/ journey everyday so please prepare your child with one pack and…" at bounding box center [266, 190] width 234 height 37
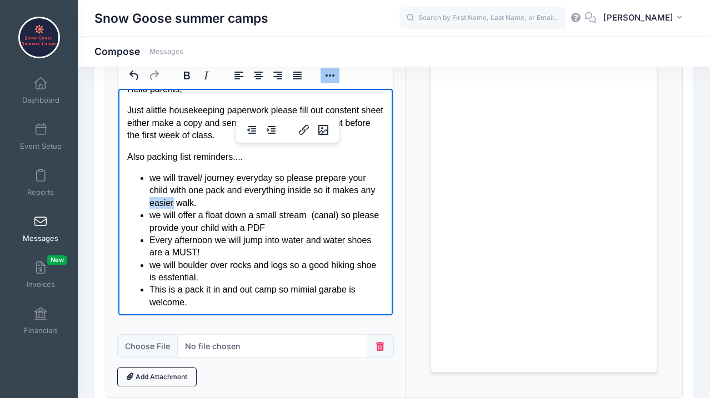
click at [150, 198] on li "we will travel/ journey everyday so please prepare your child with one pack and…" at bounding box center [266, 190] width 234 height 37
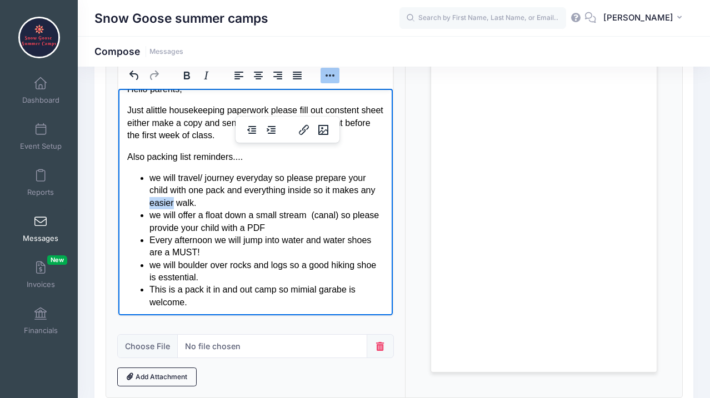
click at [150, 198] on li "we will travel/ journey everyday so please prepare your child with one pack and…" at bounding box center [266, 190] width 234 height 37
click at [208, 198] on li "we will travel/ journey everyday so please prepare your child with one pack and…" at bounding box center [266, 190] width 234 height 37
click at [223, 222] on li "we will offer a float down a small stream (canal) so please provide your child …" at bounding box center [266, 221] width 234 height 25
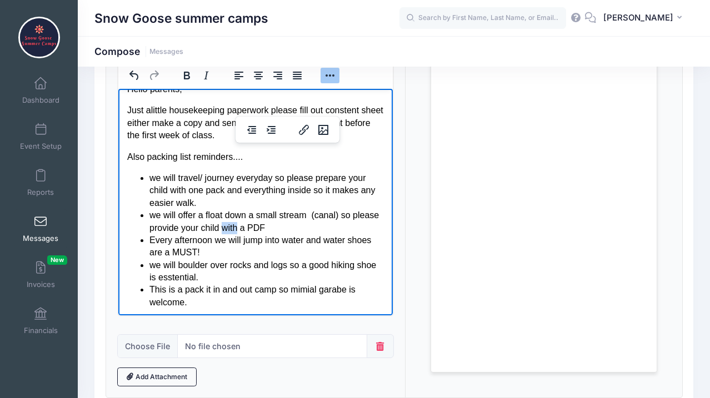
click at [223, 222] on li "we will offer a float down a small stream (canal) so please provide your child …" at bounding box center [266, 221] width 234 height 25
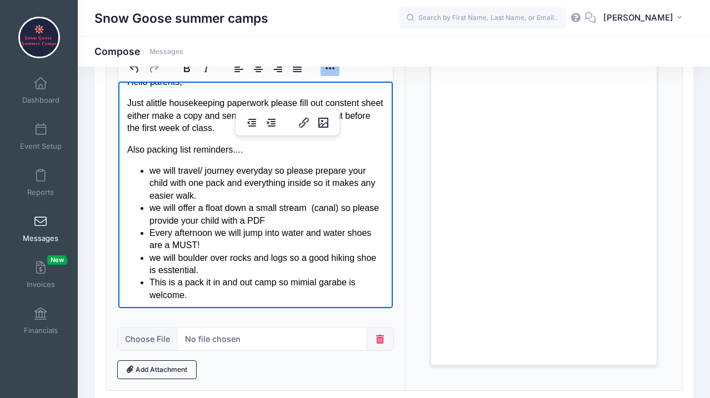
scroll to position [158, 0]
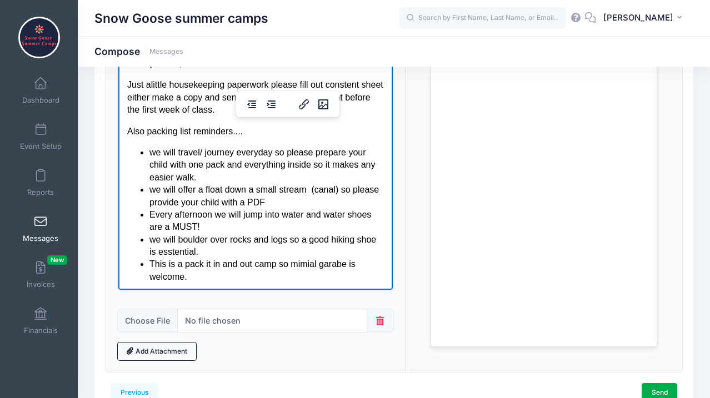
click at [318, 260] on li "This is a pack it in and out camp so mimial garabe is welcome." at bounding box center [266, 270] width 234 height 25
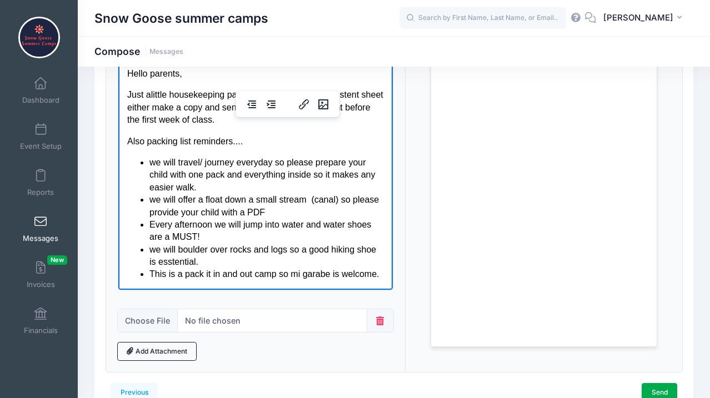
scroll to position [2, 0]
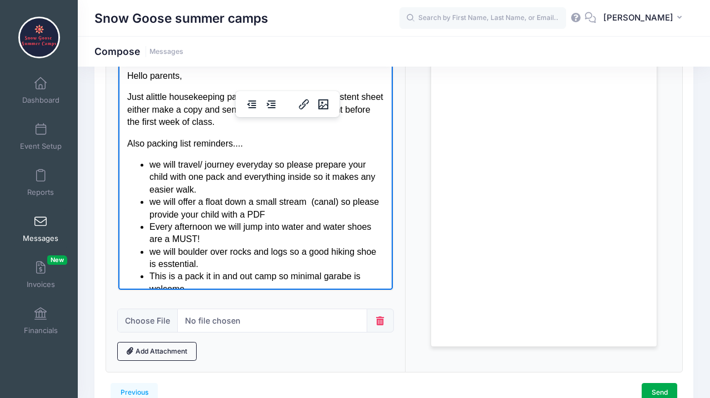
click at [352, 277] on li "This is a pack it in and out camp so minimal garabe is welcome." at bounding box center [266, 282] width 234 height 25
click at [378, 176] on li "we will travel/ journey everyday so please prepare your child with one pack and…" at bounding box center [266, 176] width 234 height 37
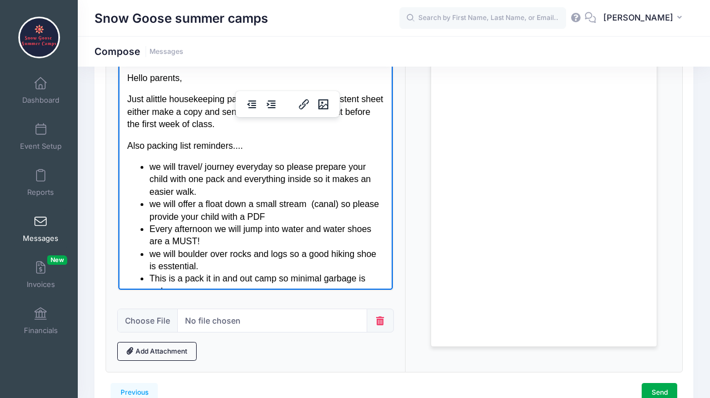
scroll to position [0, 0]
click at [287, 148] on p "Also packing list reminders...." at bounding box center [255, 145] width 257 height 12
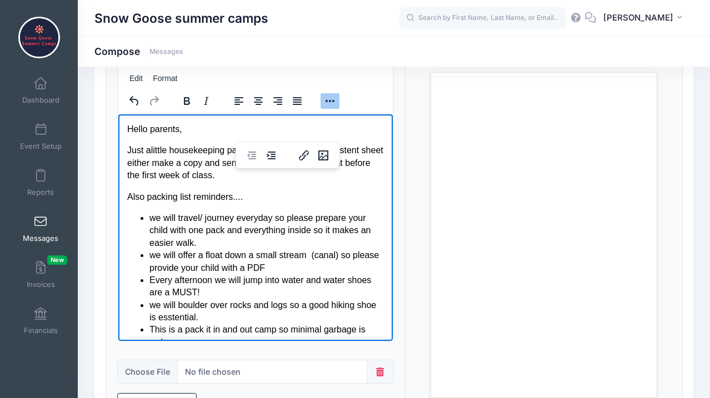
scroll to position [105, 0]
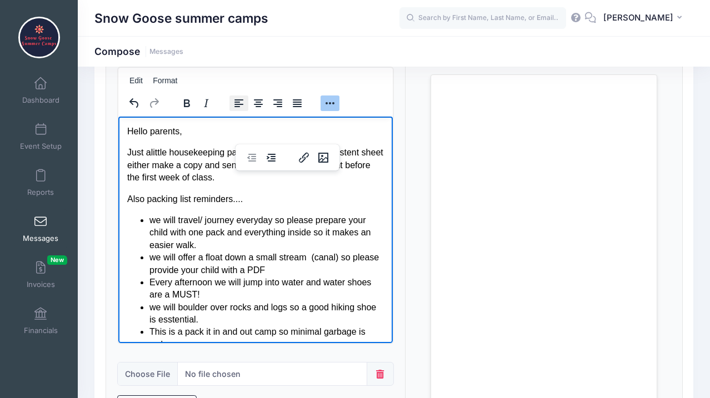
click at [243, 103] on icon "Align left" at bounding box center [238, 103] width 13 height 13
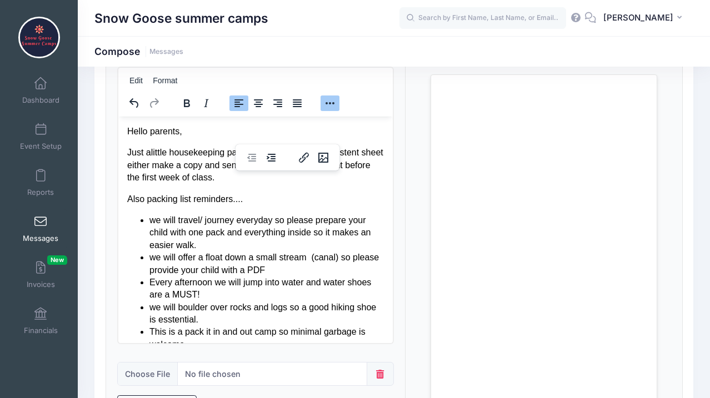
click at [240, 152] on div "indentation" at bounding box center [261, 158] width 52 height 22
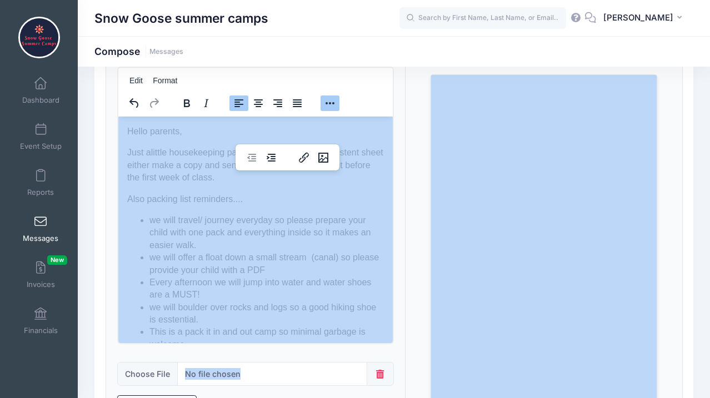
drag, startPoint x: 240, startPoint y: 152, endPoint x: 284, endPoint y: 91, distance: 75.5
click at [284, 91] on body "Processing Request Please wait... Processing Request Please wait... Processing …" at bounding box center [355, 94] width 710 height 398
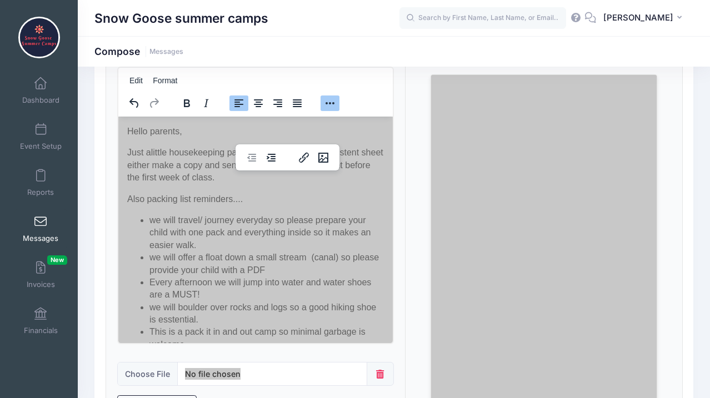
click at [294, 132] on p "Hello parents," at bounding box center [255, 131] width 257 height 12
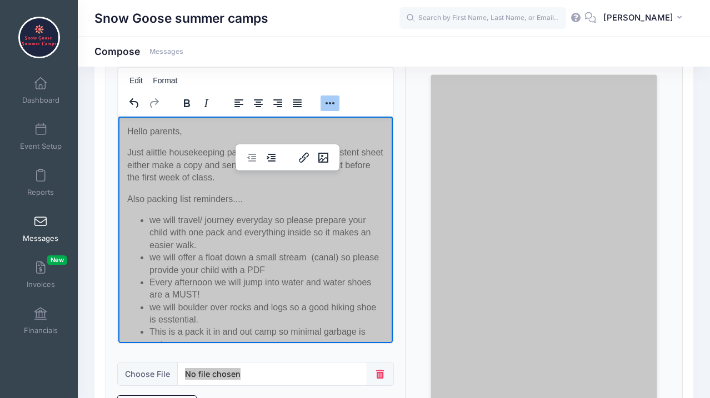
click at [288, 214] on li "we will travel/ journey everyday so please prepare your child with one pack and…" at bounding box center [266, 232] width 234 height 37
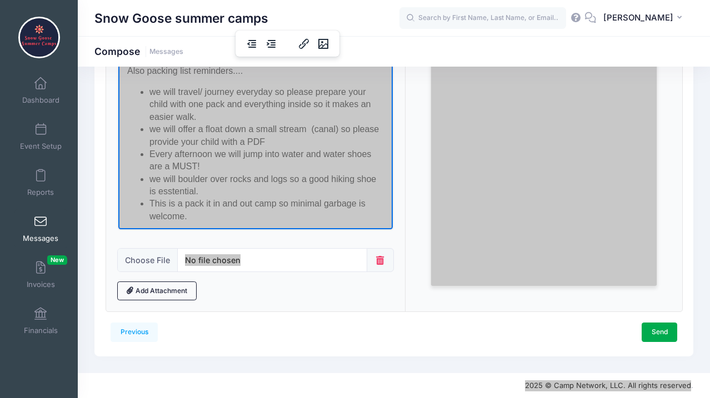
scroll to position [218, 0]
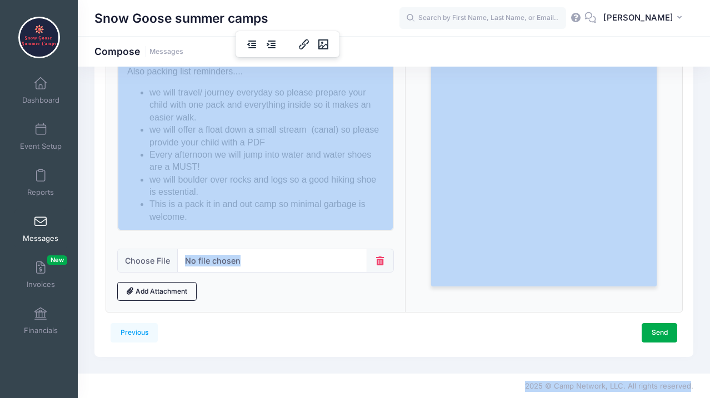
click at [536, 367] on div "Snow Goose summer camps Compose Messages" at bounding box center [394, 110] width 632 height 525
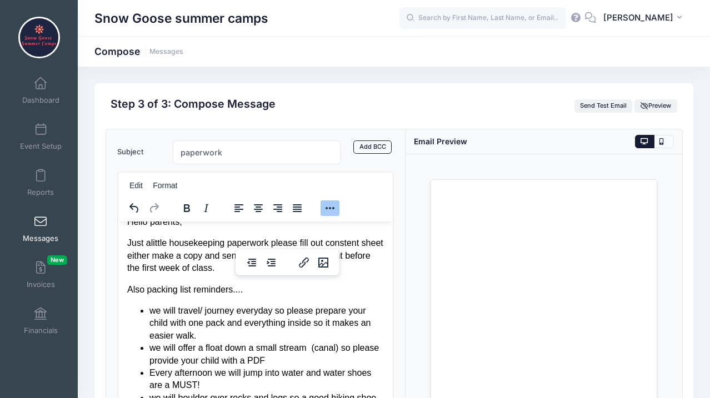
scroll to position [0, 0]
click at [660, 98] on div "Step 3 of 3: Compose Message Send Test Email Preview" at bounding box center [394, 106] width 577 height 17
click at [658, 108] on span "Preview" at bounding box center [655, 106] width 31 height 8
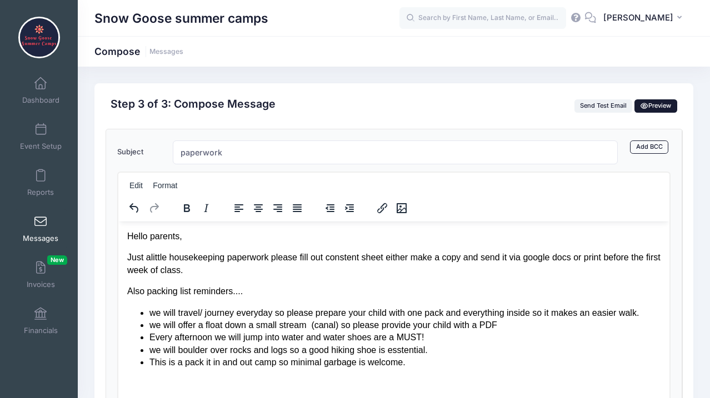
click at [650, 106] on span "Preview" at bounding box center [655, 106] width 31 height 8
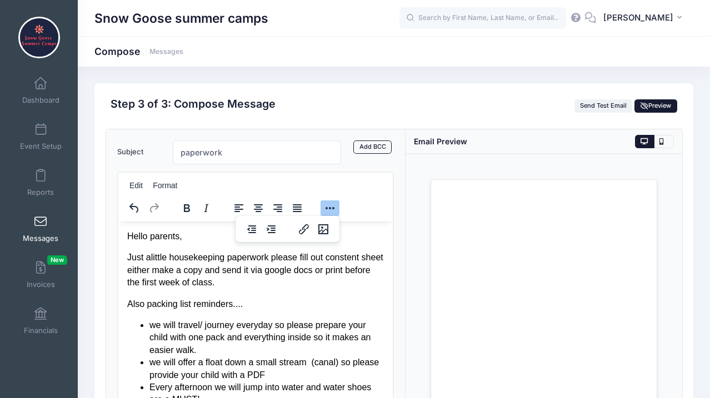
click at [650, 106] on span "Preview" at bounding box center [655, 106] width 31 height 8
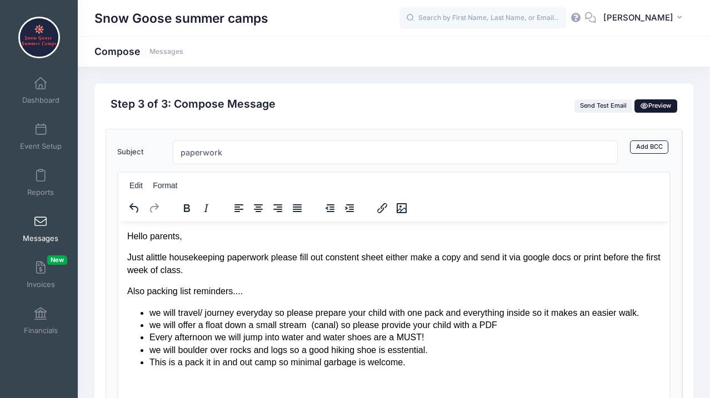
click at [650, 106] on span "Preview" at bounding box center [655, 106] width 31 height 8
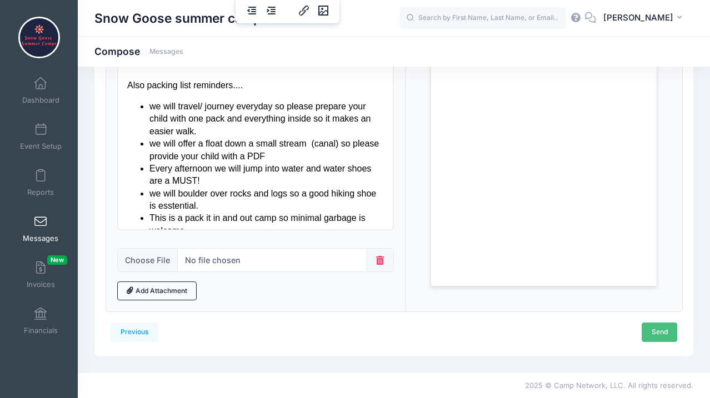
scroll to position [218, 0]
click at [650, 330] on link "Send" at bounding box center [659, 332] width 36 height 19
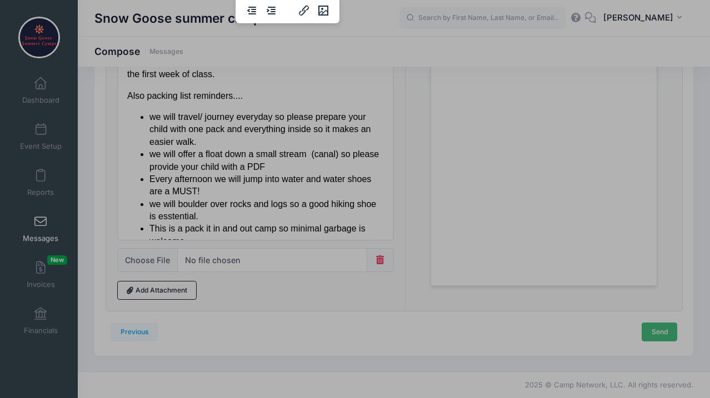
scroll to position [0, 0]
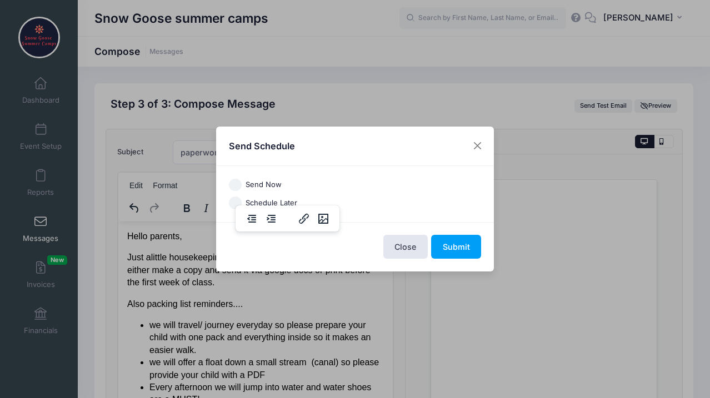
click at [230, 187] on input "Send Now" at bounding box center [235, 185] width 13 height 13
radio input "true"
click at [232, 200] on input "Schedule Later" at bounding box center [235, 203] width 13 height 13
radio input "true"
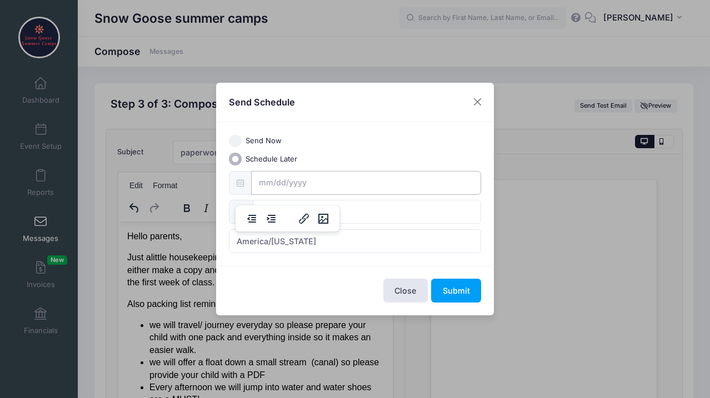
click at [261, 188] on input "text" at bounding box center [366, 183] width 230 height 24
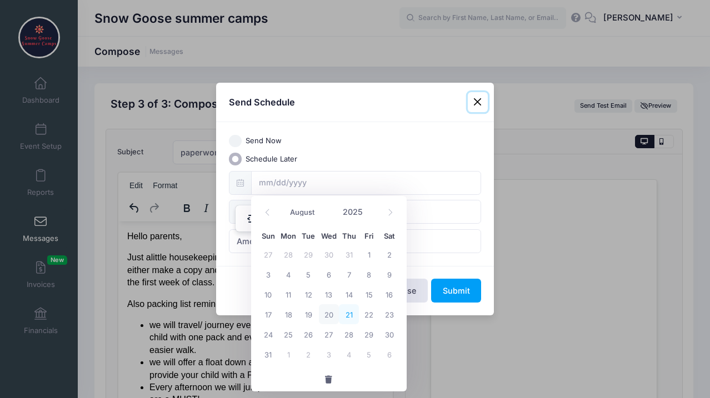
click at [350, 315] on span "21" at bounding box center [349, 314] width 20 height 20
type input "08/21/2025"
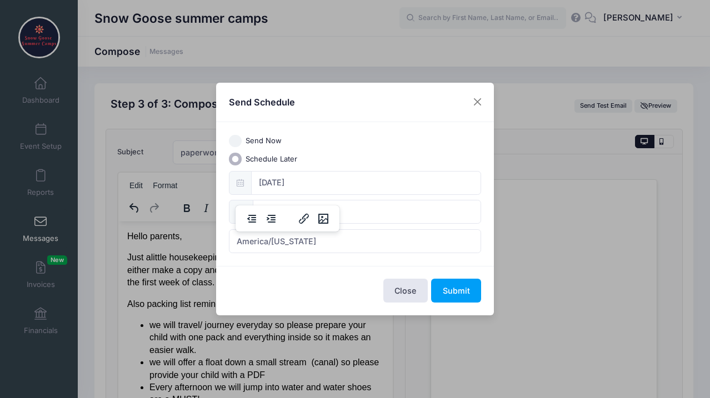
click at [370, 138] on div "Send Now" at bounding box center [355, 141] width 253 height 13
type input "12:00"
click at [357, 213] on input "12:00" at bounding box center [367, 212] width 228 height 24
click at [286, 238] on input "12" at bounding box center [284, 237] width 62 height 22
click at [309, 243] on span at bounding box center [311, 242] width 8 height 11
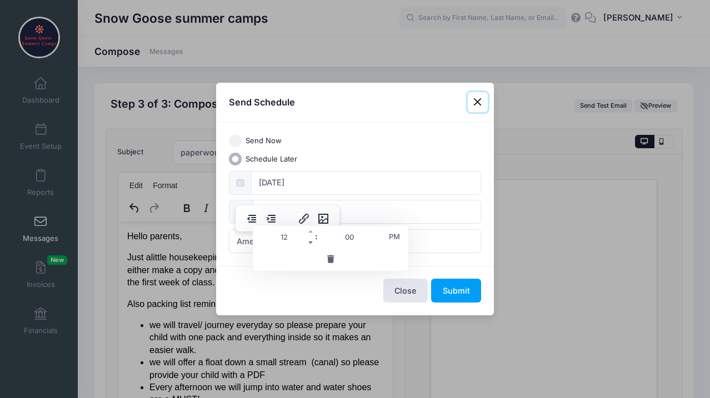
type input "11:00"
type input "11"
click at [310, 230] on span at bounding box center [311, 231] width 8 height 11
type input "12:00"
type input "12"
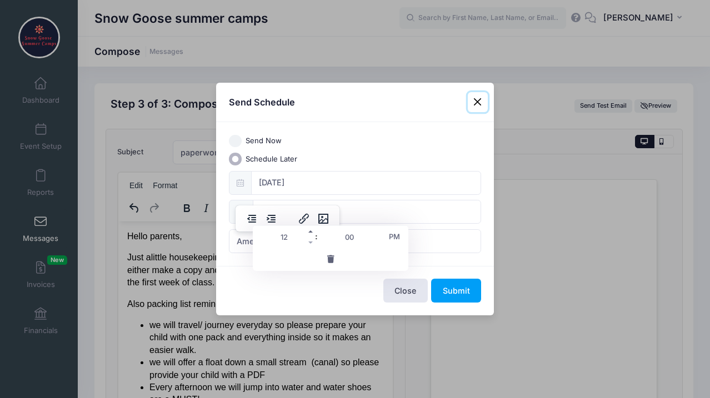
click at [310, 230] on span at bounding box center [311, 231] width 8 height 11
type input "13:00"
type input "01"
click at [310, 230] on span at bounding box center [311, 231] width 8 height 11
type input "14:00"
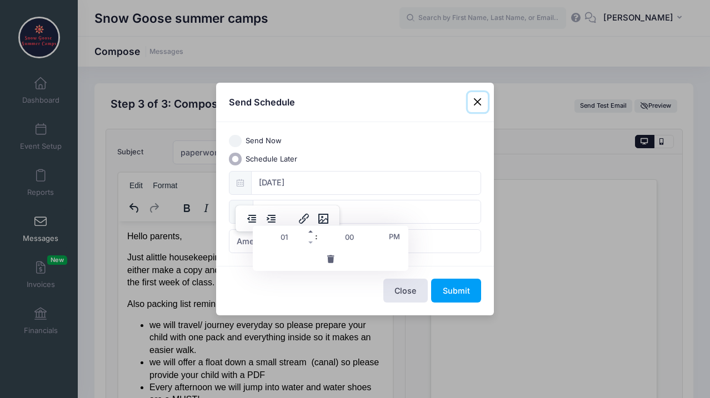
type input "02"
click at [310, 243] on span at bounding box center [311, 242] width 8 height 11
type input "13:00"
type input "01"
click at [310, 243] on span at bounding box center [311, 242] width 8 height 11
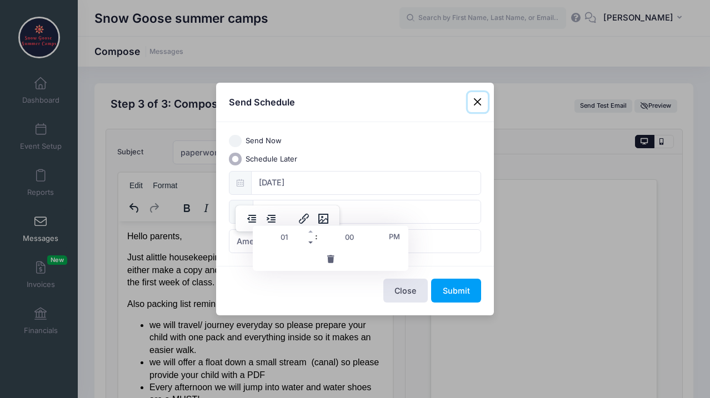
type input "12:00"
type input "12"
click at [310, 243] on span at bounding box center [311, 242] width 8 height 11
type input "11:00"
type input "11"
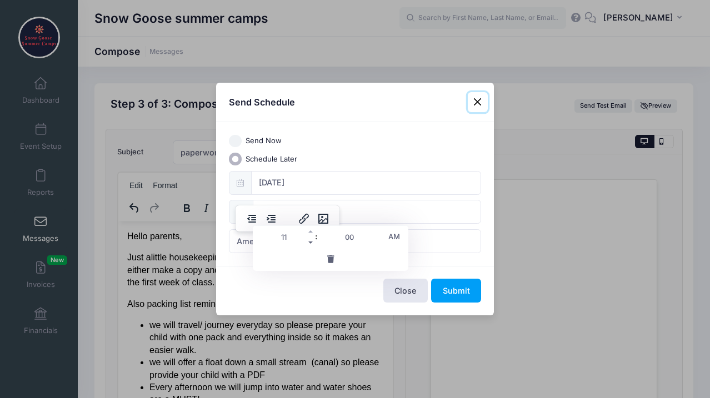
click at [310, 243] on span at bounding box center [311, 242] width 8 height 11
type input "10:00"
type input "10"
click at [310, 243] on span at bounding box center [311, 242] width 8 height 11
type input "09:00"
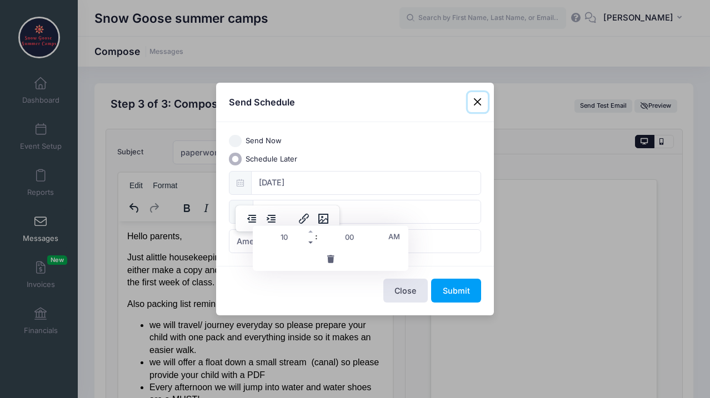
type input "09"
click at [310, 243] on span at bounding box center [311, 242] width 8 height 11
type input "08:00"
type input "08"
click at [310, 243] on span at bounding box center [311, 242] width 8 height 11
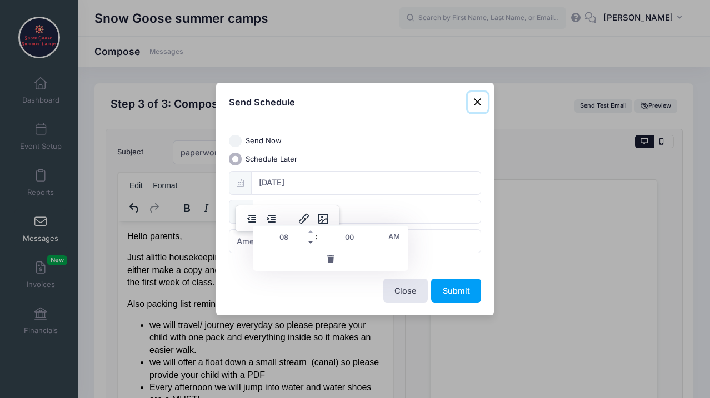
type input "07:00"
type input "07"
click at [311, 232] on span at bounding box center [311, 231] width 8 height 11
type input "08:00"
type input "08"
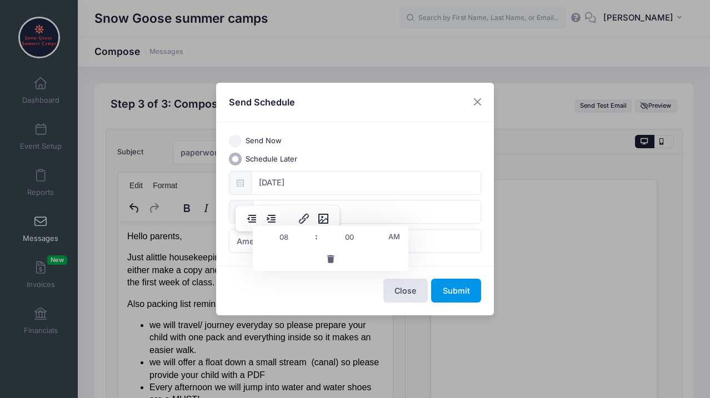
click at [448, 291] on button "Submit" at bounding box center [456, 291] width 50 height 24
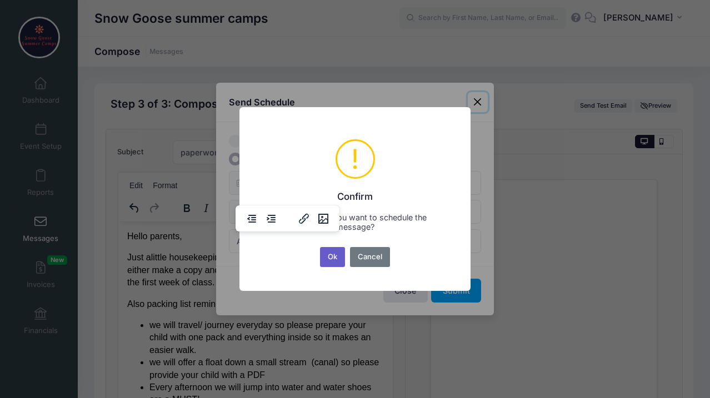
click at [329, 257] on button "Ok" at bounding box center [333, 257] width 26 height 20
